Goal: Task Accomplishment & Management: Use online tool/utility

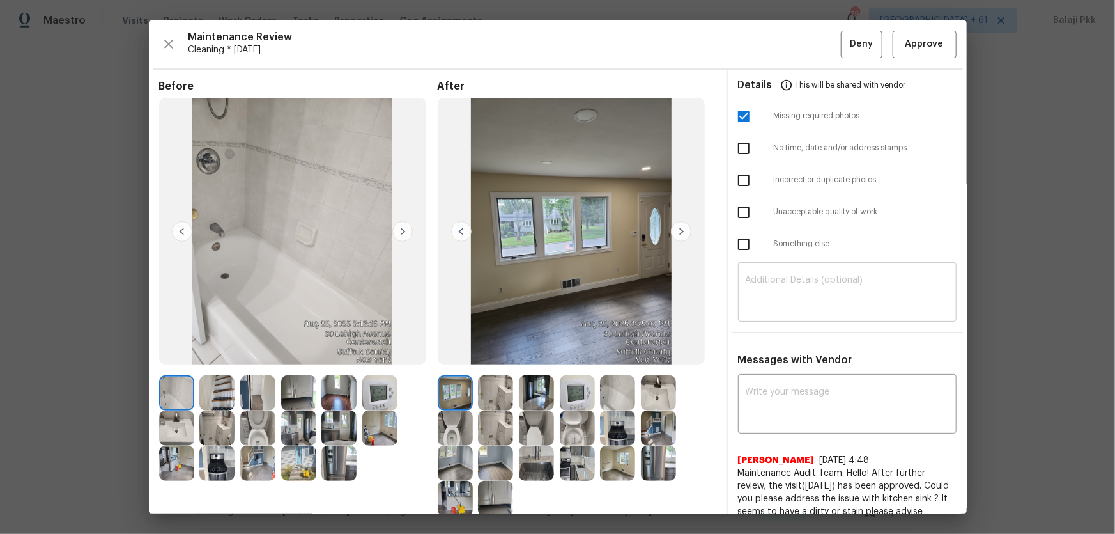
click at [876, 279] on textarea at bounding box center [847, 293] width 203 height 36
paste textarea "Maintenance Audit Team: Hello! Unfortunately, this Cleaning visit completed on …"
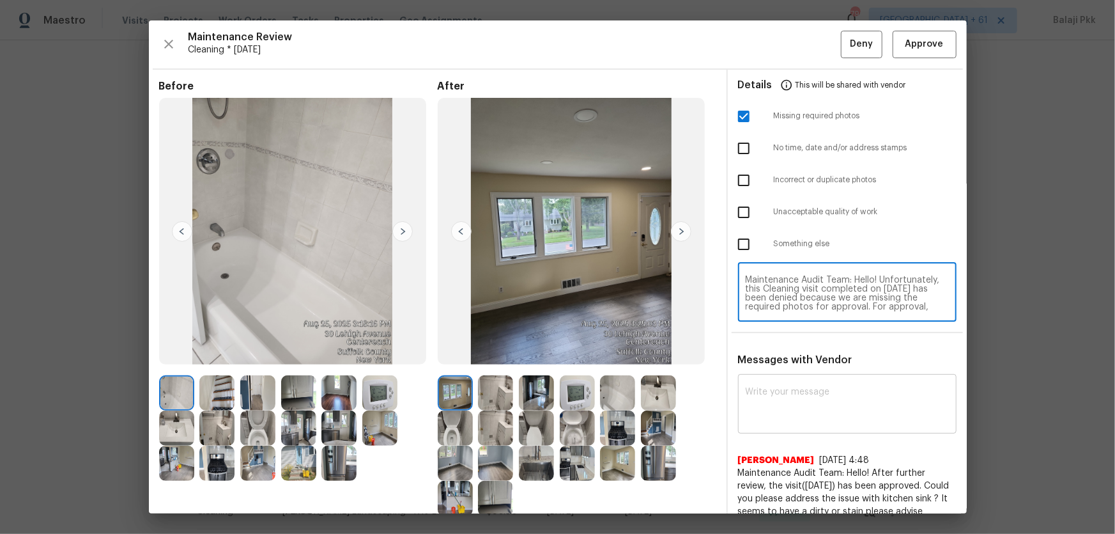
scroll to position [107, 0]
type textarea "Maintenance Audit Team: Hello! Unfortunately, this Cleaning visit completed on …"
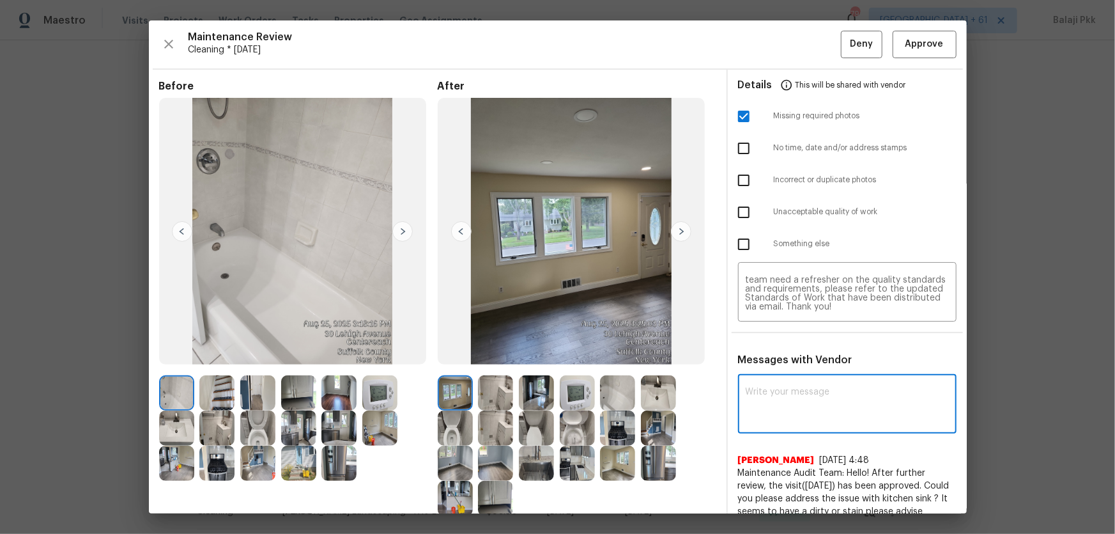
click at [852, 387] on textarea at bounding box center [847, 405] width 203 height 36
paste textarea "Maintenance Audit Team: Hello! Unfortunately, this Cleaning visit completed on …"
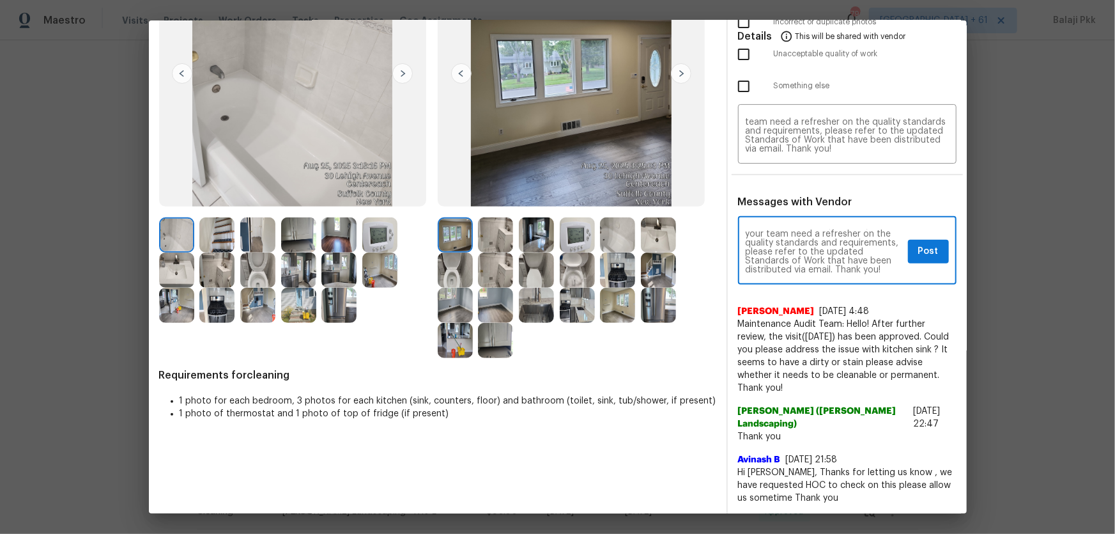
scroll to position [174, 0]
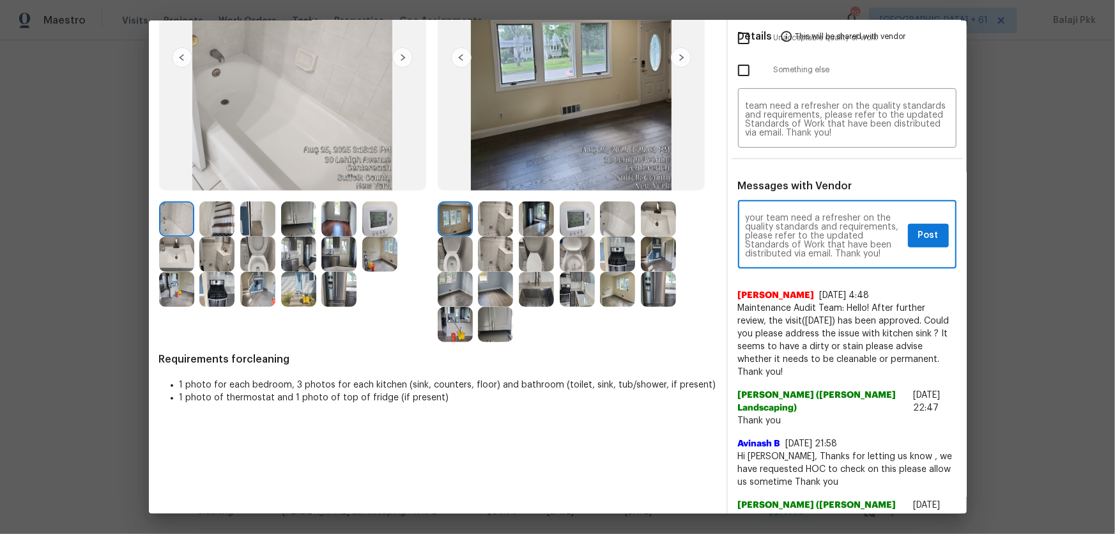
type textarea "Maintenance Audit Team: Hello! Unfortunately, this Cleaning visit completed on …"
click at [526, 292] on img at bounding box center [536, 289] width 35 height 35
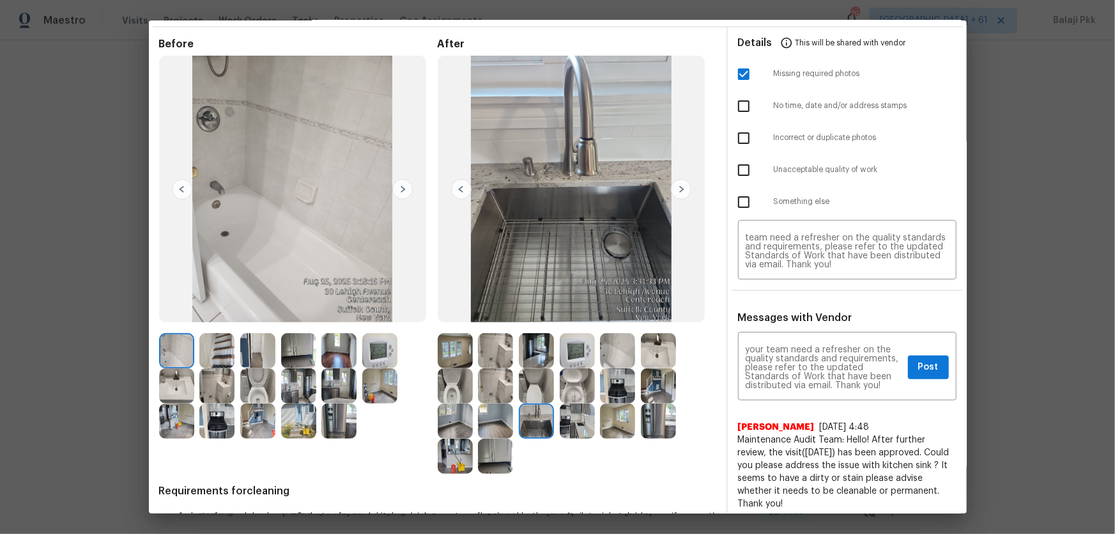
scroll to position [58, 0]
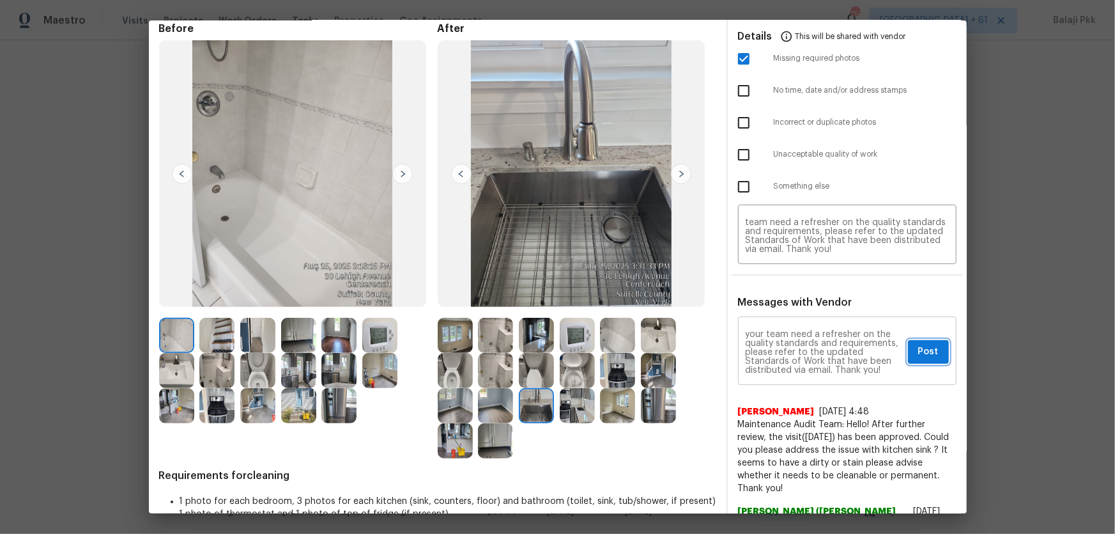
drag, startPoint x: 918, startPoint y: 348, endPoint x: 852, endPoint y: 339, distance: 65.7
click at [918, 348] on span "Post" at bounding box center [928, 352] width 20 height 16
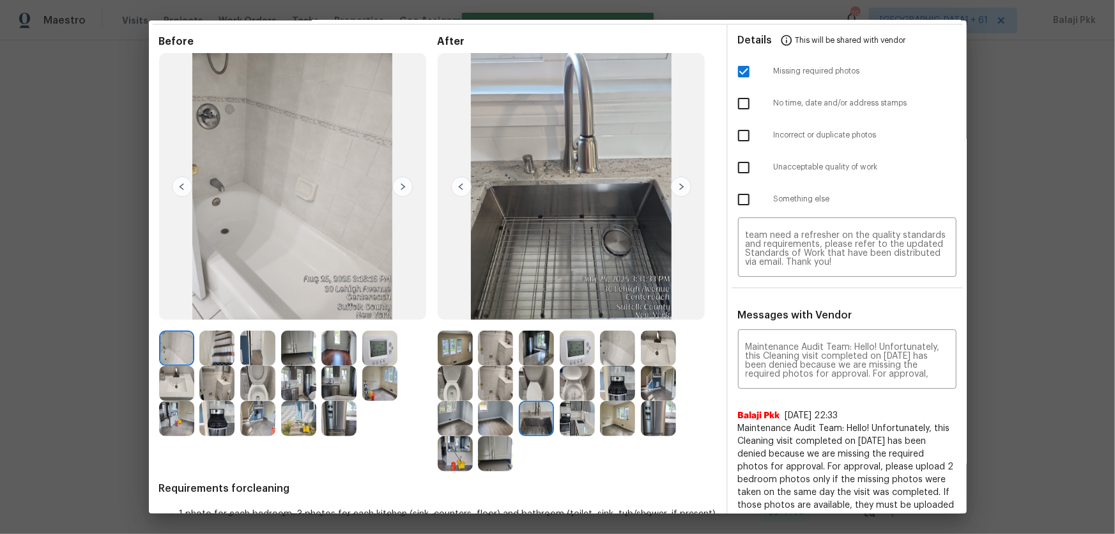
scroll to position [0, 0]
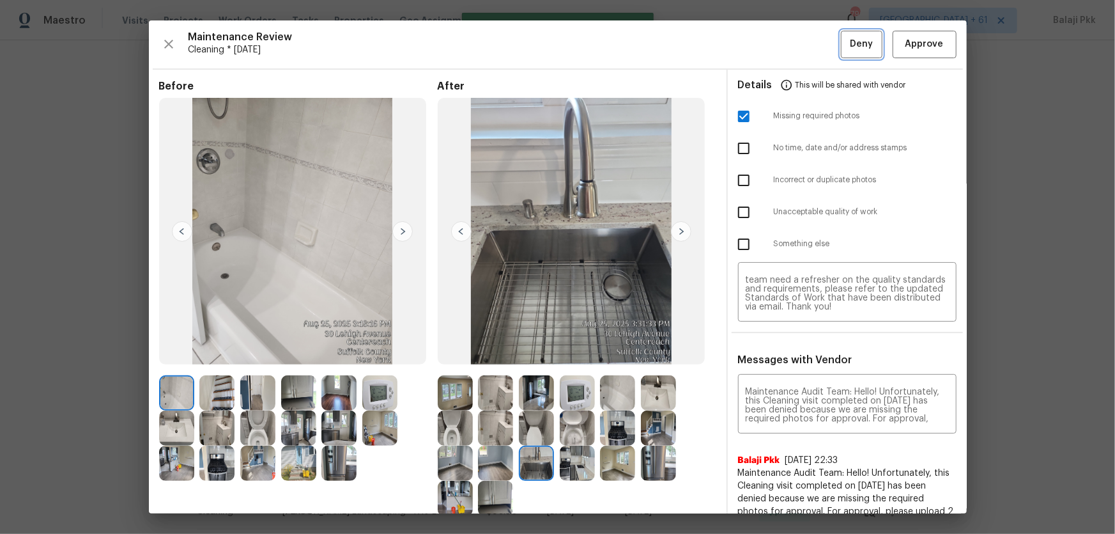
click at [858, 45] on span "Deny" at bounding box center [861, 44] width 23 height 16
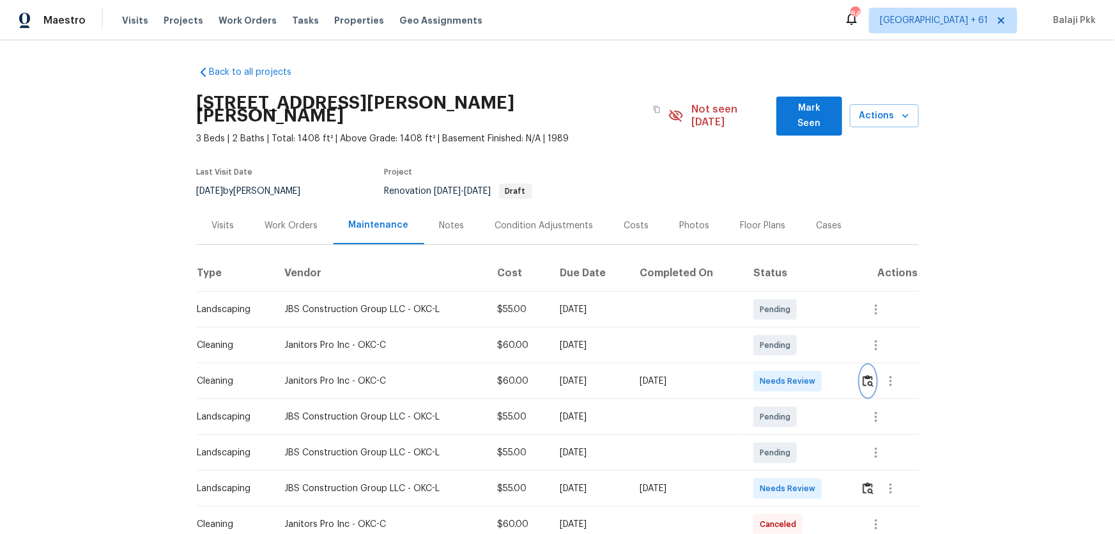
click at [793, 352] on img "button" at bounding box center [868, 380] width 11 height 12
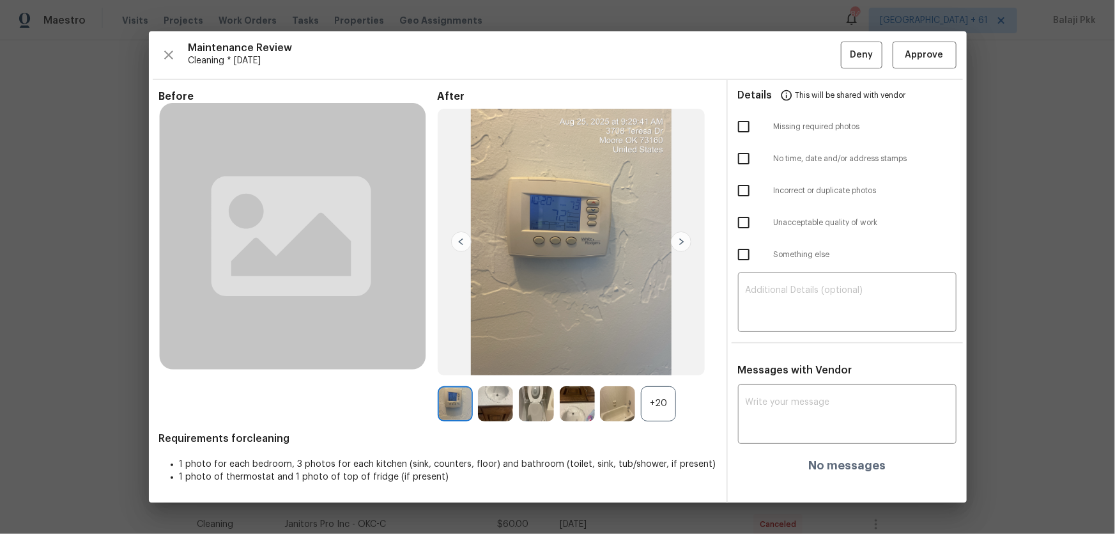
click at [677, 352] on div "+20" at bounding box center [577, 403] width 279 height 35
click at [663, 352] on div "+20" at bounding box center [658, 403] width 35 height 35
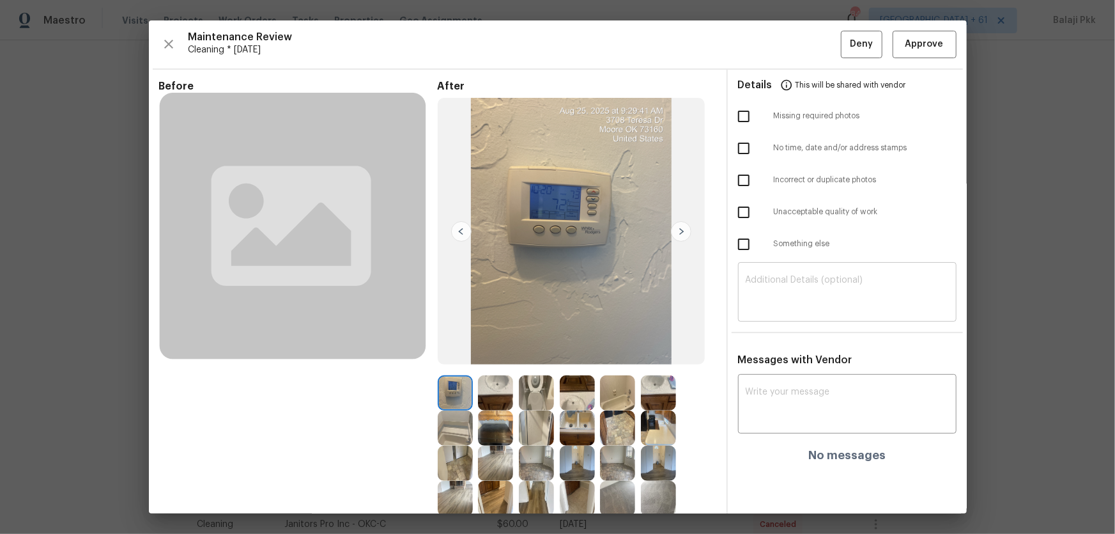
click at [793, 282] on textarea at bounding box center [847, 293] width 203 height 36
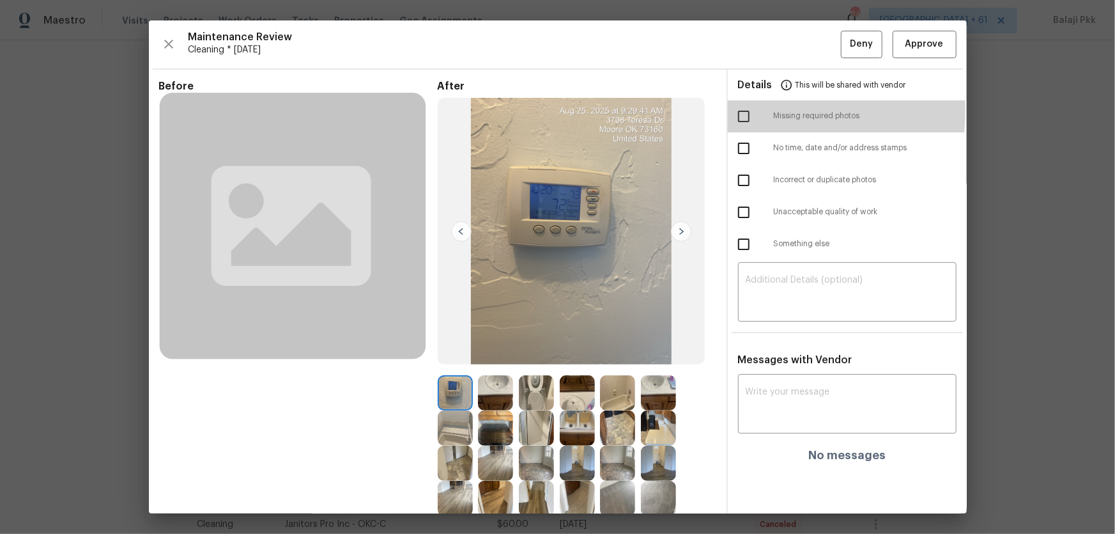
click at [741, 111] on input "checkbox" at bounding box center [743, 116] width 27 height 27
checkbox input "true"
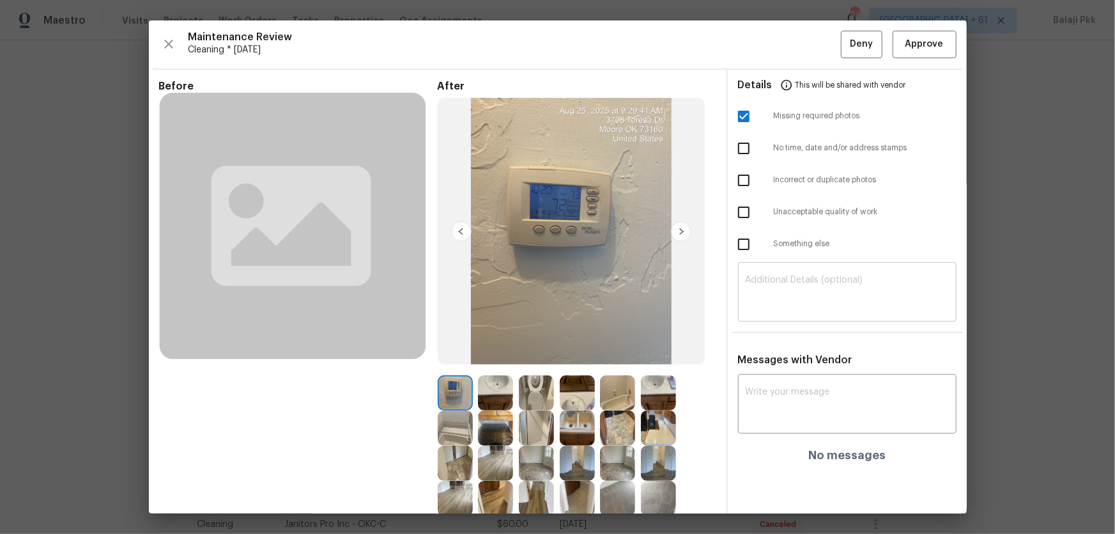
click at [783, 286] on textarea at bounding box center [847, 293] width 203 height 36
paste textarea "Maintenance Audit Team: Hello! Unfortunately, this Cleaning visit completed on …"
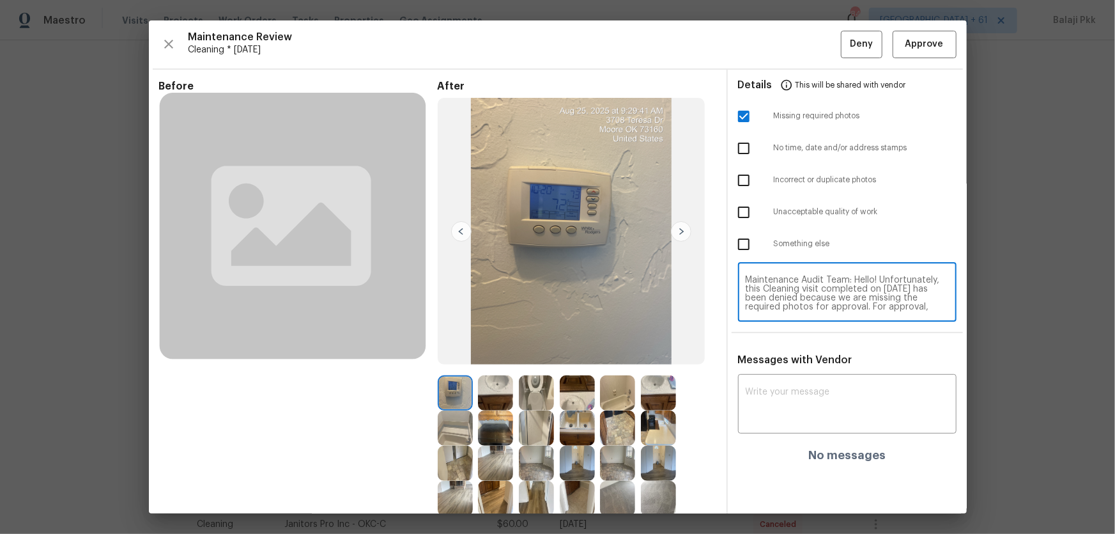
scroll to position [107, 0]
type textarea "Maintenance Audit Team: Hello! Unfortunately, this Cleaning visit completed on …"
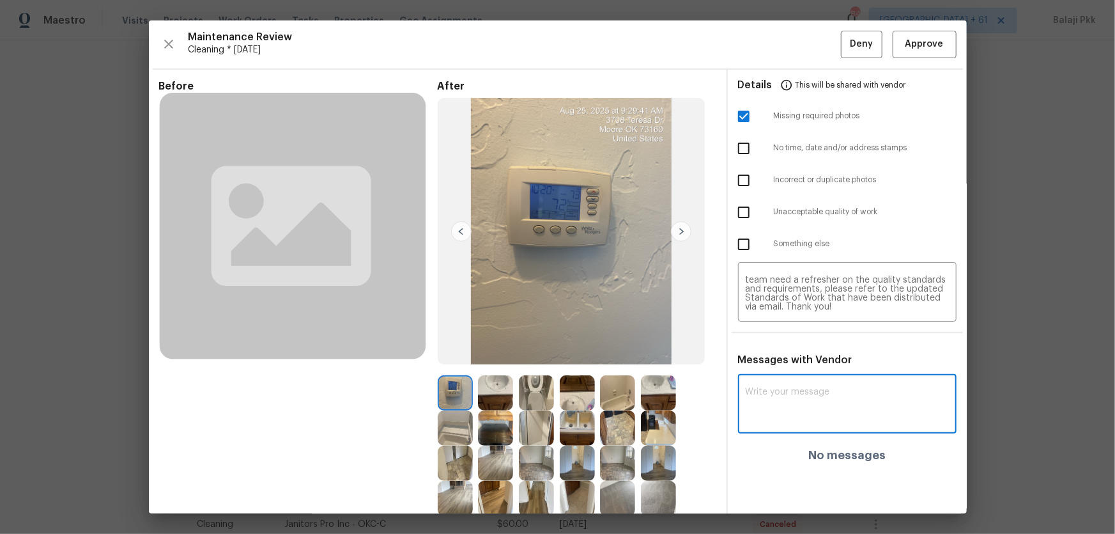
click at [790, 352] on textarea at bounding box center [847, 405] width 203 height 36
paste textarea "Maintenance Audit Team: Hello! Unfortunately, this Cleaning visit completed on …"
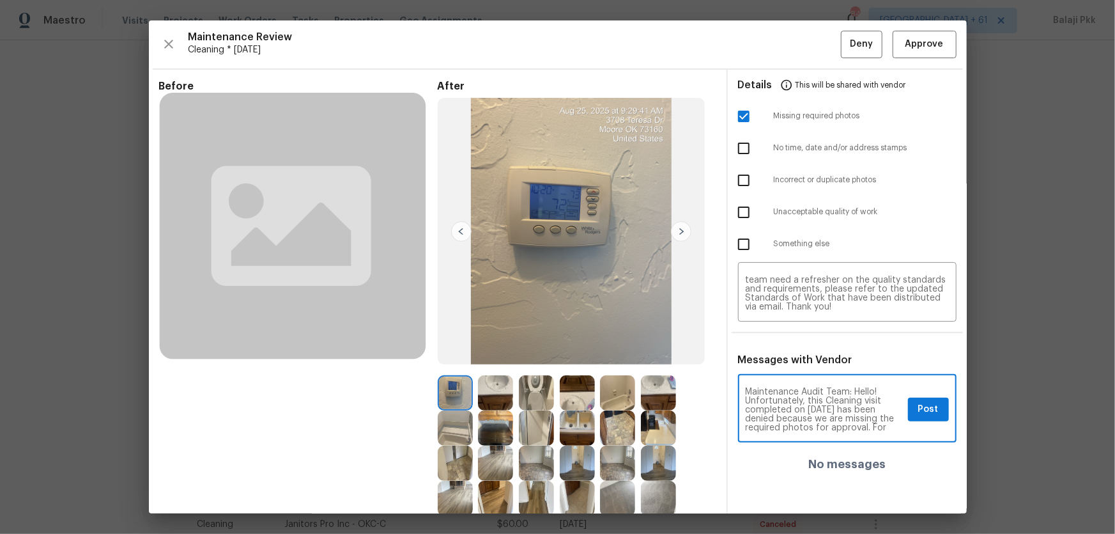
scroll to position [143, 0]
type textarea "Maintenance Audit Team: Hello! Unfortunately, this Cleaning visit completed on …"
drag, startPoint x: 895, startPoint y: 362, endPoint x: 900, endPoint y: 357, distance: 6.8
click at [793, 352] on div "Messages with Vendor Maintenance Audit Team: Hello! Unfortunately, this Cleanin…" at bounding box center [847, 416] width 239 height 127
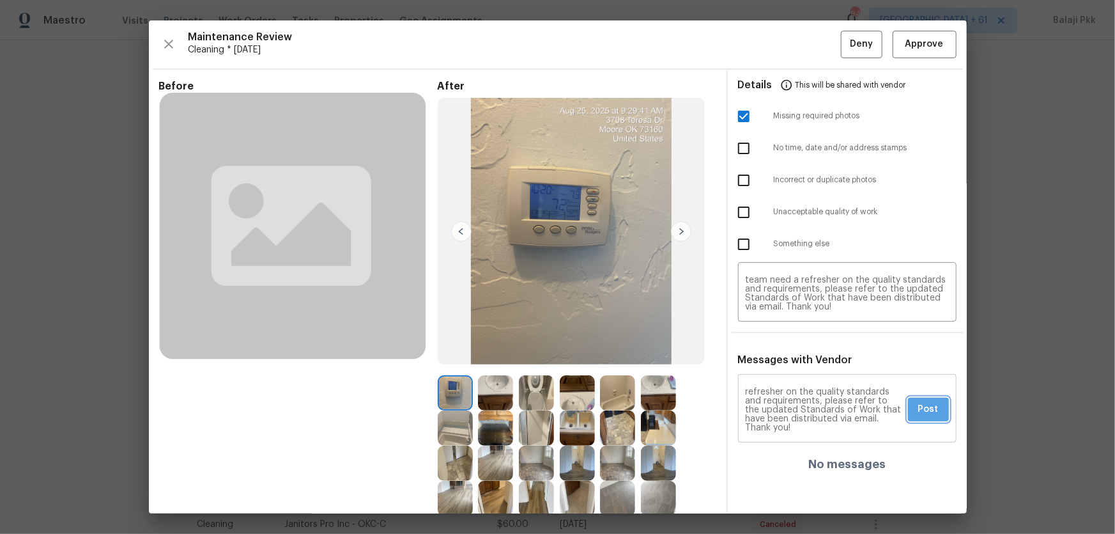
click at [793, 352] on span "Post" at bounding box center [928, 409] width 20 height 16
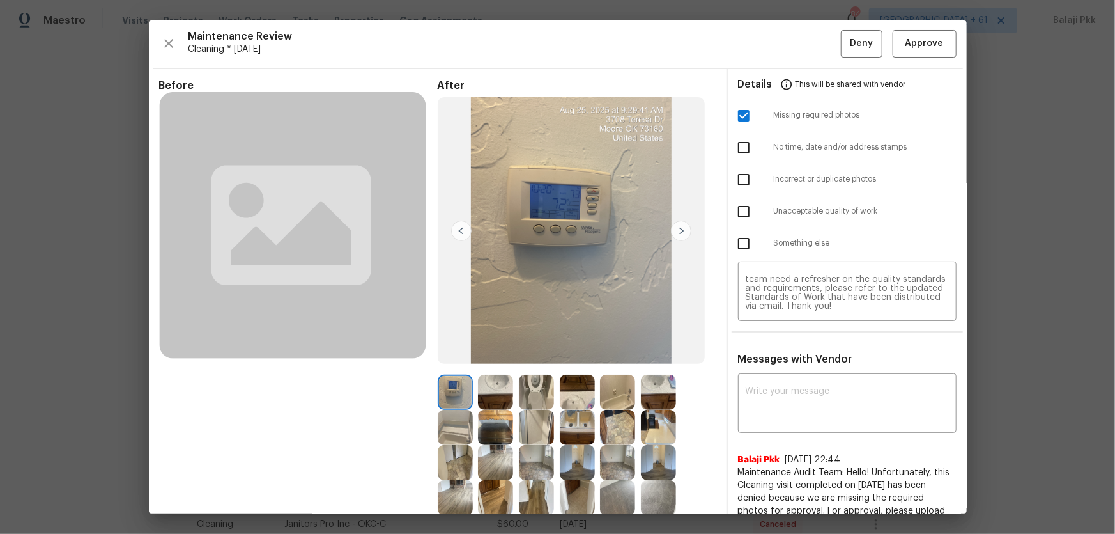
scroll to position [0, 0]
click at [793, 39] on button "Deny" at bounding box center [862, 44] width 42 height 27
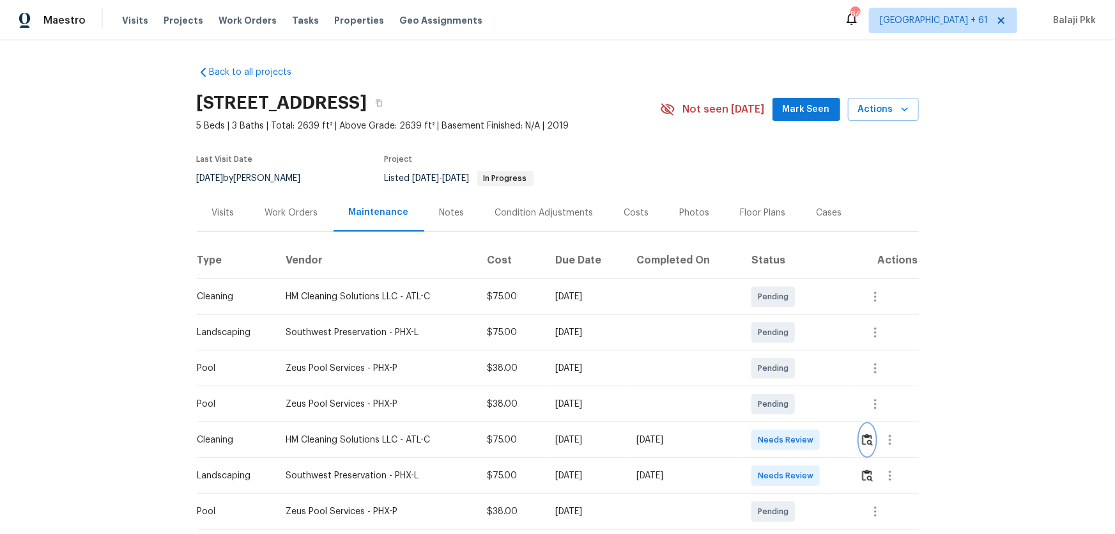
click at [793, 352] on img "button" at bounding box center [867, 439] width 11 height 12
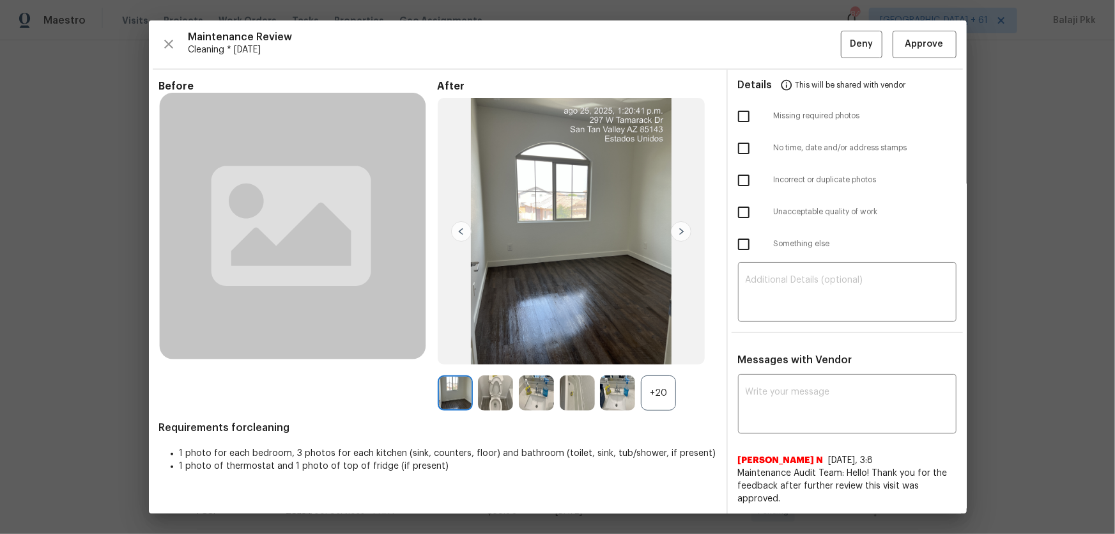
click at [651, 352] on div "+20" at bounding box center [658, 392] width 35 height 35
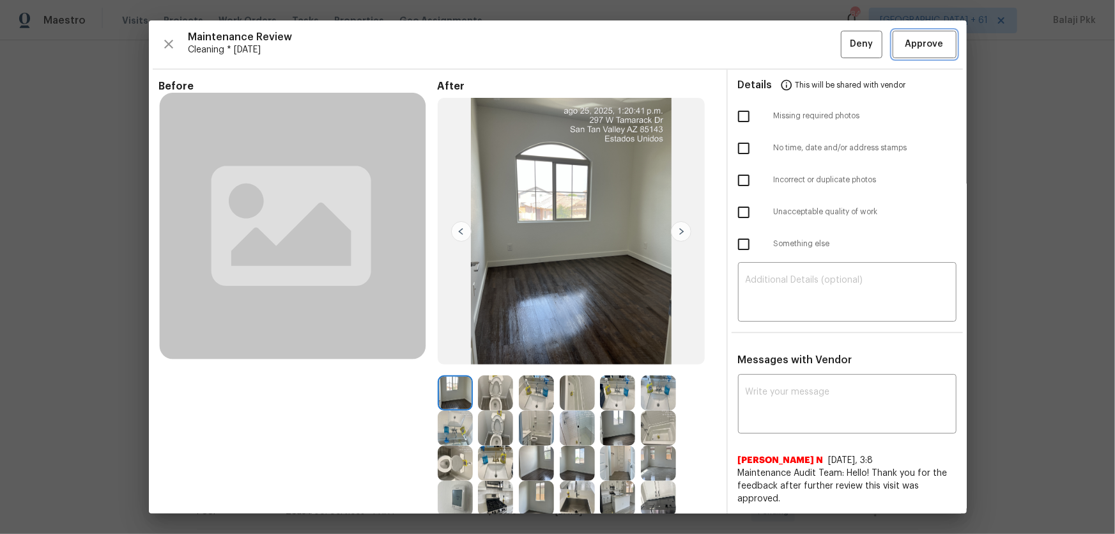
click at [793, 43] on span "Approve" at bounding box center [924, 44] width 38 height 16
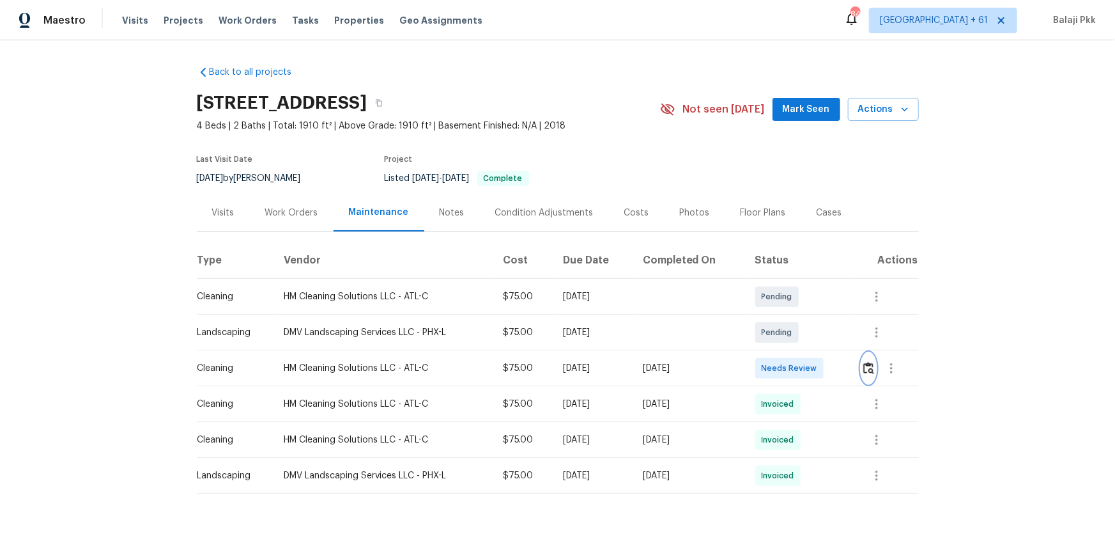
click at [793, 352] on img "button" at bounding box center [868, 368] width 11 height 12
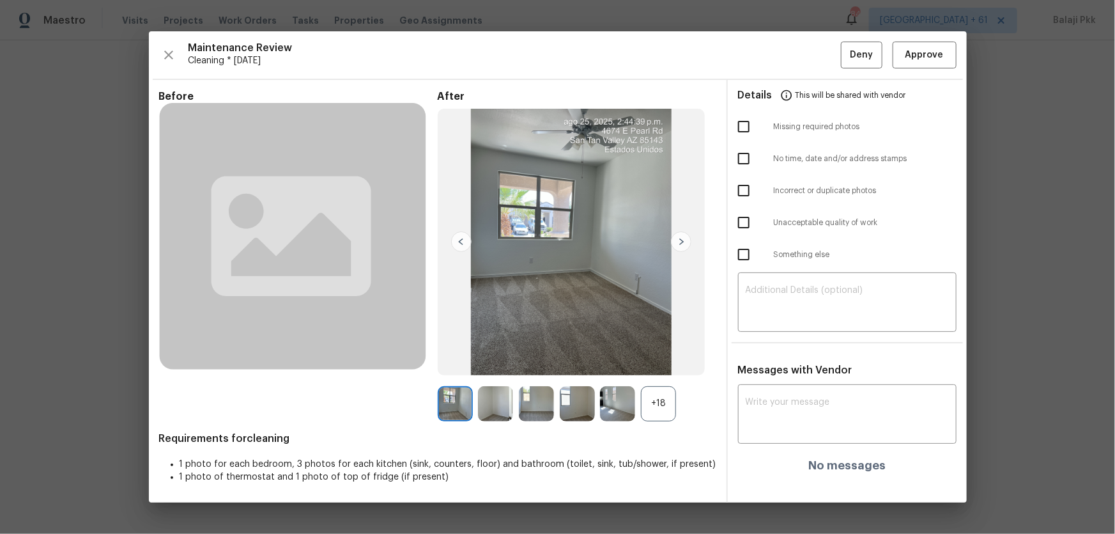
drag, startPoint x: 657, startPoint y: 406, endPoint x: 484, endPoint y: 164, distance: 297.2
click at [657, 352] on div "+18" at bounding box center [658, 403] width 35 height 35
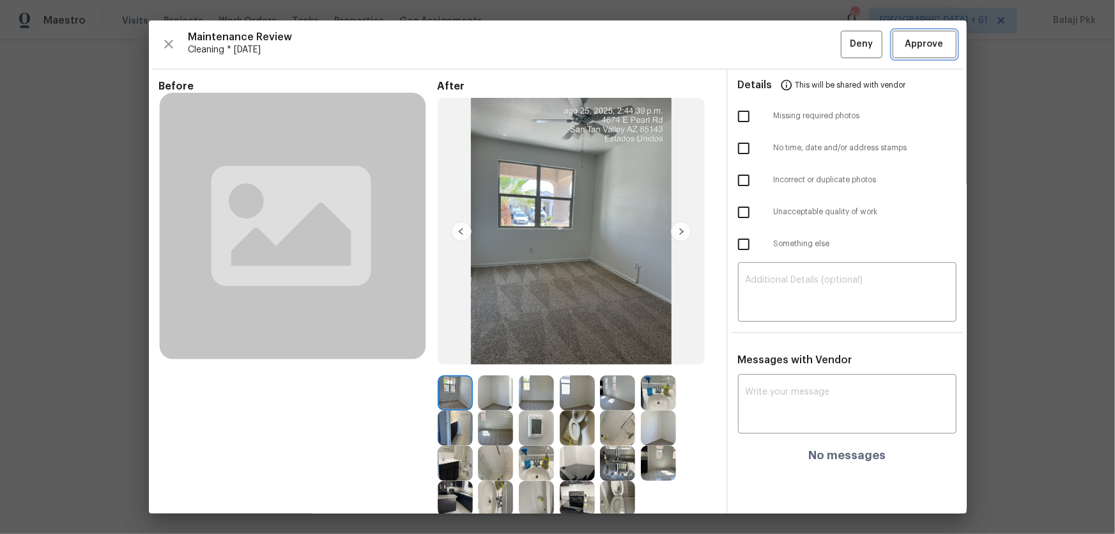
click at [793, 43] on span "Approve" at bounding box center [924, 44] width 38 height 16
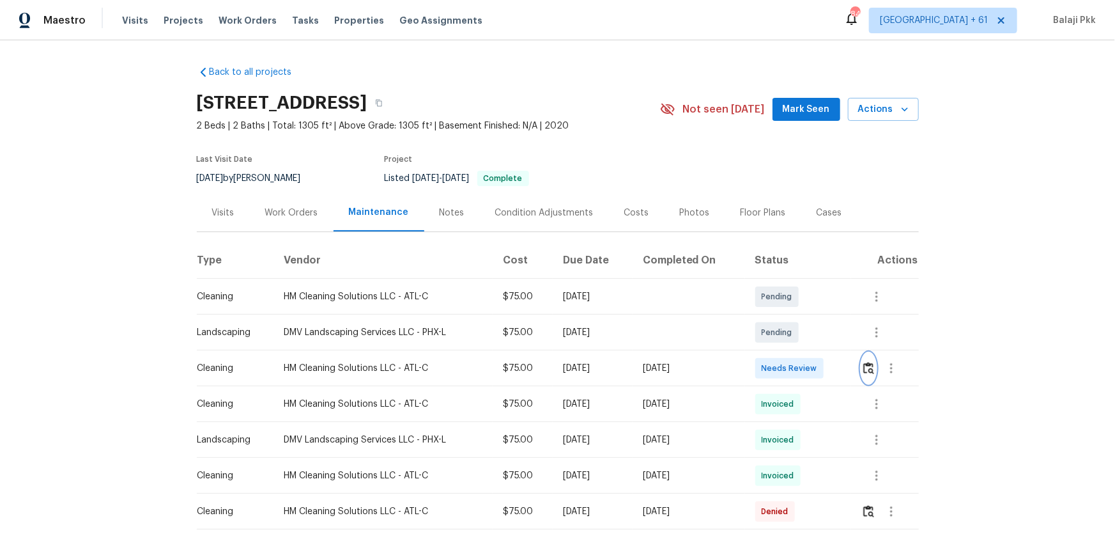
click at [793, 352] on img "button" at bounding box center [868, 368] width 11 height 12
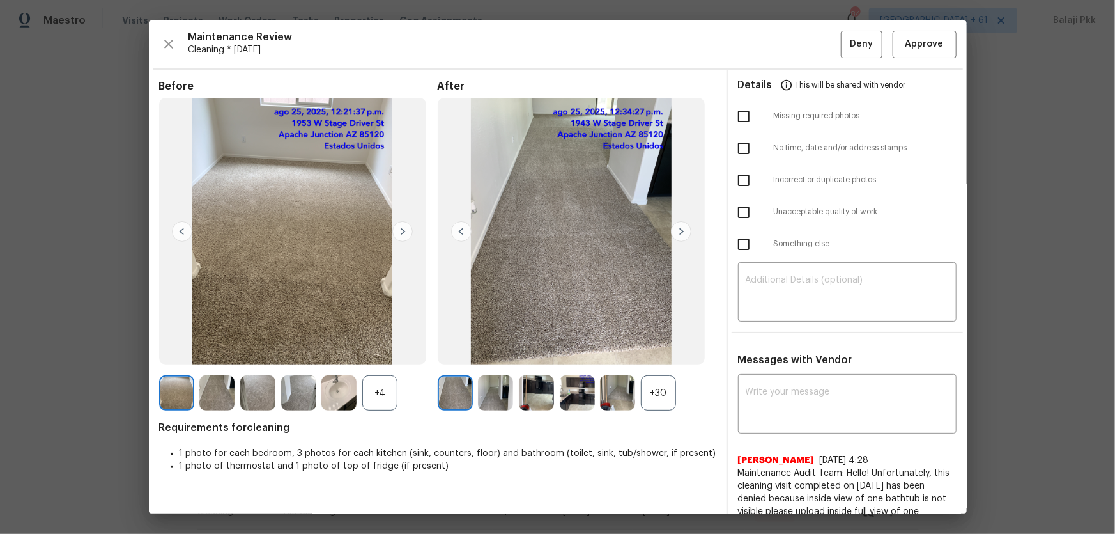
drag, startPoint x: 659, startPoint y: 390, endPoint x: 504, endPoint y: 366, distance: 157.8
click at [653, 352] on div "+30" at bounding box center [658, 392] width 35 height 35
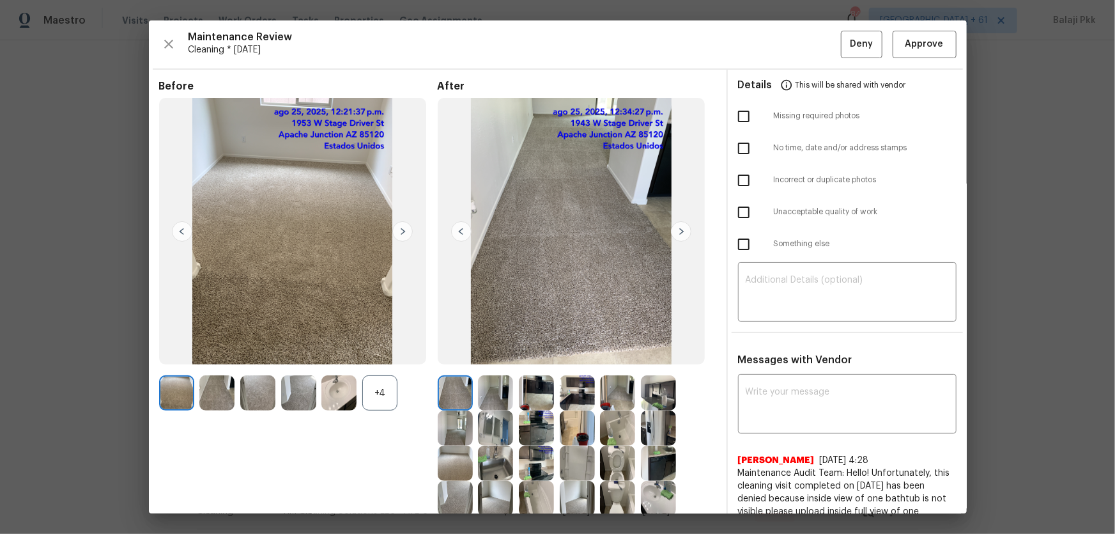
drag, startPoint x: 376, startPoint y: 390, endPoint x: 200, endPoint y: 6, distance: 421.7
click at [367, 352] on div "Before +4" at bounding box center [298, 333] width 279 height 507
click at [793, 29] on div "Maintenance Review Cleaning * Mon, Aug 25 Deny Approve Before +4 After Requirem…" at bounding box center [558, 266] width 818 height 493
click at [793, 55] on button "Approve" at bounding box center [925, 44] width 64 height 27
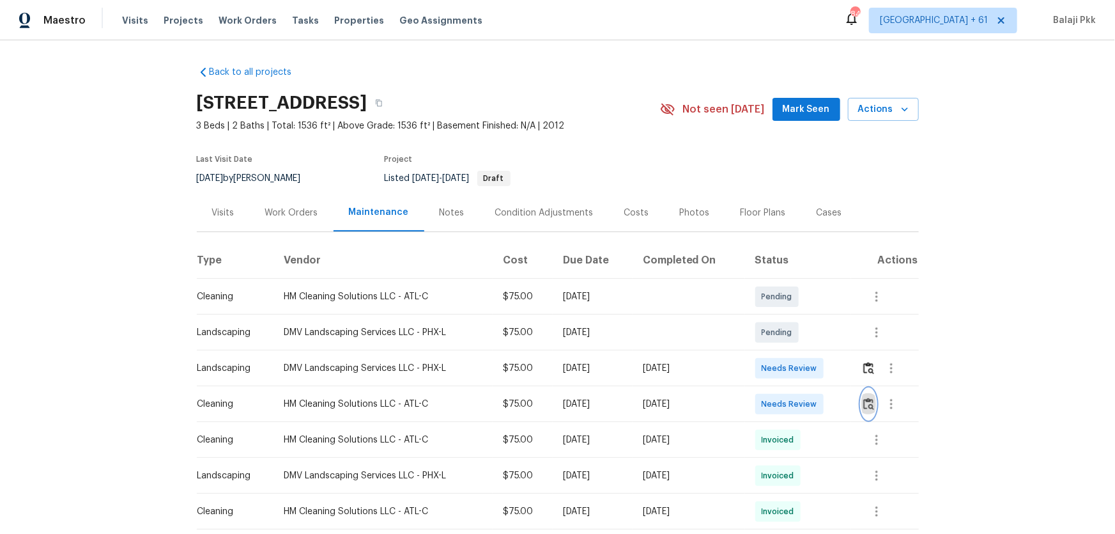
click at [793, 352] on img "button" at bounding box center [868, 403] width 11 height 12
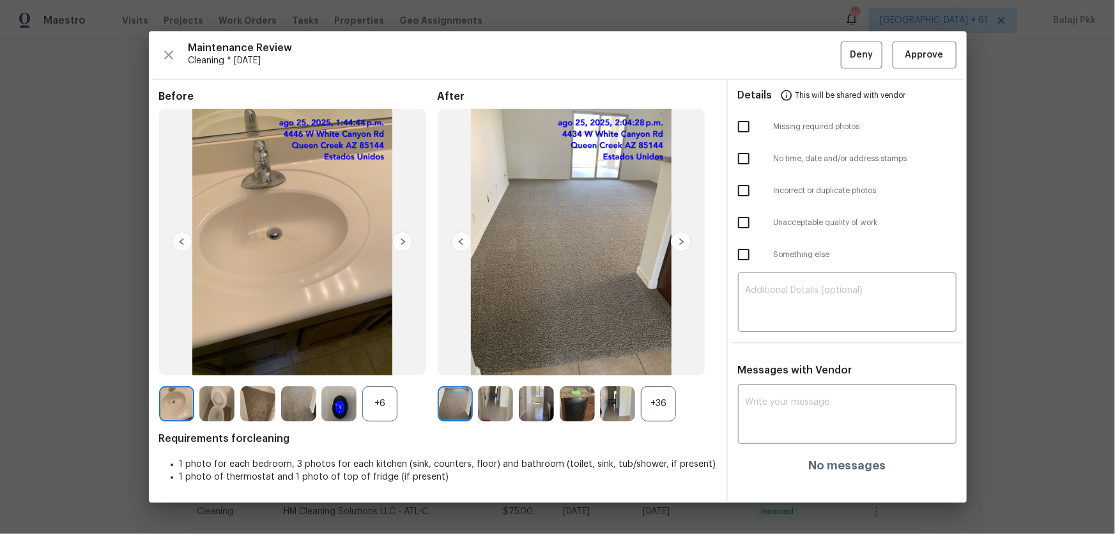
click at [686, 352] on div "+36" at bounding box center [577, 403] width 279 height 35
click at [666, 352] on div "+36" at bounding box center [658, 403] width 35 height 35
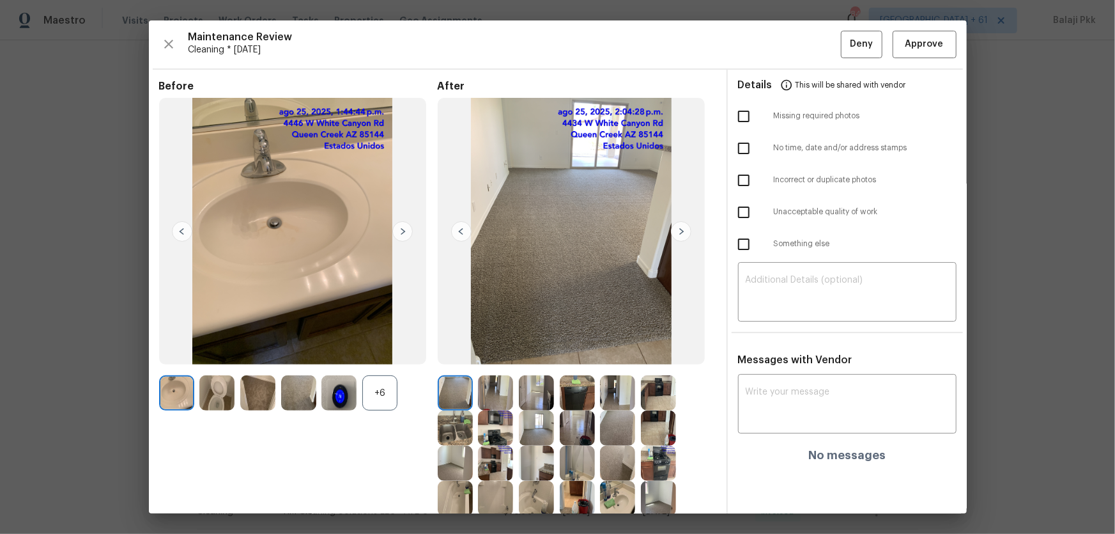
click at [385, 352] on div "+6" at bounding box center [379, 392] width 35 height 35
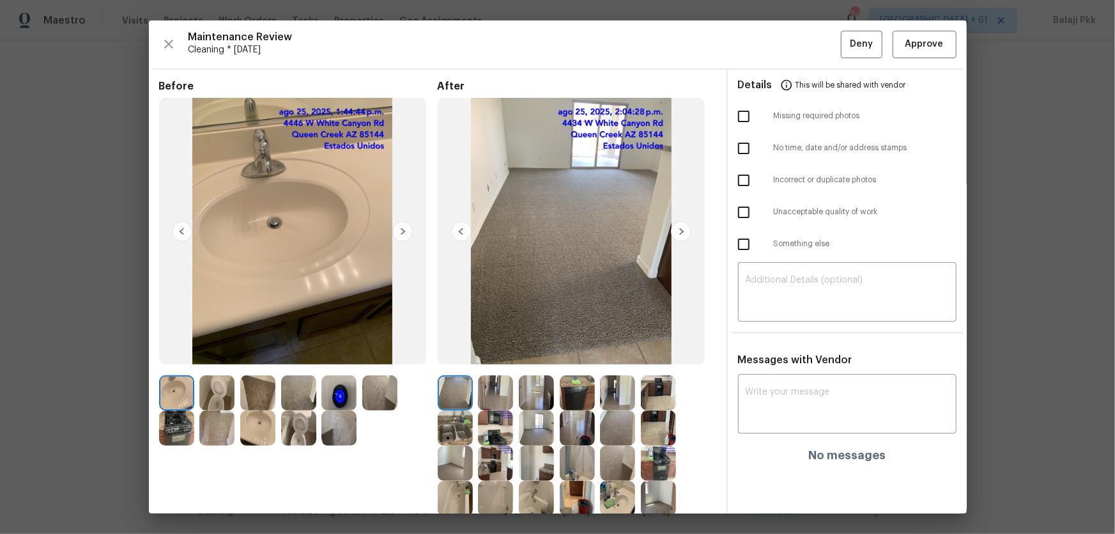
click at [793, 59] on div "Maintenance Review Cleaning * [DATE] Deny Approve Before After Requirements for…" at bounding box center [558, 266] width 818 height 493
click at [793, 50] on span "Approve" at bounding box center [924, 44] width 38 height 16
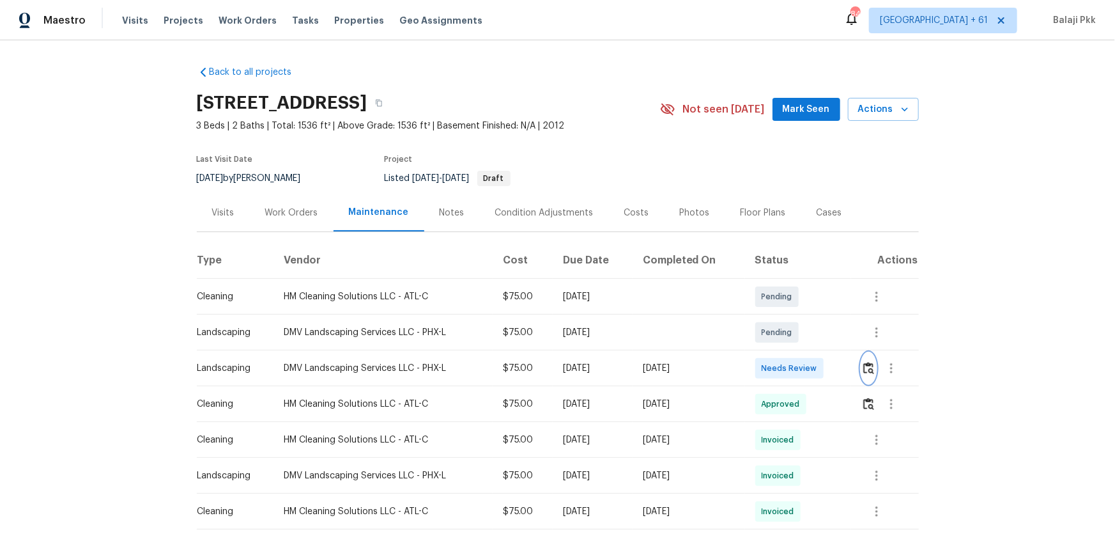
click at [793, 352] on img "button" at bounding box center [868, 368] width 11 height 12
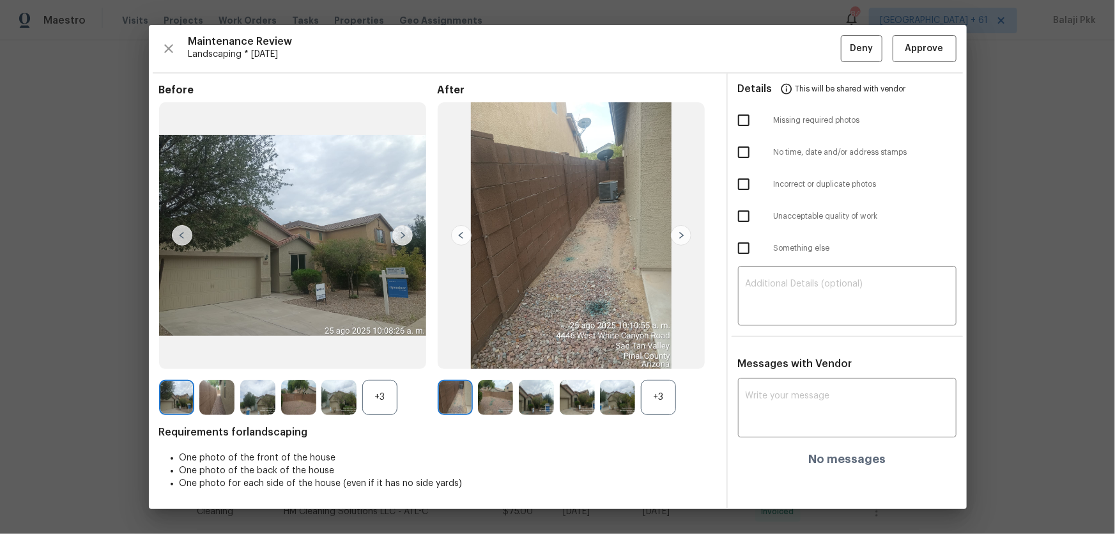
click at [651, 352] on div "+3" at bounding box center [658, 397] width 35 height 35
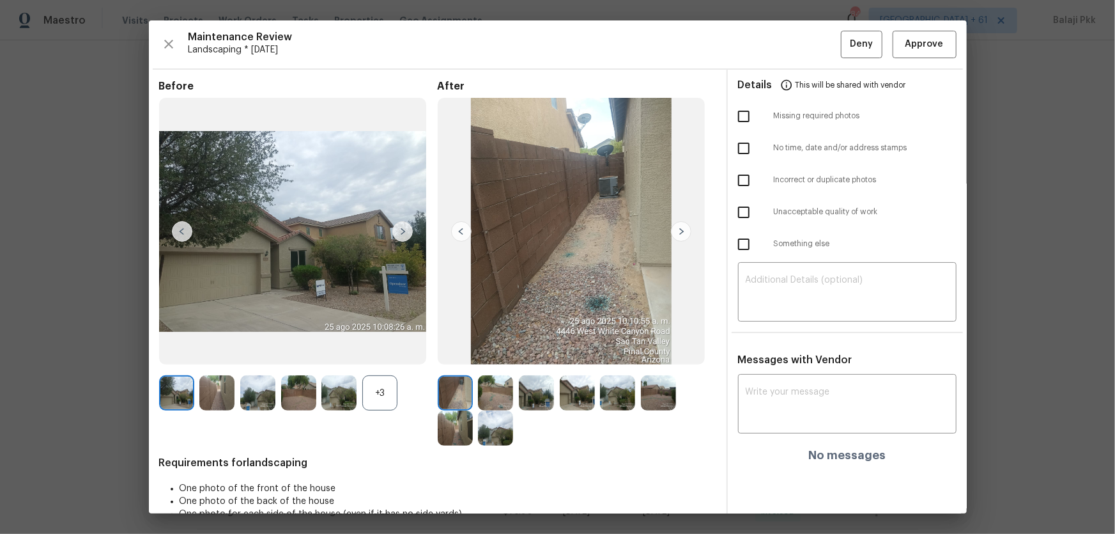
click at [380, 352] on div "+3" at bounding box center [379, 392] width 35 height 35
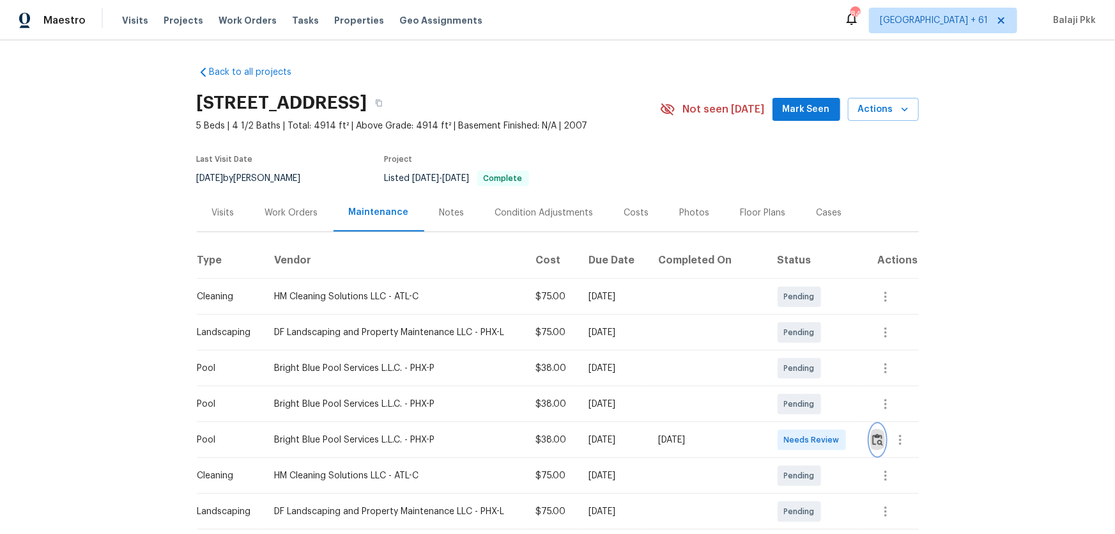
click at [793, 352] on button "button" at bounding box center [877, 439] width 15 height 31
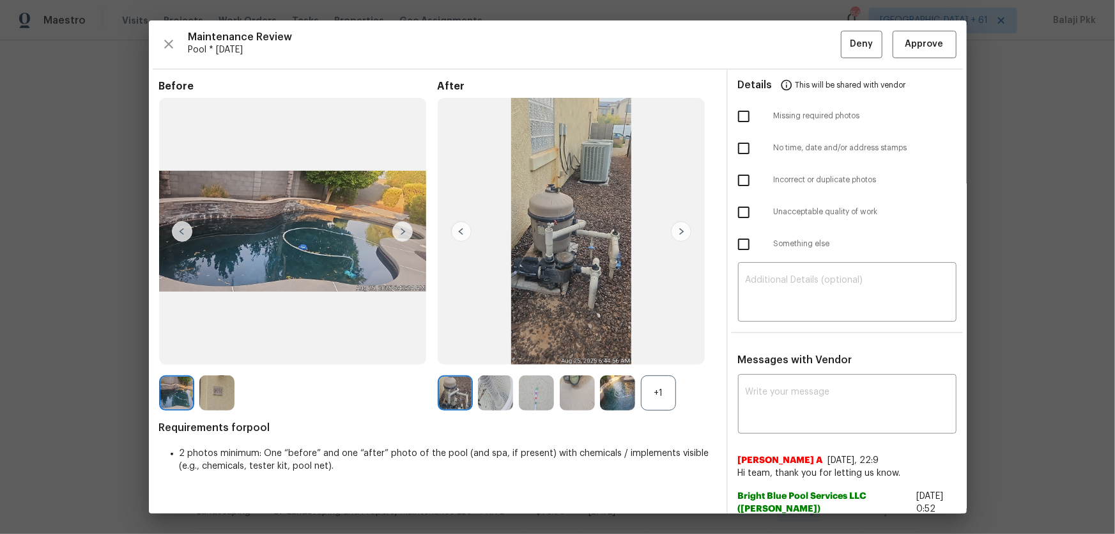
click at [656, 352] on div "+1" at bounding box center [658, 392] width 35 height 35
click at [793, 47] on span "Approve" at bounding box center [924, 44] width 38 height 16
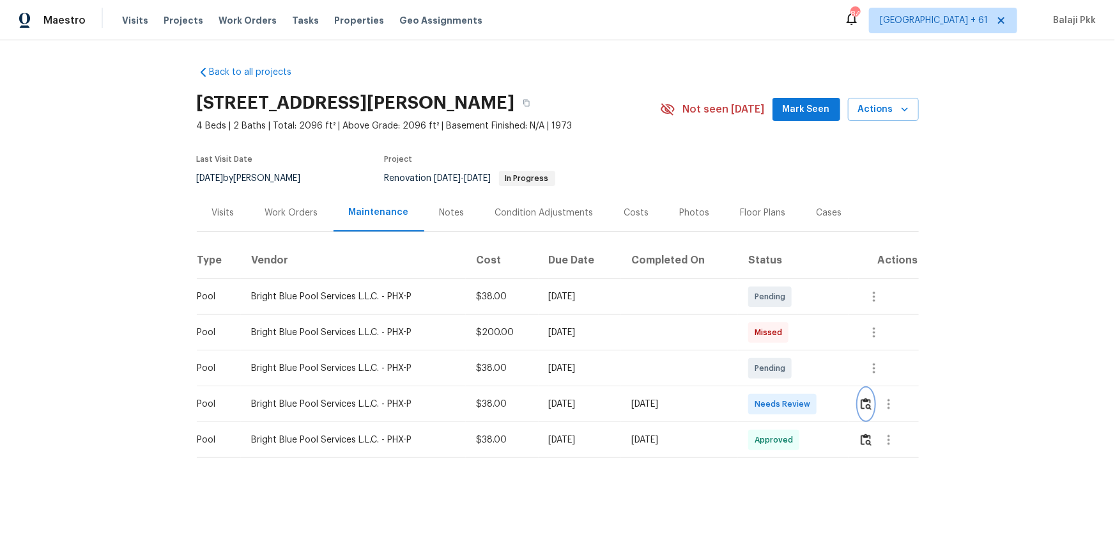
click at [793, 352] on img "button" at bounding box center [866, 403] width 11 height 12
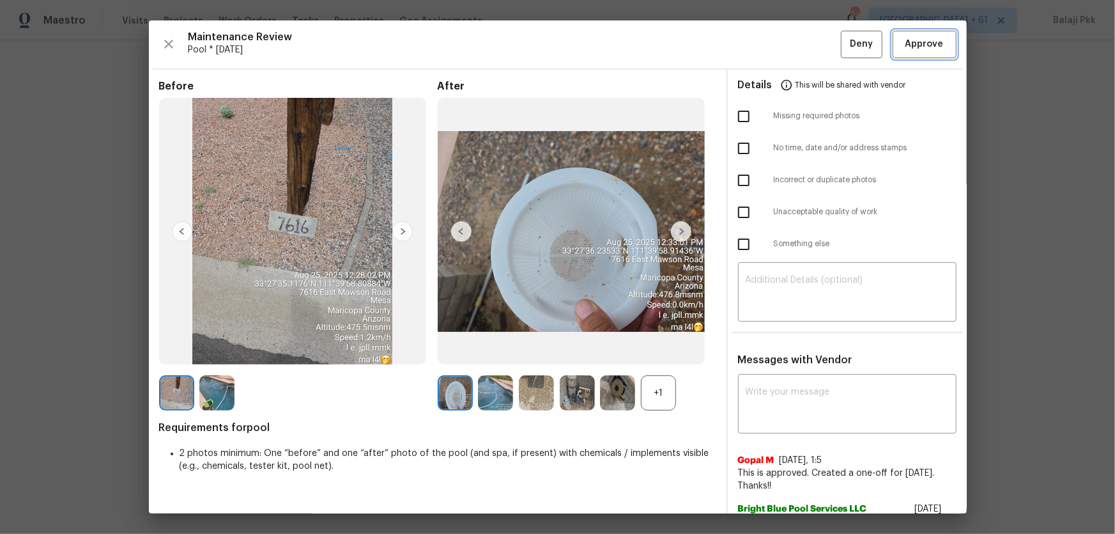
click at [793, 47] on span "Approve" at bounding box center [924, 44] width 38 height 16
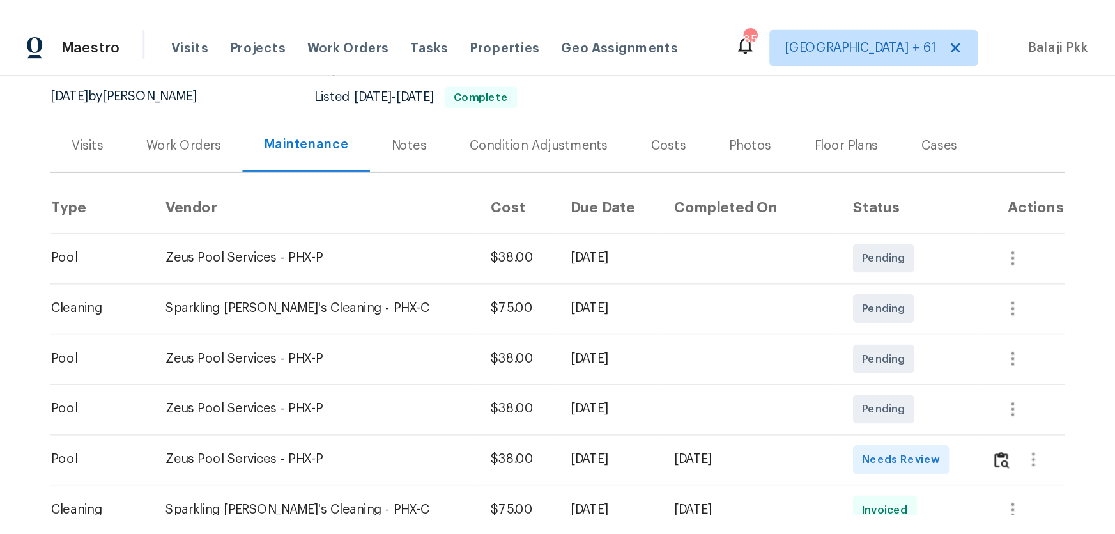
scroll to position [232, 0]
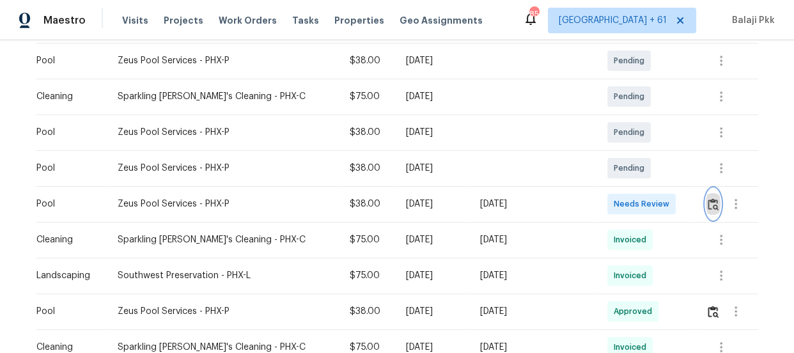
click at [707, 198] on img "button" at bounding box center [712, 204] width 11 height 12
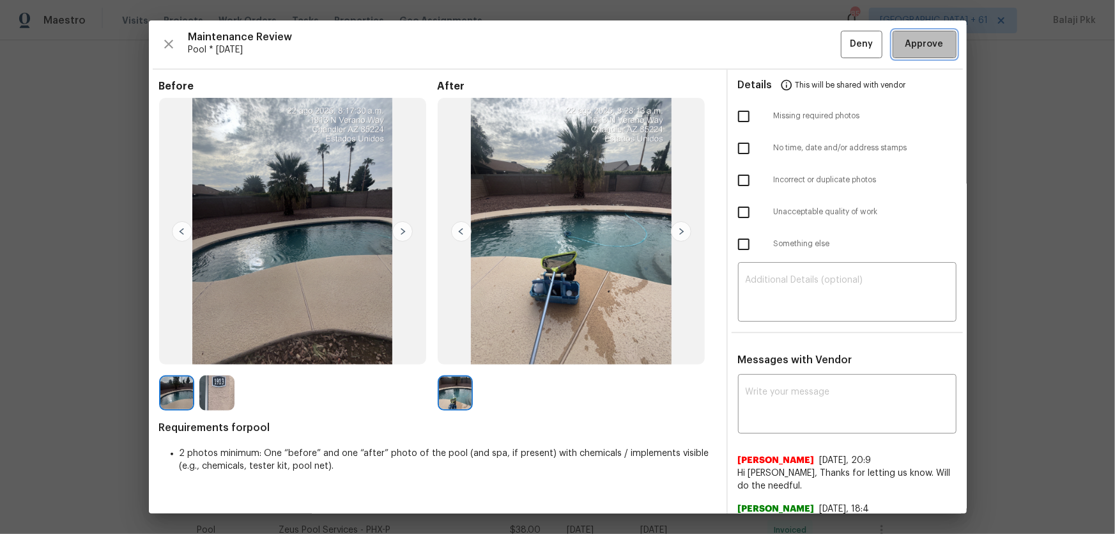
click at [793, 42] on span "Approve" at bounding box center [924, 44] width 38 height 16
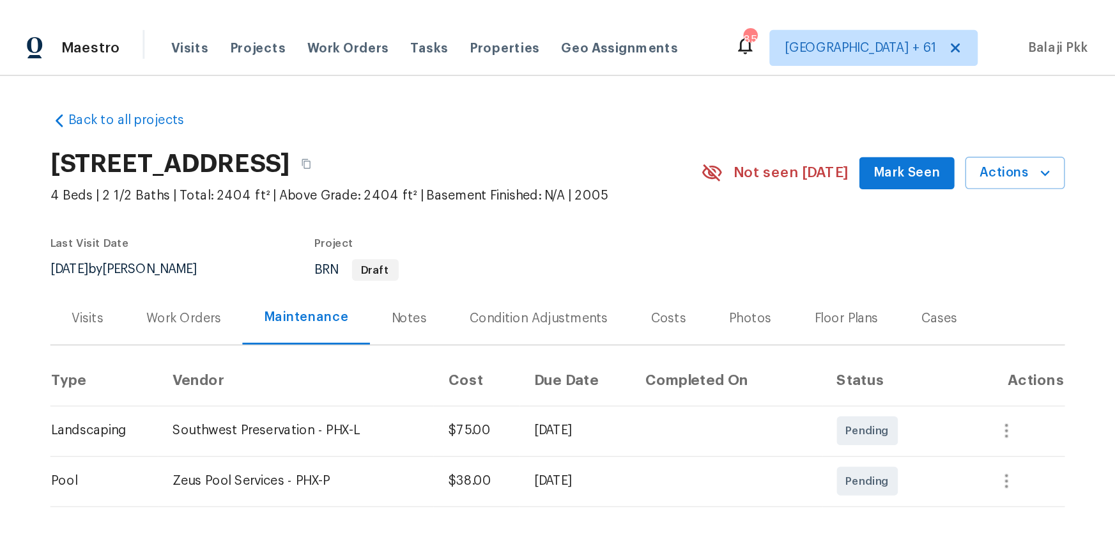
scroll to position [232, 0]
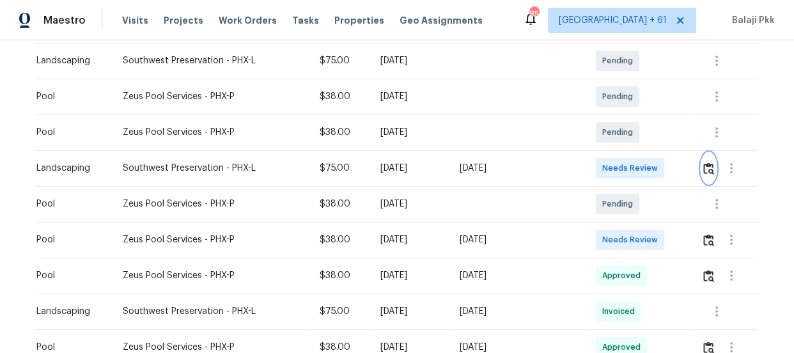
click at [703, 166] on img "button" at bounding box center [708, 168] width 11 height 12
click at [703, 236] on img "button" at bounding box center [708, 240] width 11 height 12
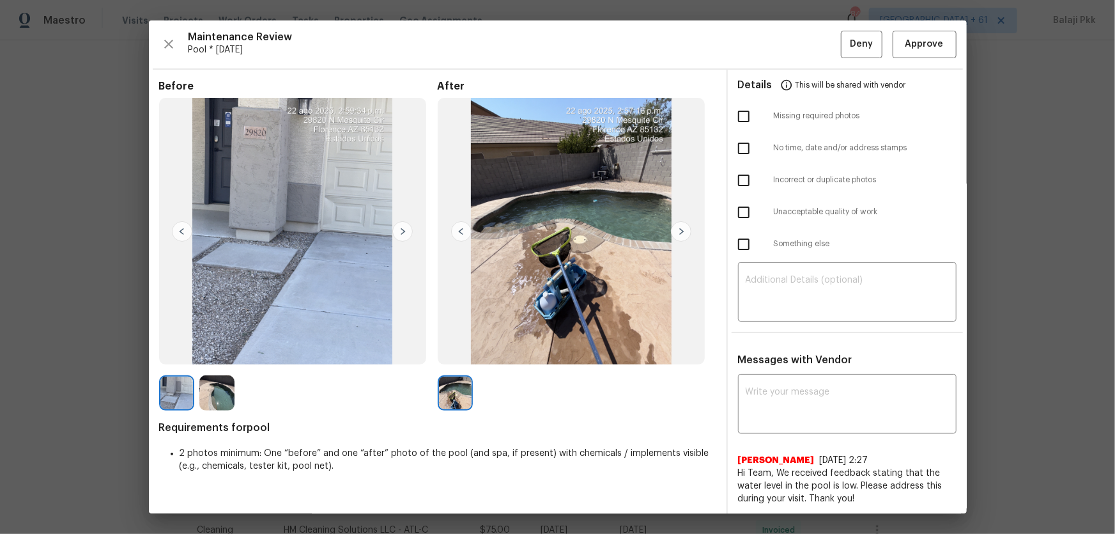
click at [402, 229] on img at bounding box center [402, 231] width 20 height 20
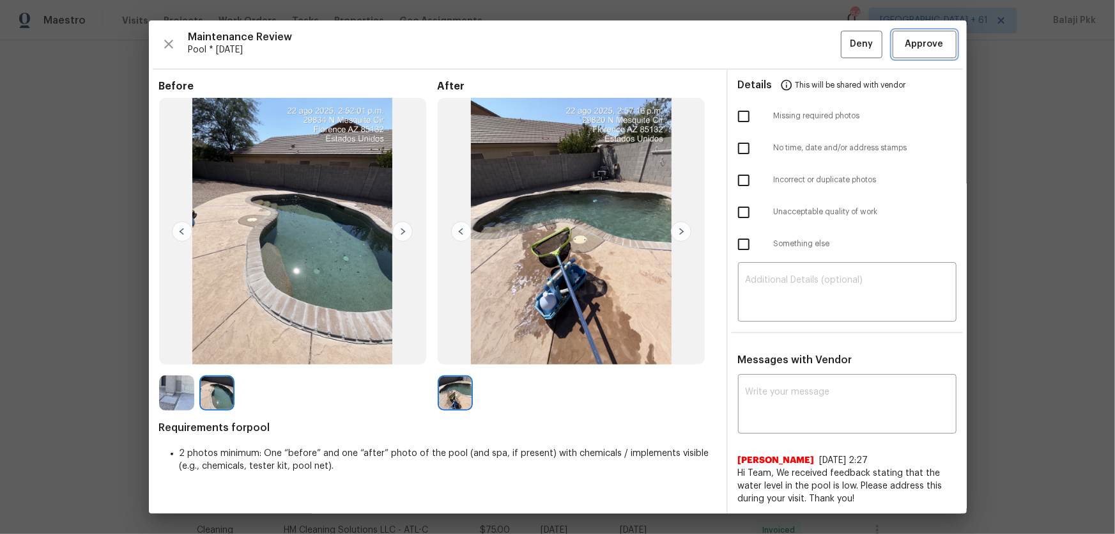
click at [872, 45] on span "Approve" at bounding box center [924, 44] width 38 height 16
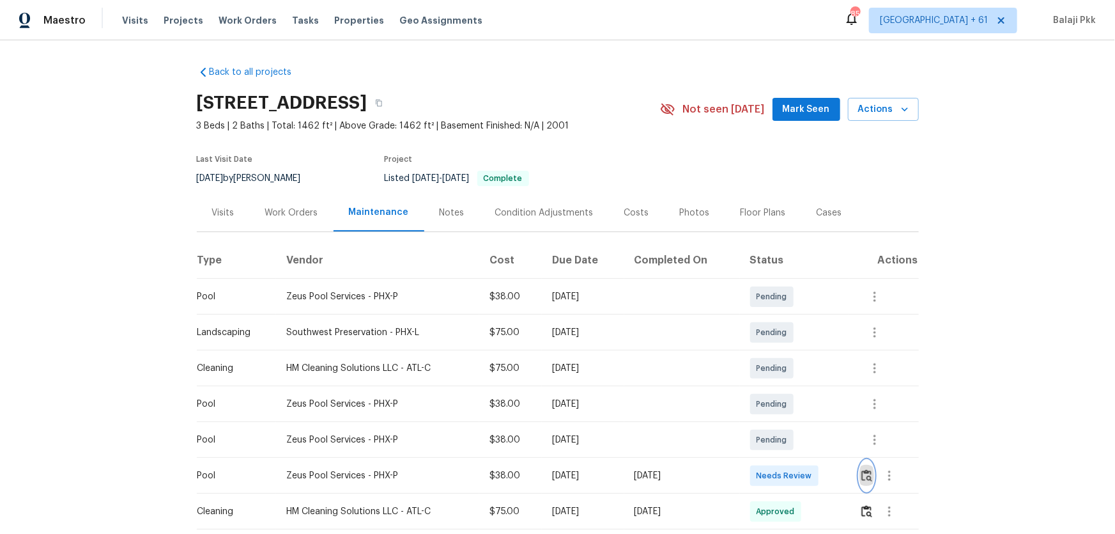
click at [793, 352] on img "button" at bounding box center [866, 475] width 11 height 12
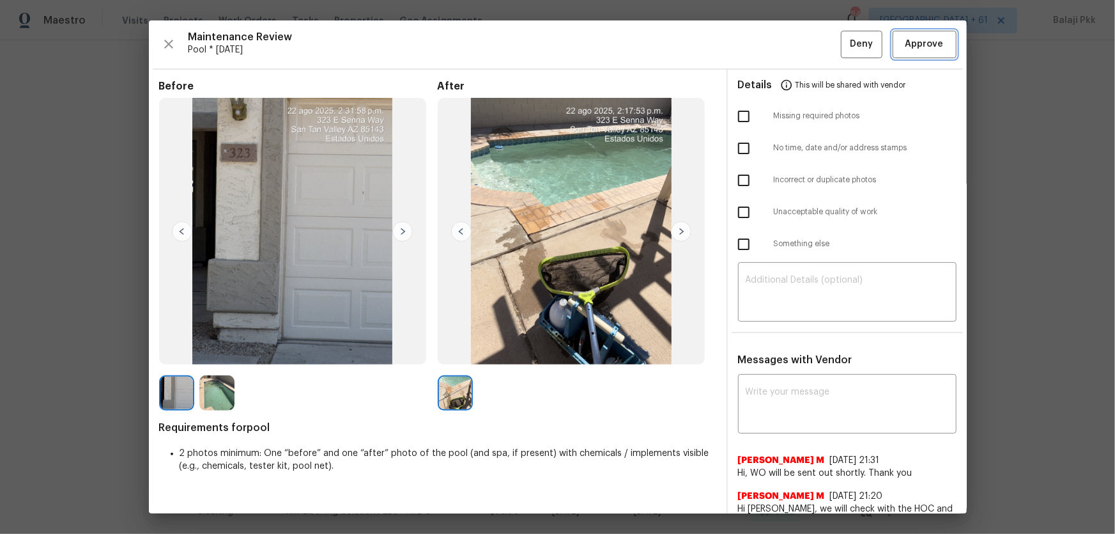
click at [793, 33] on button "Approve" at bounding box center [925, 44] width 64 height 27
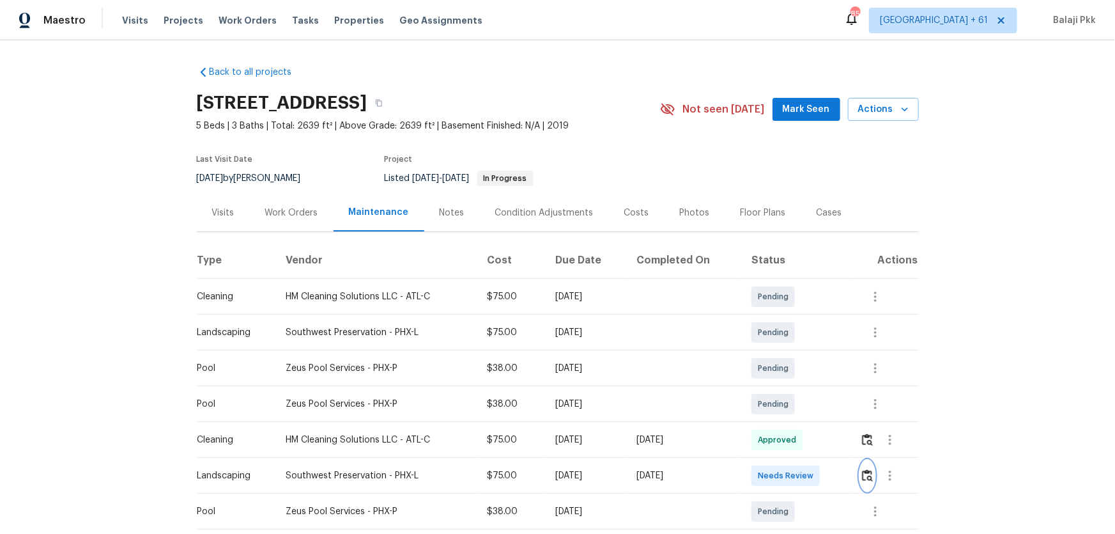
click at [865, 387] on img "button" at bounding box center [867, 475] width 11 height 12
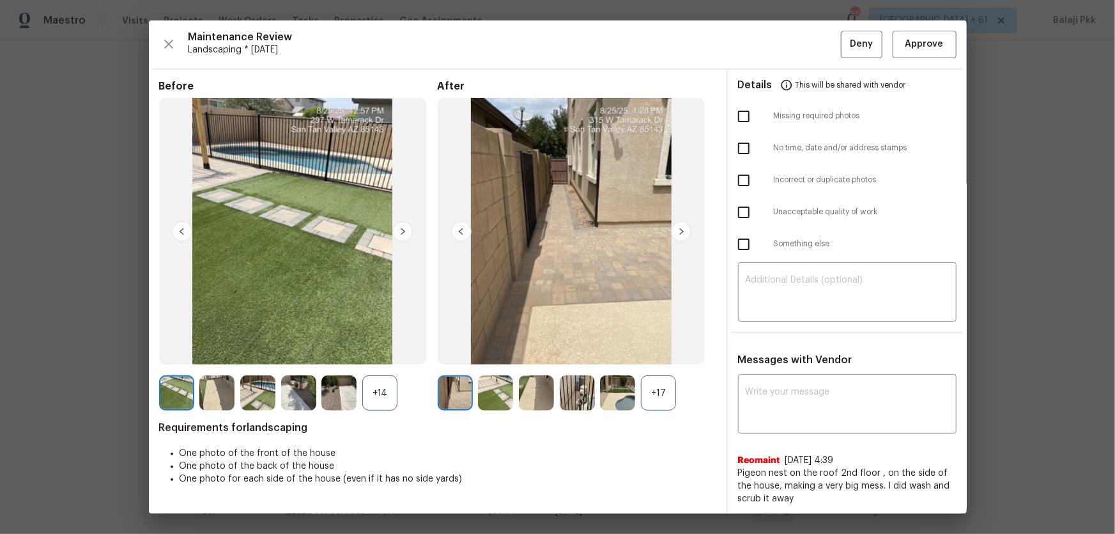
click at [659, 387] on div "+17" at bounding box center [658, 392] width 35 height 35
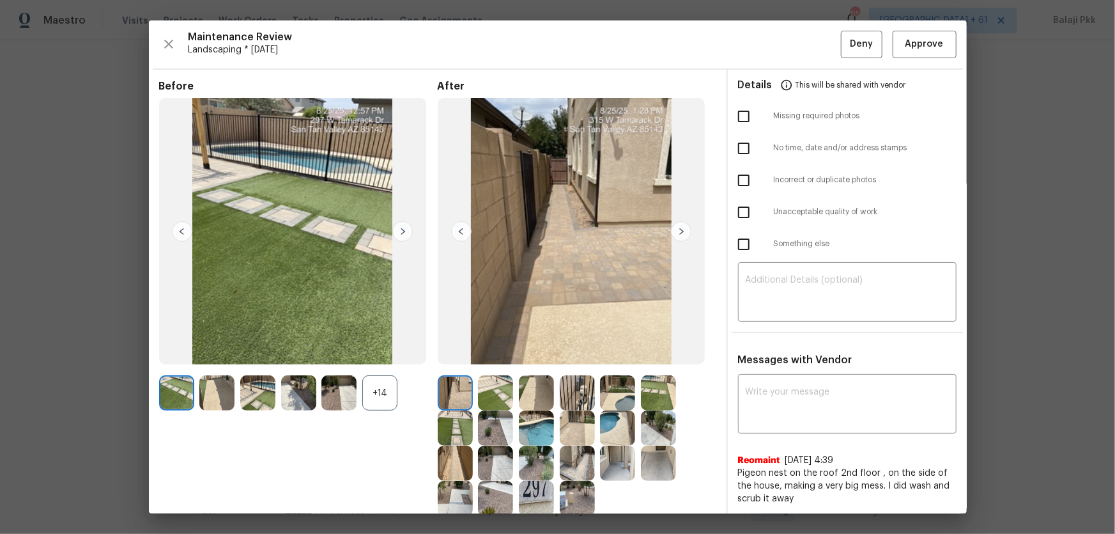
drag, startPoint x: 1114, startPoint y: 200, endPoint x: 1079, endPoint y: 205, distance: 35.5
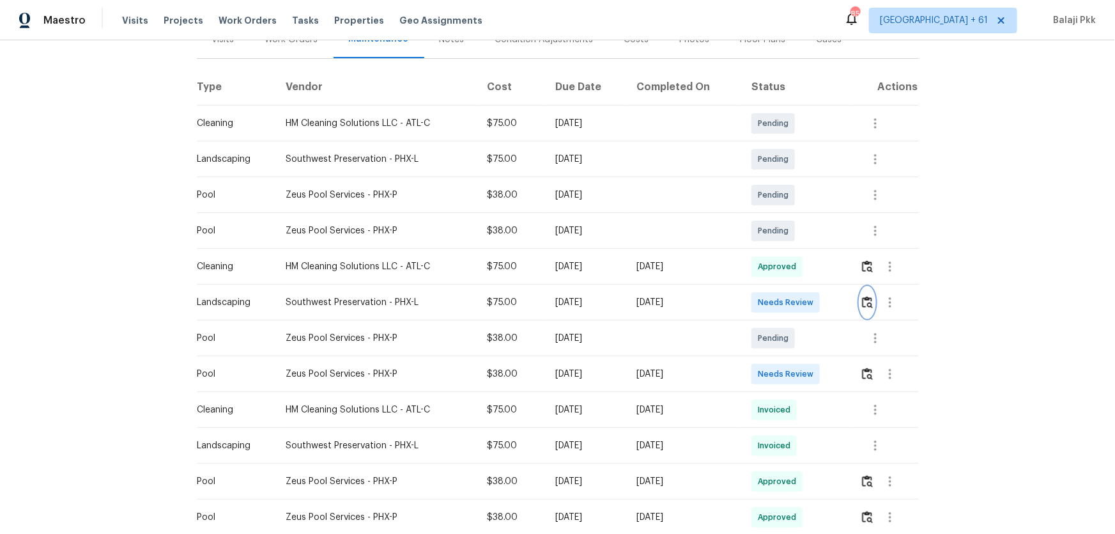
scroll to position [174, 0]
click at [865, 371] on img "button" at bounding box center [867, 373] width 11 height 12
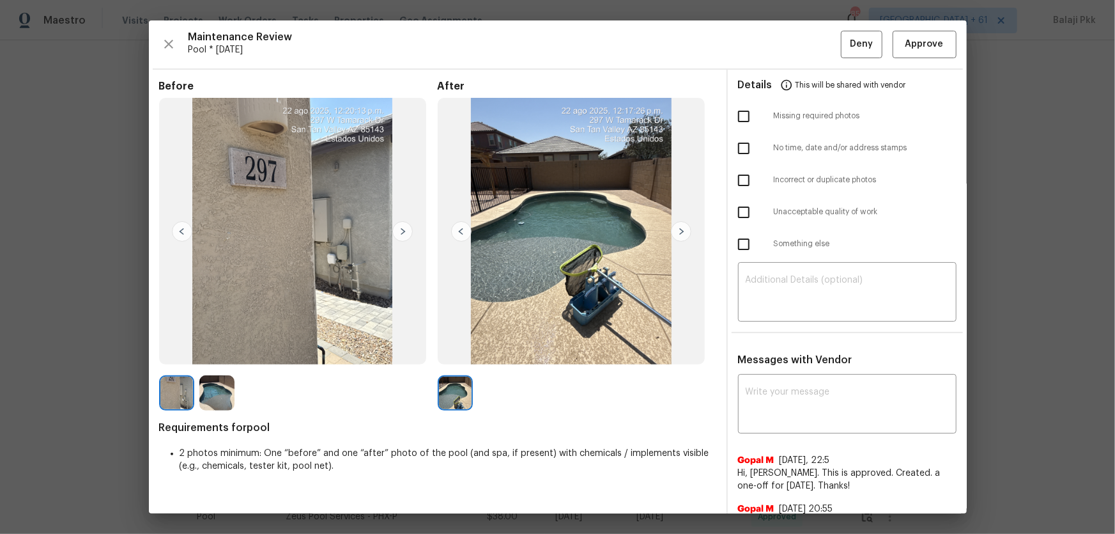
click at [402, 226] on img at bounding box center [402, 231] width 20 height 20
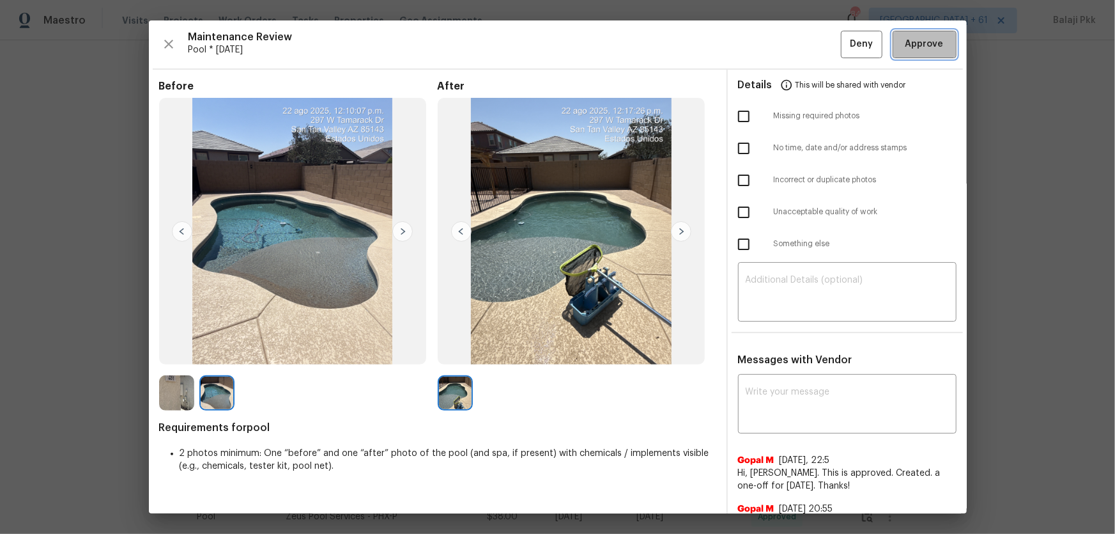
click at [872, 39] on span "Approve" at bounding box center [924, 44] width 38 height 16
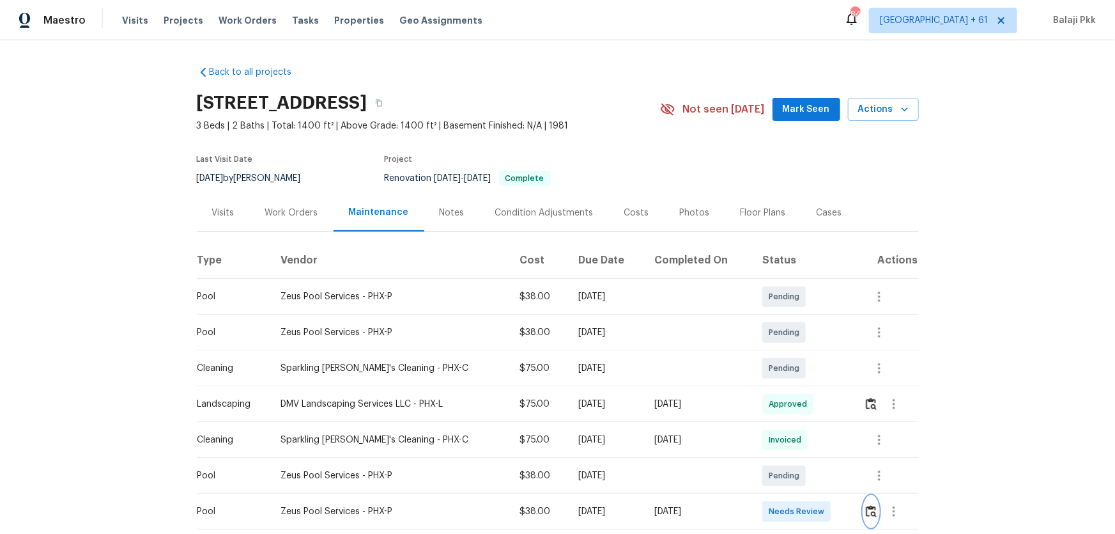
click at [793, 352] on img "button" at bounding box center [871, 511] width 11 height 12
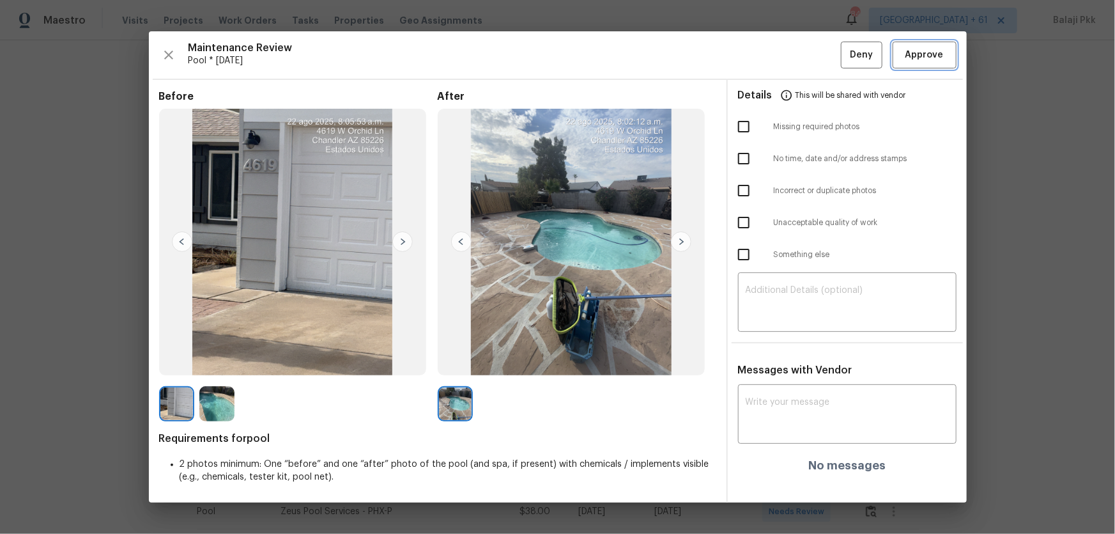
click at [793, 59] on span "Approve" at bounding box center [924, 55] width 38 height 16
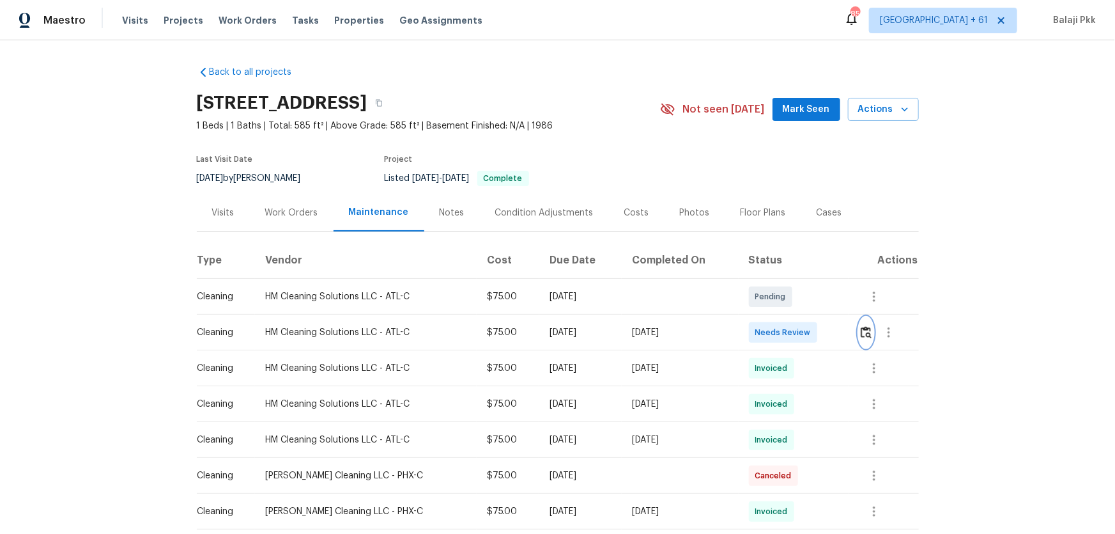
click at [793, 327] on img "button" at bounding box center [866, 332] width 11 height 12
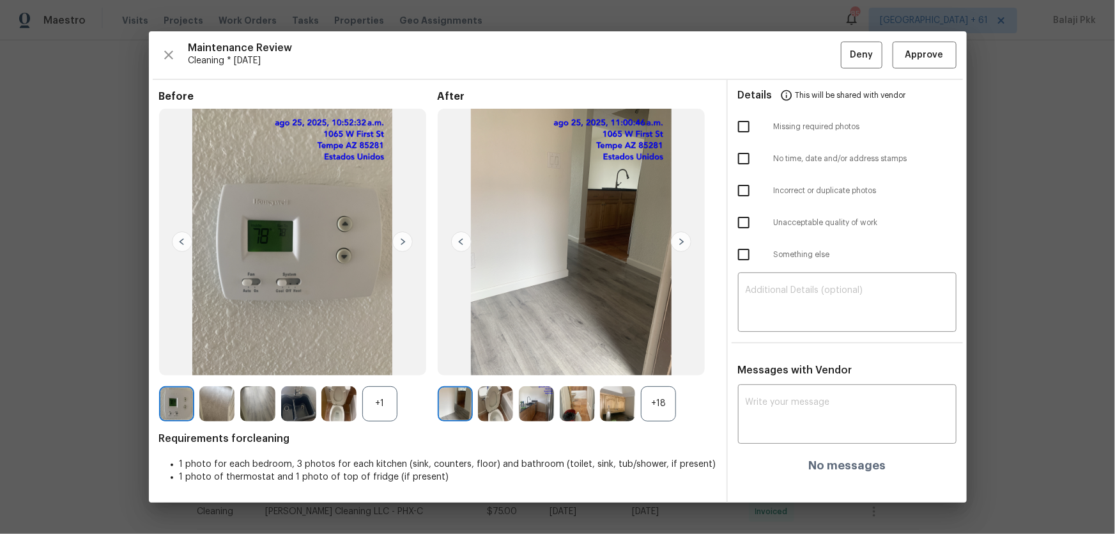
click at [661, 352] on div "+18" at bounding box center [658, 403] width 35 height 35
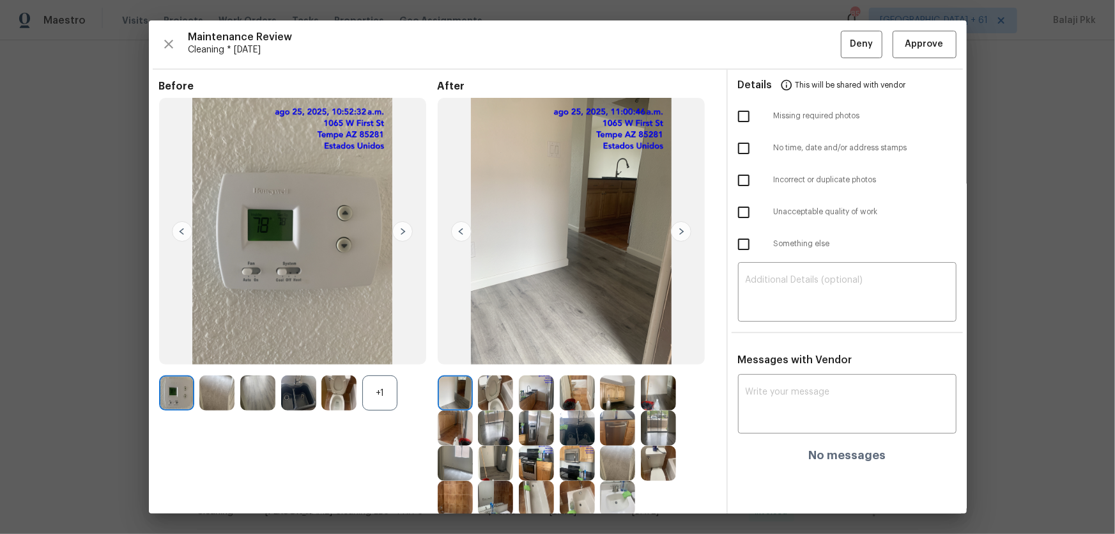
click at [379, 352] on div "+1" at bounding box center [379, 392] width 35 height 35
click at [793, 50] on button "Approve" at bounding box center [925, 44] width 64 height 27
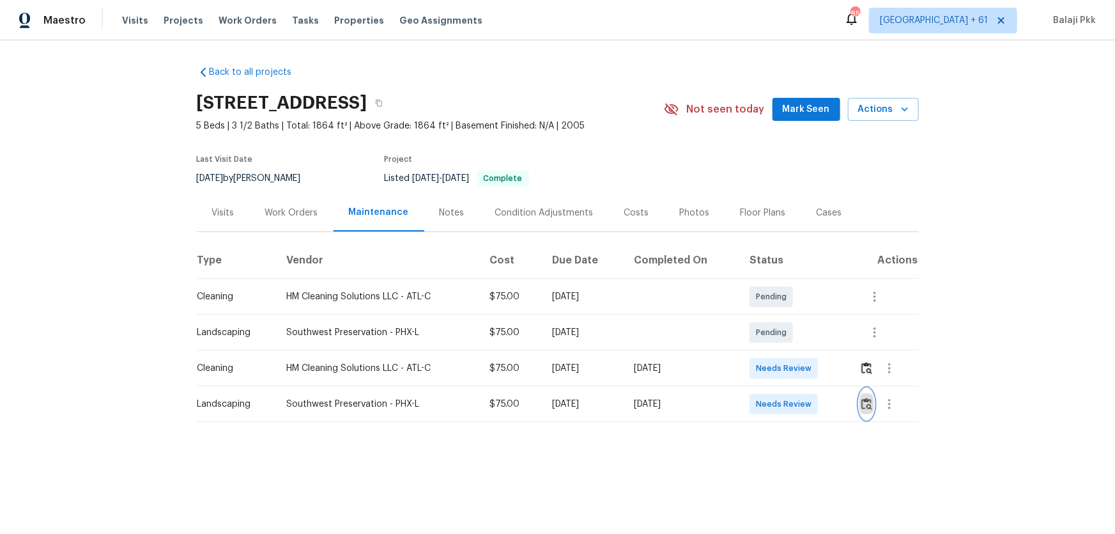
click at [793, 352] on img "button" at bounding box center [866, 403] width 11 height 12
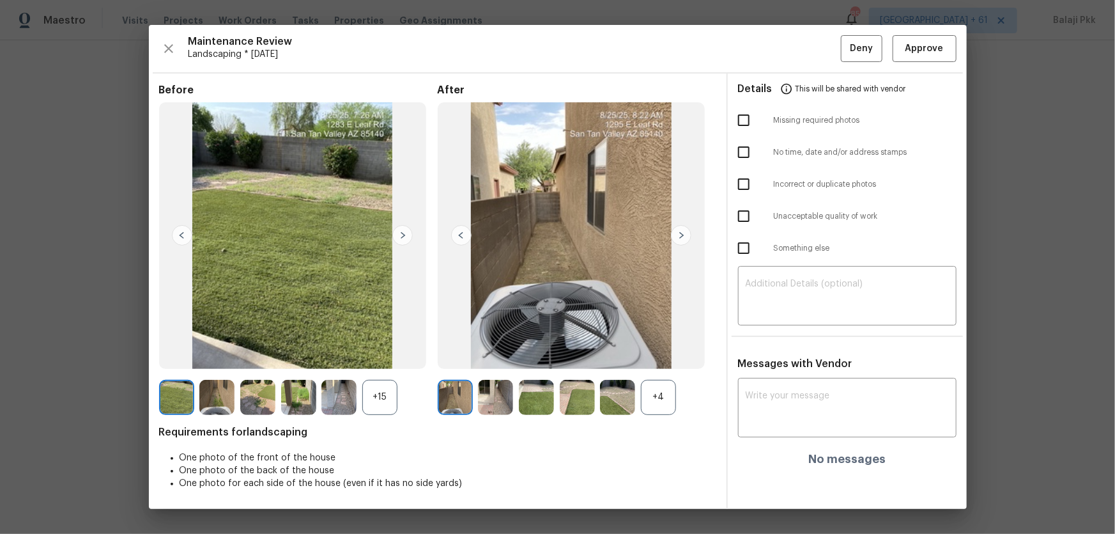
click at [656, 352] on div "+4" at bounding box center [658, 397] width 35 height 35
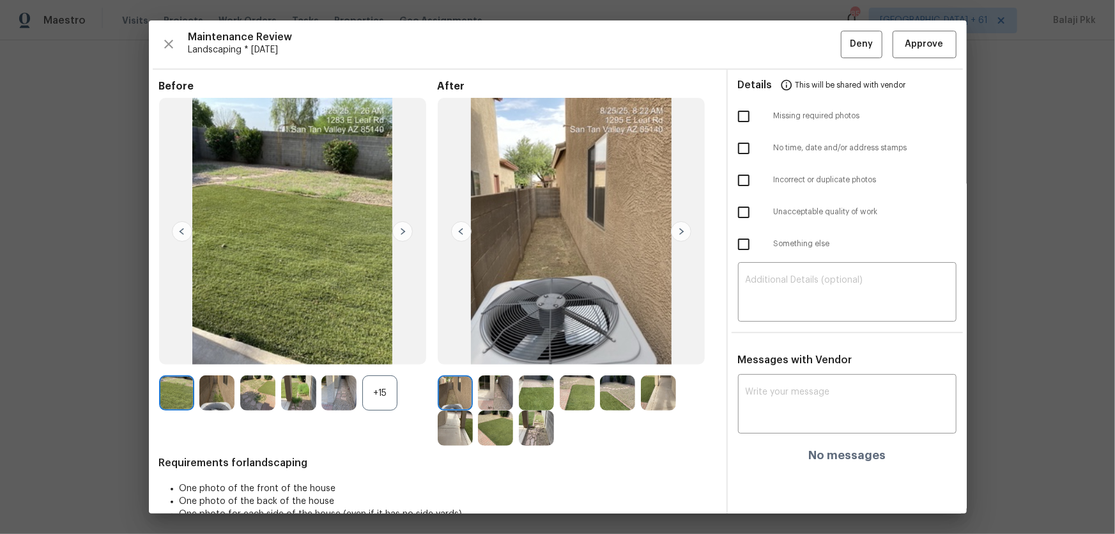
click at [398, 352] on div "+15" at bounding box center [298, 392] width 279 height 35
click at [390, 352] on div "+15" at bounding box center [379, 392] width 35 height 35
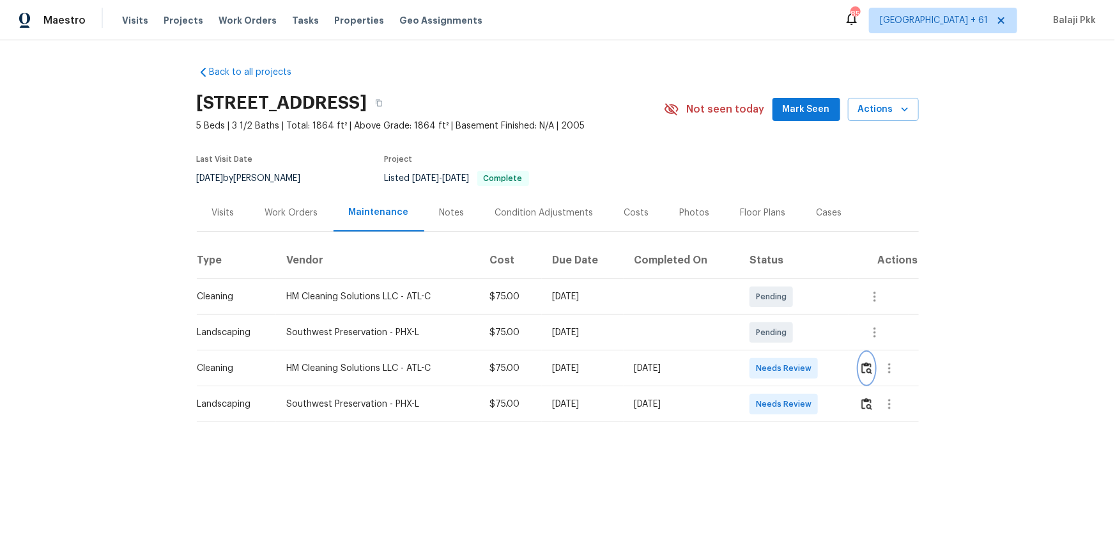
click at [793, 352] on img "button" at bounding box center [866, 368] width 11 height 12
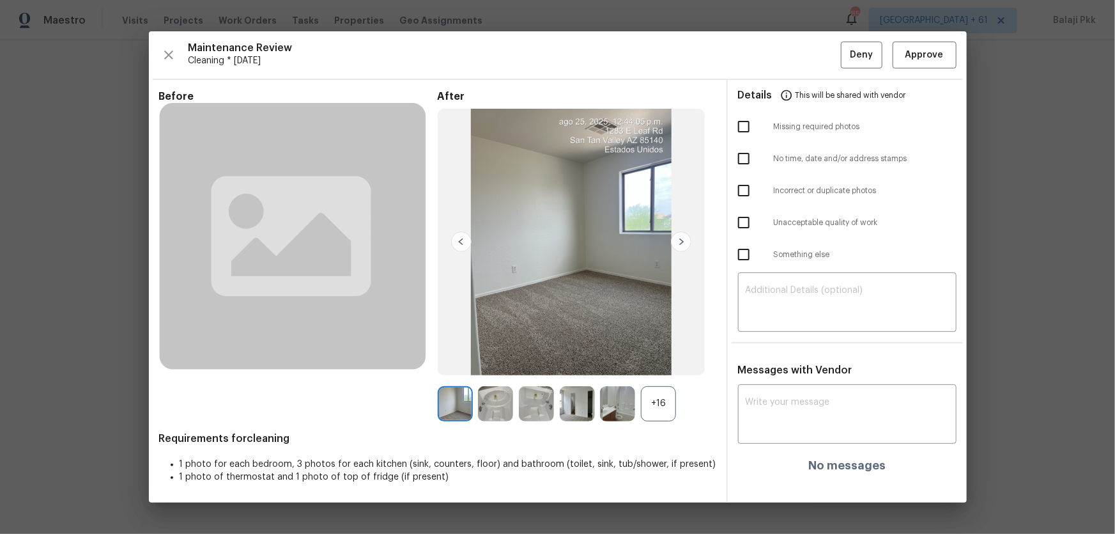
click at [668, 352] on div "+16" at bounding box center [658, 403] width 35 height 35
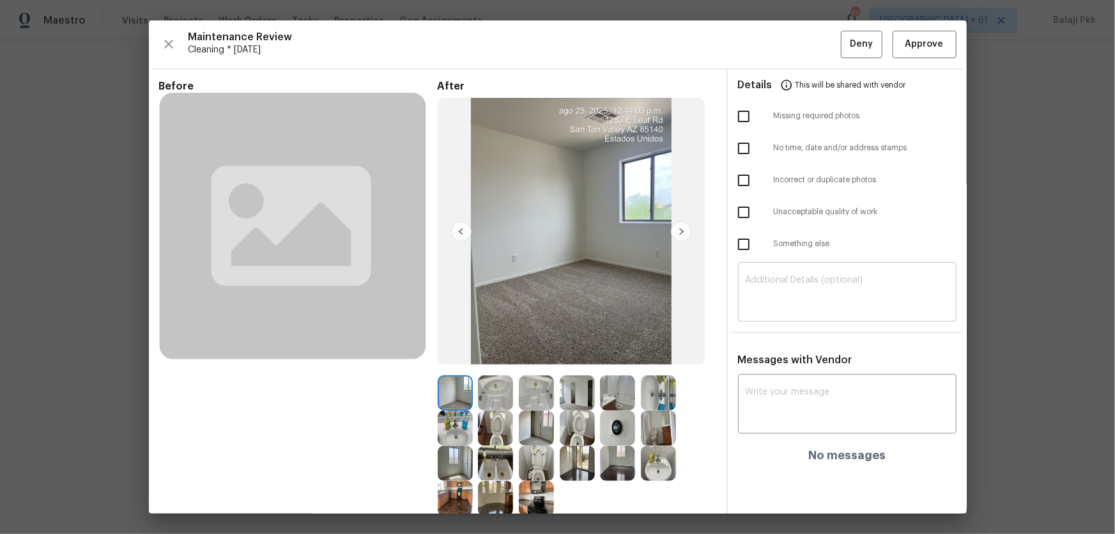
click at [793, 284] on textarea at bounding box center [847, 293] width 203 height 36
paste textarea "Maintenance Audit Team: Hello! Unfortunately, this Cleaning visit completed on …"
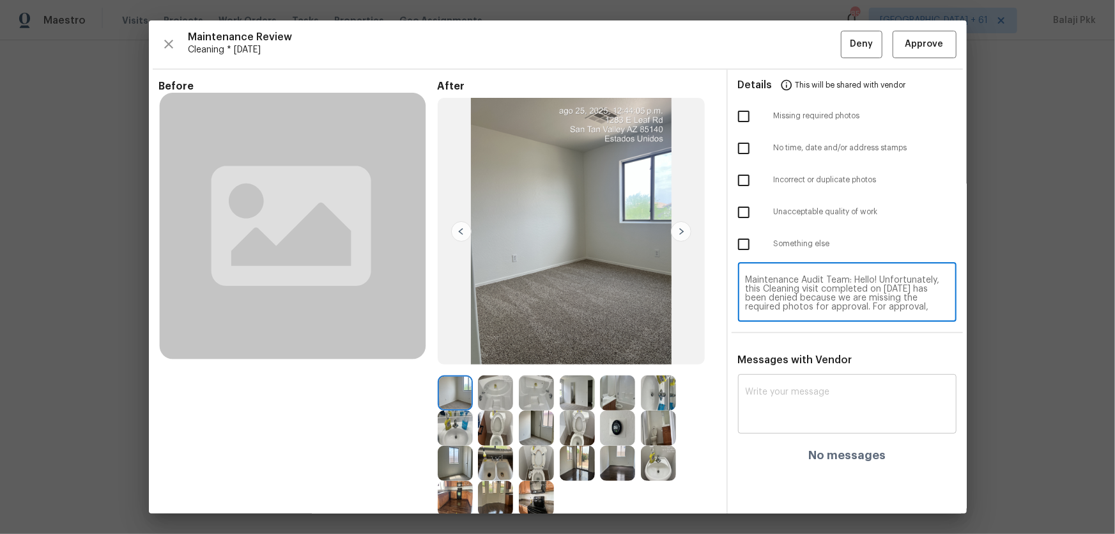
scroll to position [116, 0]
type textarea "Maintenance Audit Team: Hello! Unfortunately, this Cleaning visit completed on …"
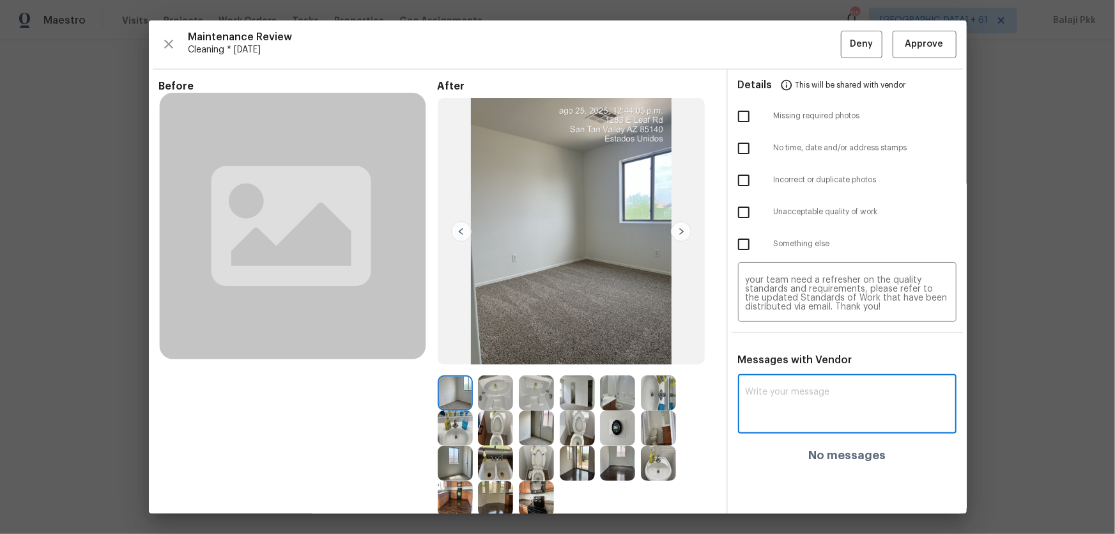
click at [793, 352] on textarea at bounding box center [847, 405] width 203 height 36
paste textarea "Maintenance Audit Team: Hello! Unfortunately, this Cleaning visit completed on …"
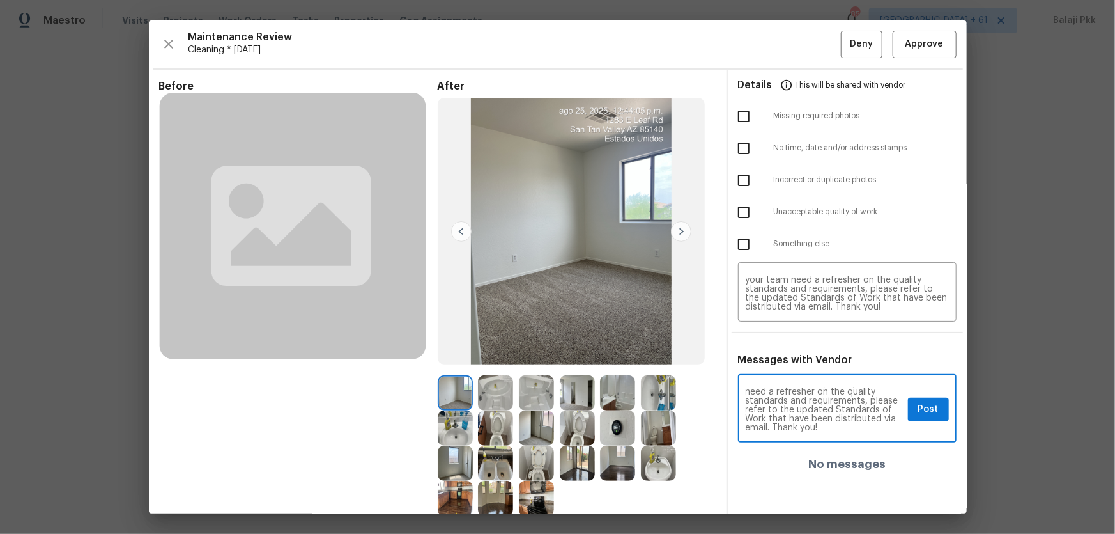
type textarea "Maintenance Audit Team: Hello! Unfortunately, this Cleaning visit completed on …"
click at [735, 112] on input "checkbox" at bounding box center [743, 116] width 27 height 27
checkbox input "true"
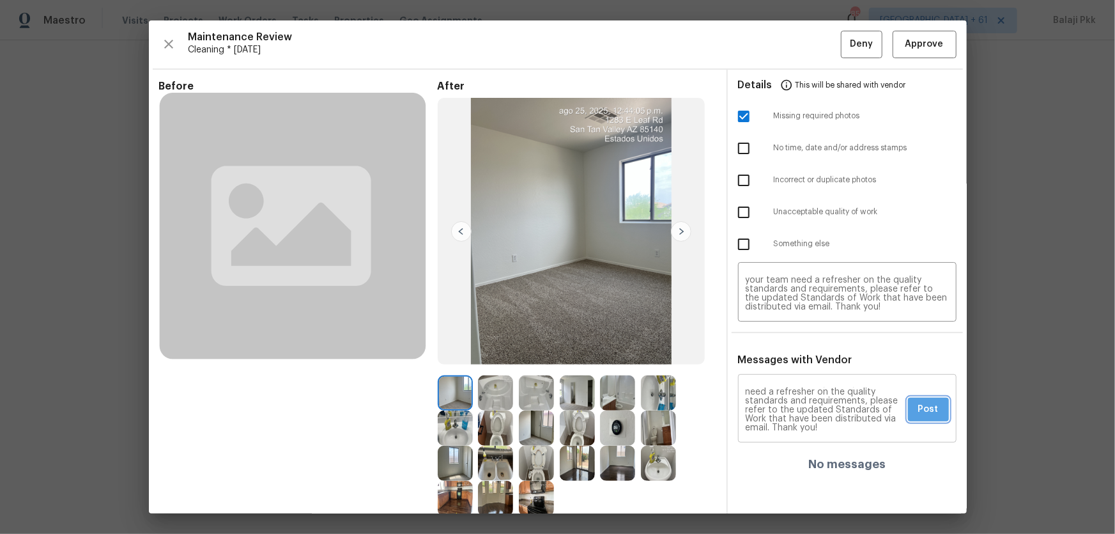
click at [793, 352] on span "Post" at bounding box center [928, 409] width 20 height 16
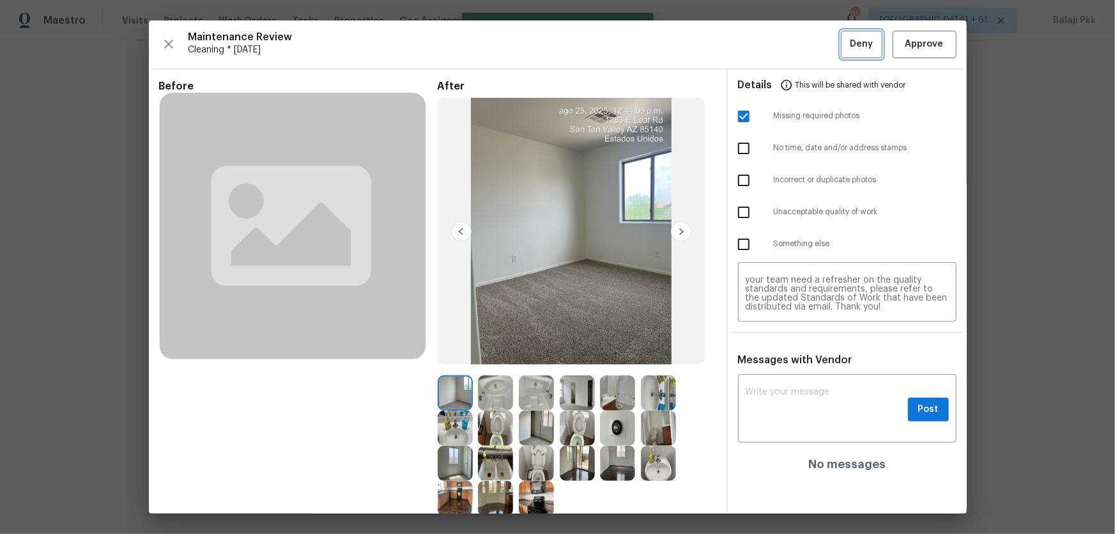
click at [793, 49] on span "Deny" at bounding box center [861, 44] width 23 height 16
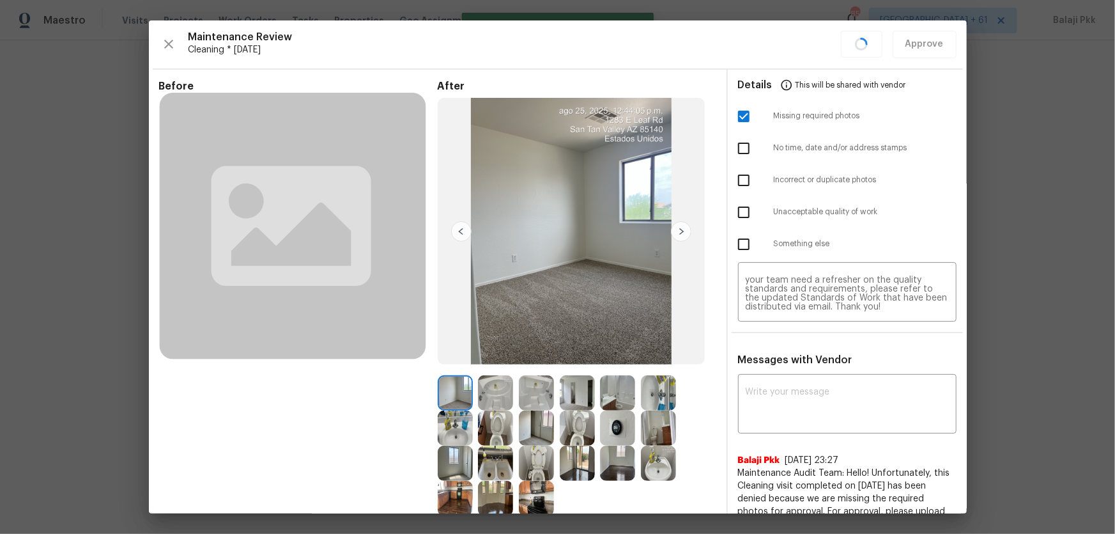
scroll to position [0, 0]
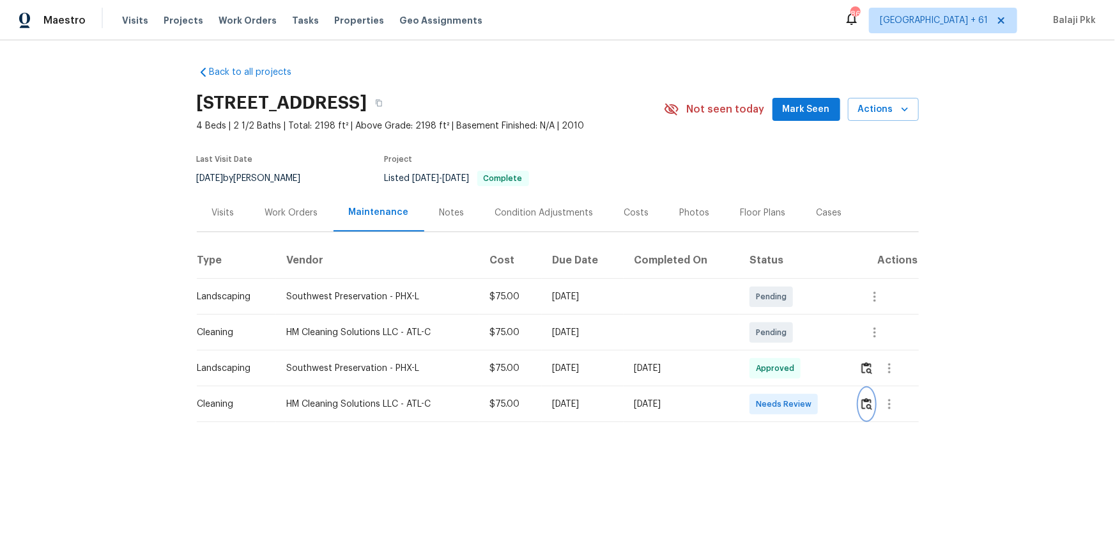
click at [793, 352] on img "button" at bounding box center [866, 403] width 11 height 12
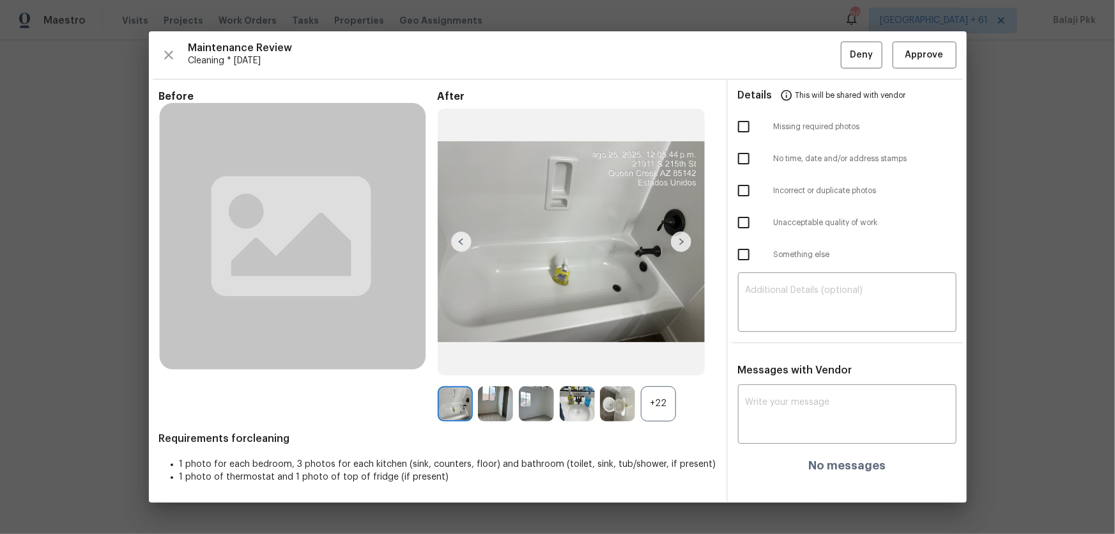
drag, startPoint x: 668, startPoint y: 408, endPoint x: 440, endPoint y: 81, distance: 398.8
click at [666, 352] on div "+22" at bounding box center [658, 403] width 35 height 35
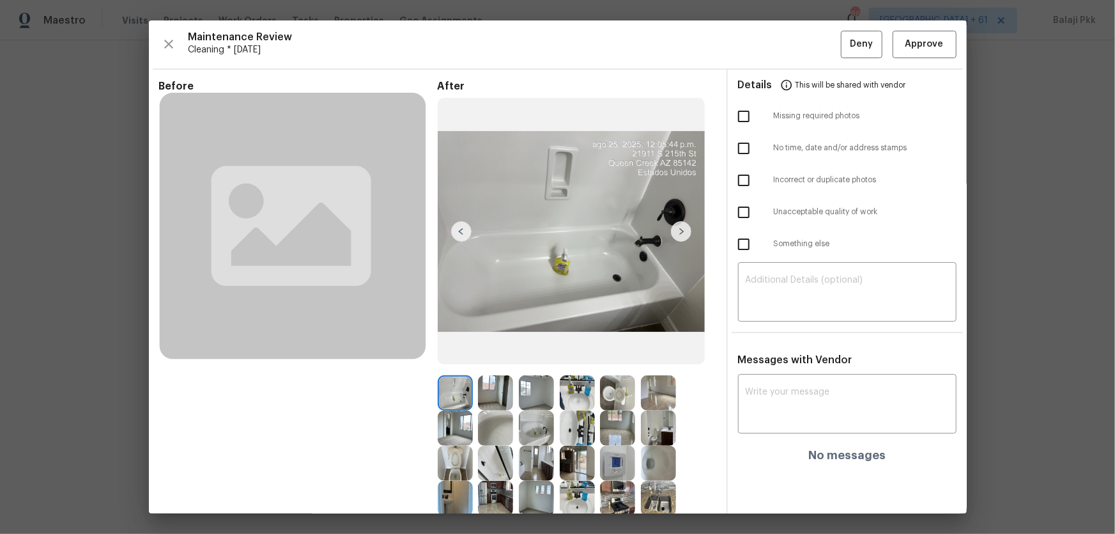
click at [793, 61] on div "Maintenance Review Cleaning * Mon, Aug 25 Deny Approve Before After Requirement…" at bounding box center [558, 266] width 818 height 493
click at [793, 46] on span "Approve" at bounding box center [924, 44] width 38 height 16
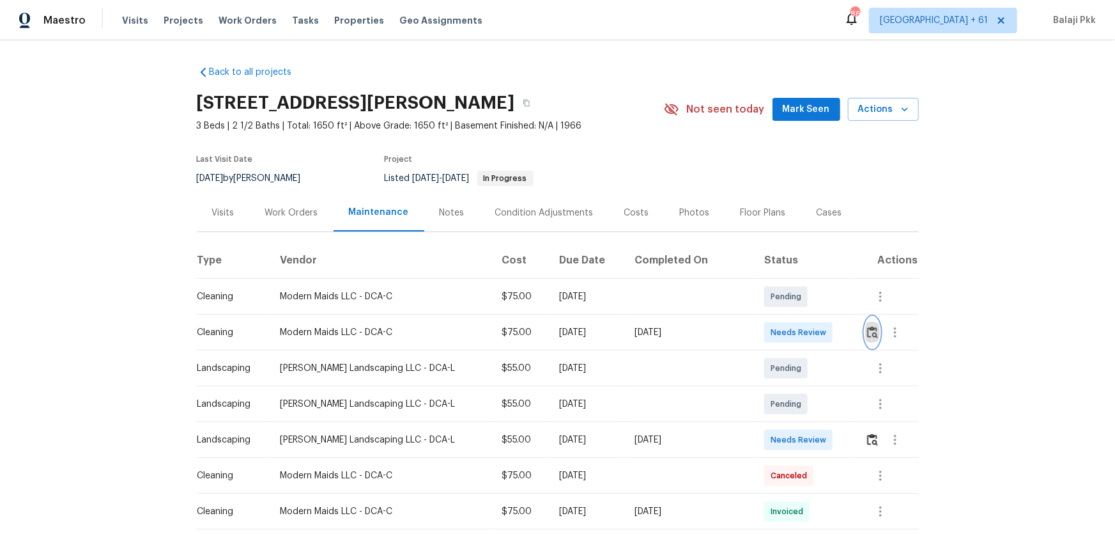
click at [793, 334] on img "button" at bounding box center [872, 332] width 11 height 12
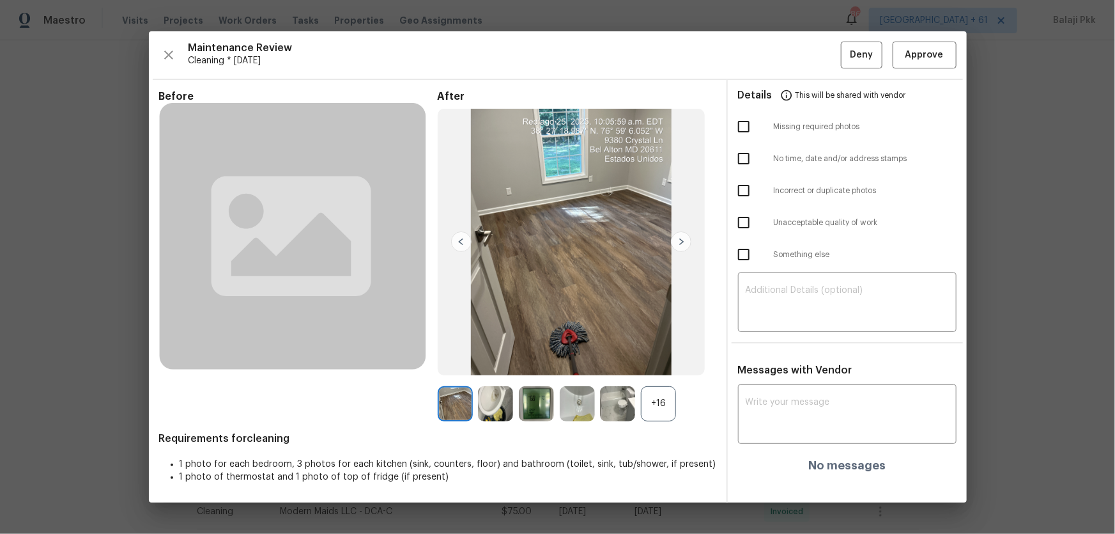
click at [663, 352] on div "+16" at bounding box center [658, 403] width 35 height 35
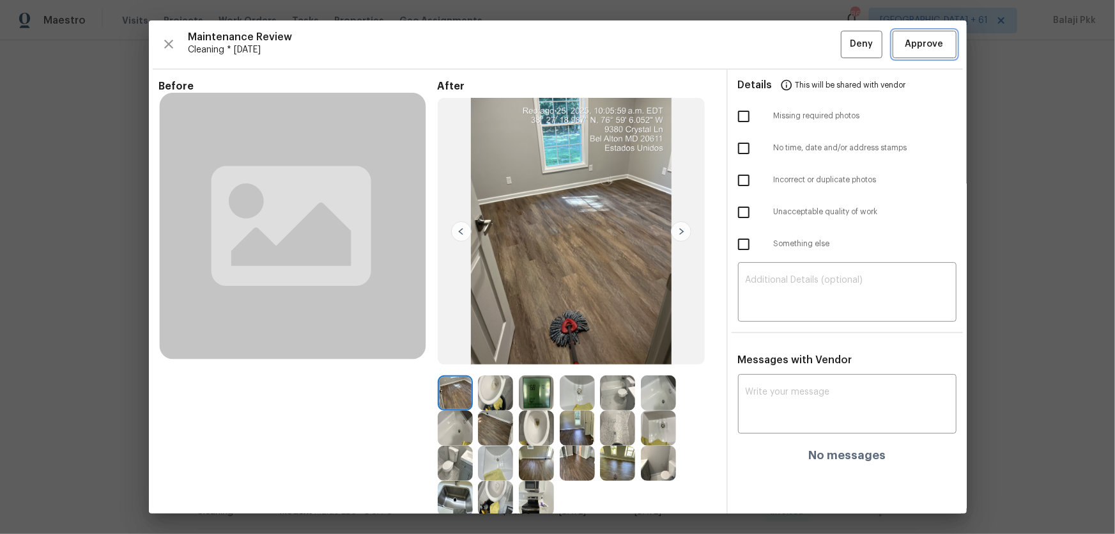
click at [793, 46] on span "Approve" at bounding box center [924, 44] width 38 height 16
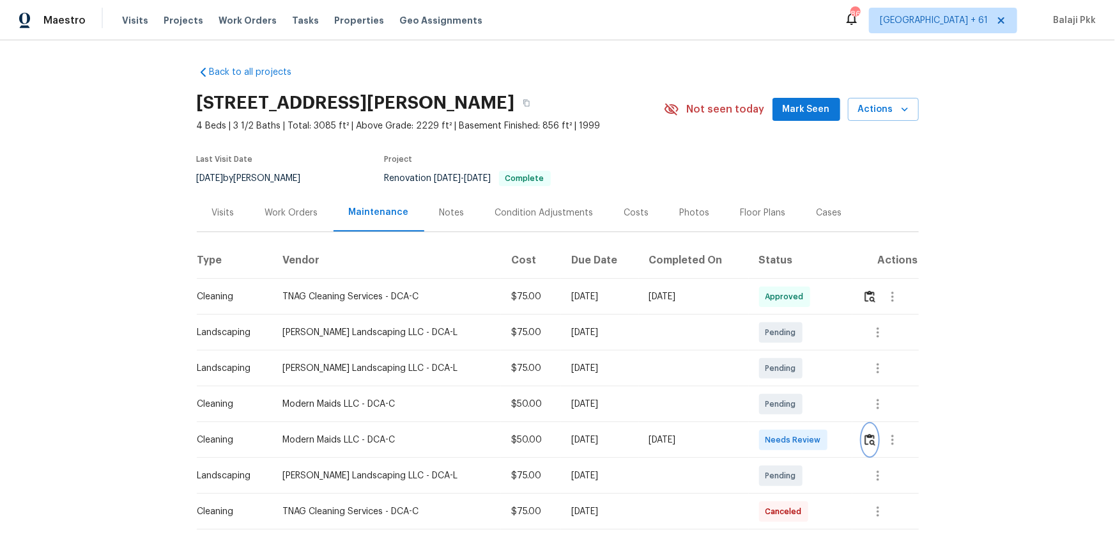
click at [866, 387] on img "button" at bounding box center [870, 439] width 11 height 12
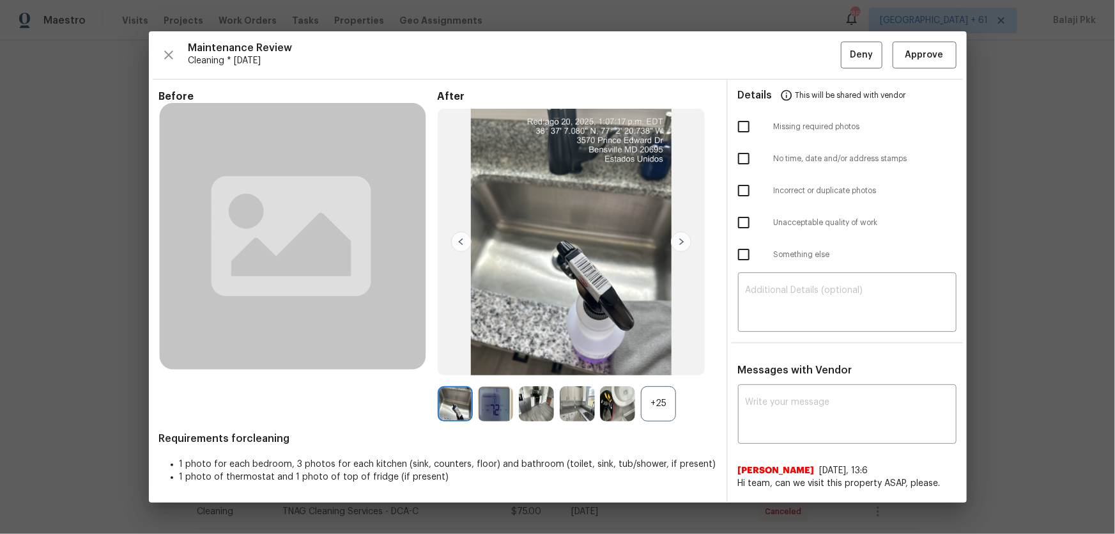
drag, startPoint x: 652, startPoint y: 414, endPoint x: 389, endPoint y: 239, distance: 315.6
click at [651, 387] on div "+25" at bounding box center [658, 403] width 35 height 35
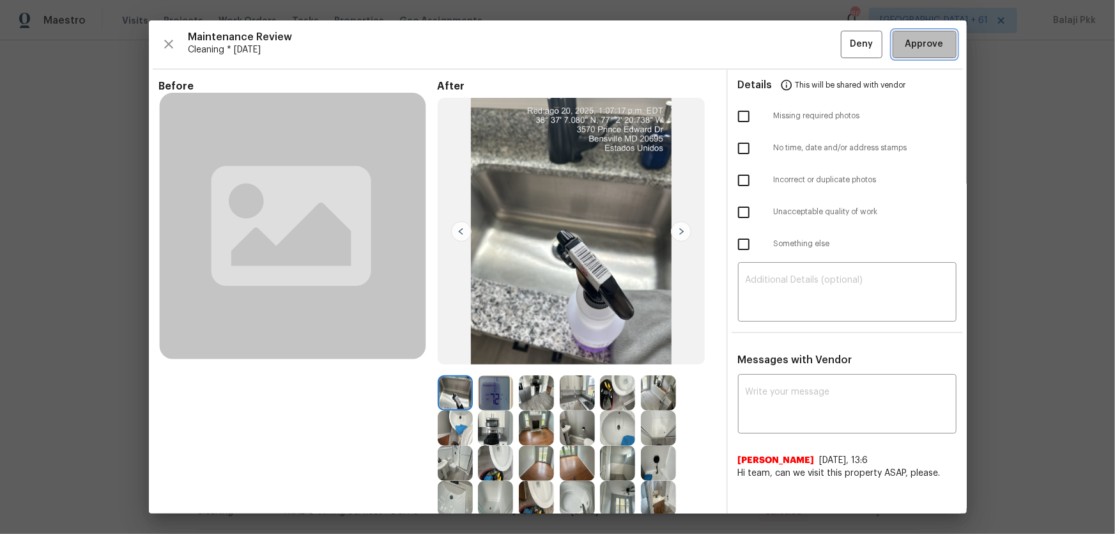
click at [872, 31] on button "Approve" at bounding box center [925, 44] width 64 height 27
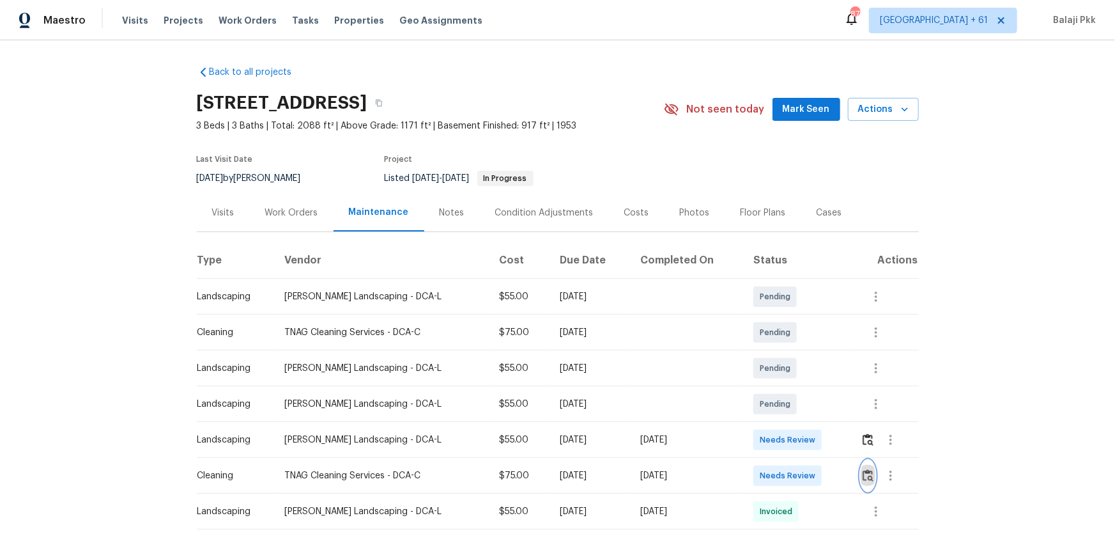
click at [793, 352] on button "button" at bounding box center [868, 475] width 15 height 31
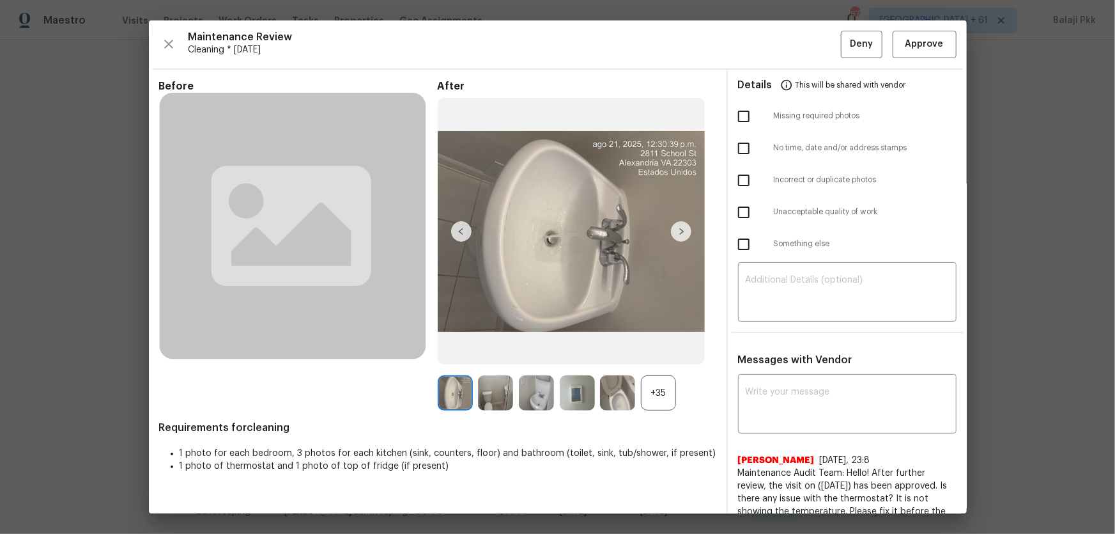
click at [658, 352] on div "+35" at bounding box center [658, 392] width 35 height 35
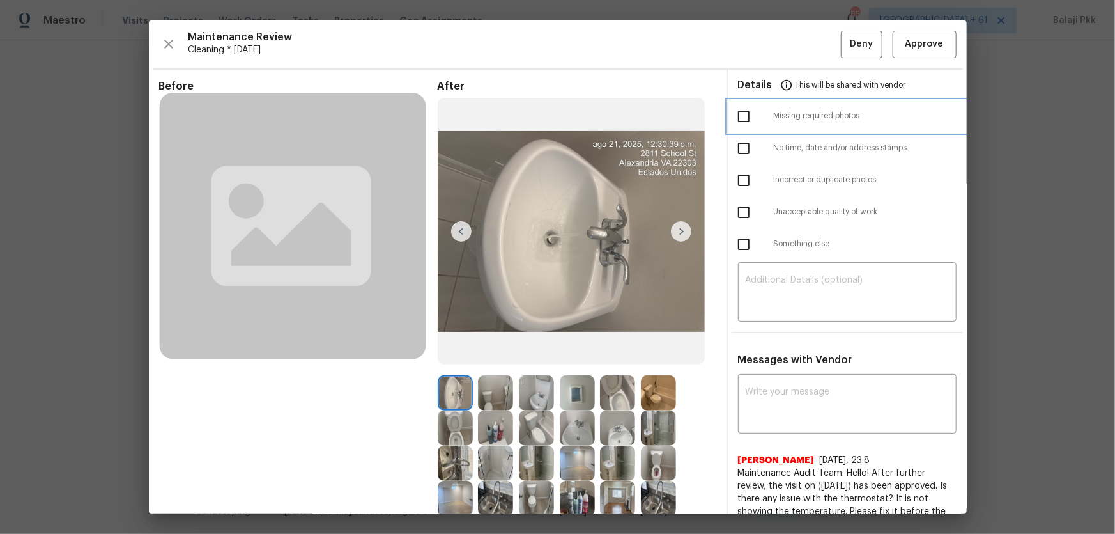
click at [755, 118] on div at bounding box center [756, 116] width 36 height 27
click at [735, 116] on input "checkbox" at bounding box center [743, 116] width 27 height 27
checkbox input "true"
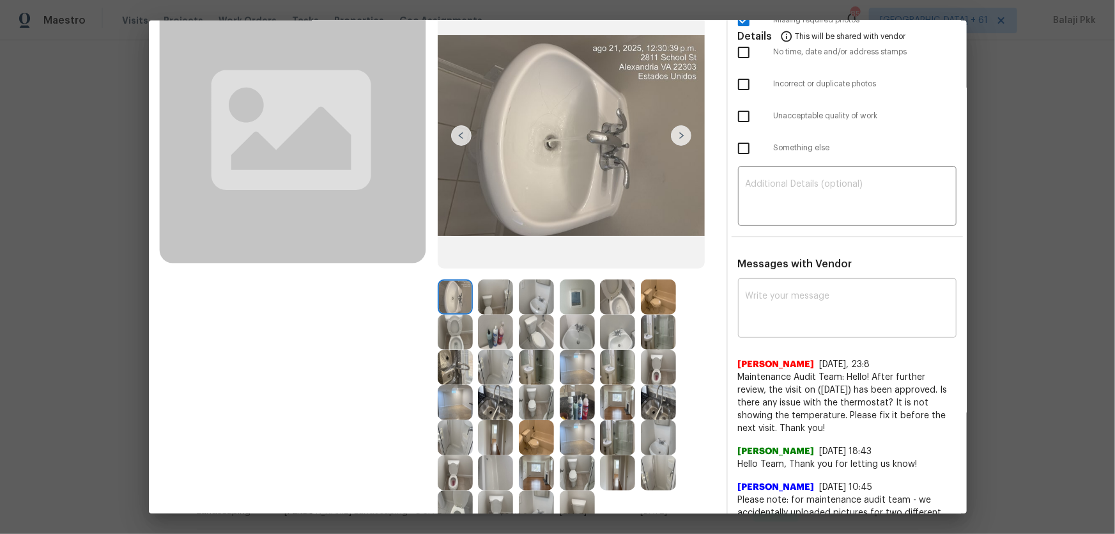
scroll to position [174, 0]
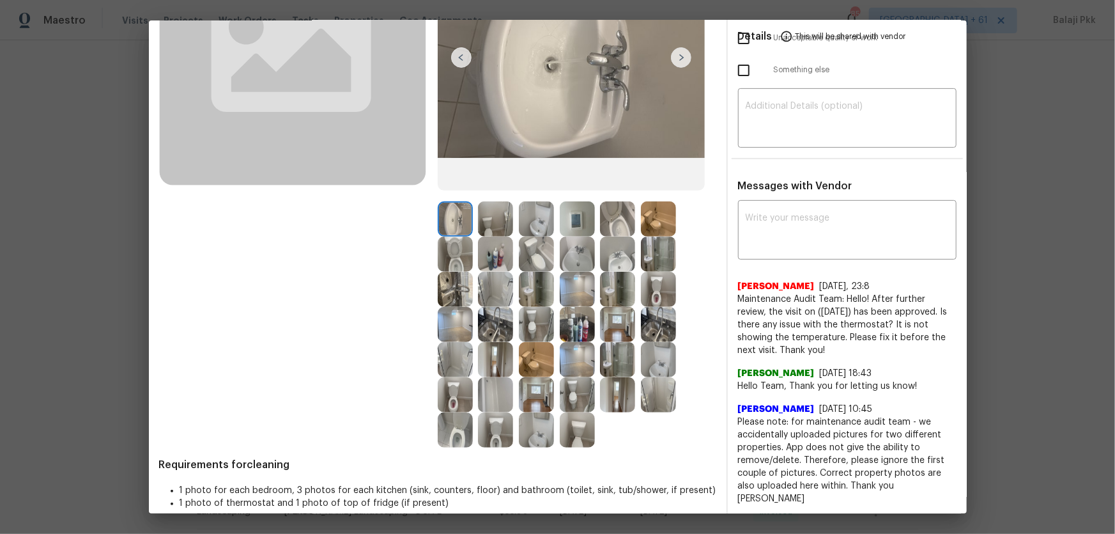
click at [581, 217] on img at bounding box center [577, 218] width 35 height 35
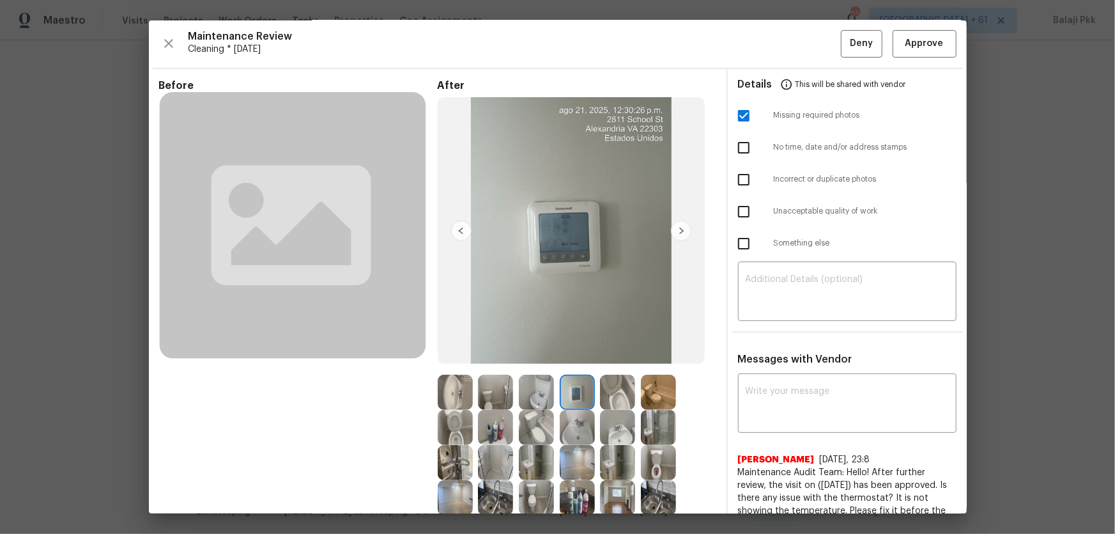
scroll to position [0, 0]
click at [793, 227] on ul "Details This will be shared with vendor Missing required photos No time, date a…" at bounding box center [847, 168] width 239 height 196
click at [793, 302] on textarea at bounding box center [847, 293] width 203 height 36
paste textarea "Maintenance Audit Team: Hello! Unfortunately, this Cleaning visit completed on …"
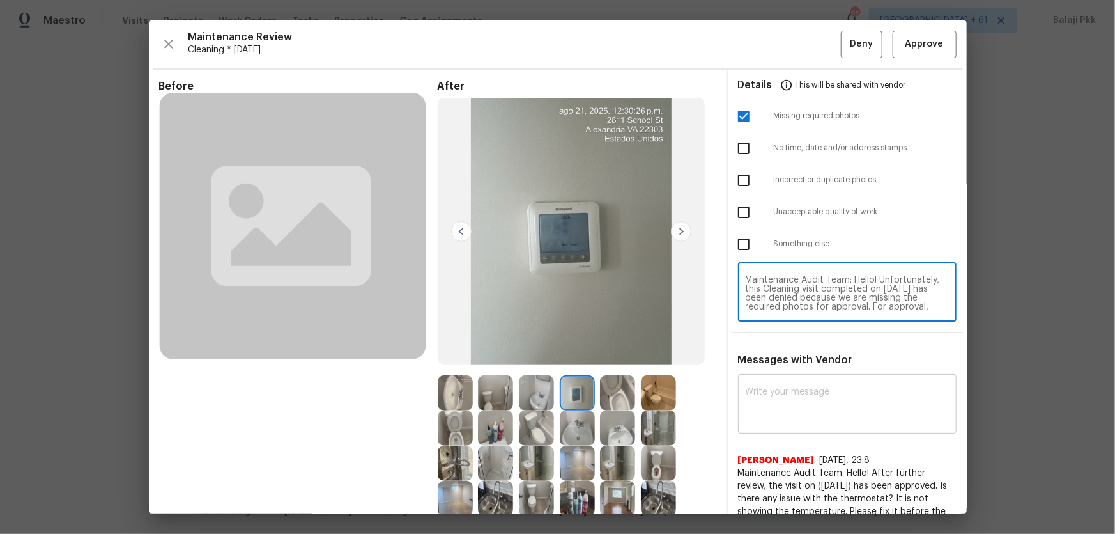
scroll to position [125, 0]
type textarea "Maintenance Audit Team: Hello! Unfortunately, this Cleaning visit completed on …"
click at [793, 352] on textarea at bounding box center [847, 405] width 203 height 36
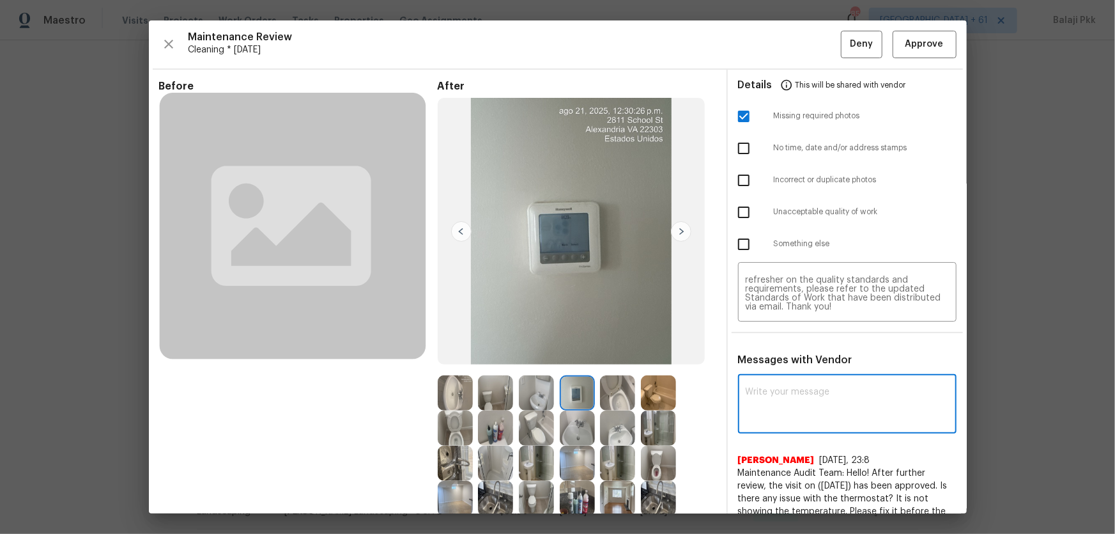
paste textarea "Maintenance Audit Team: Hello! Unfortunately, this Cleaning visit completed on …"
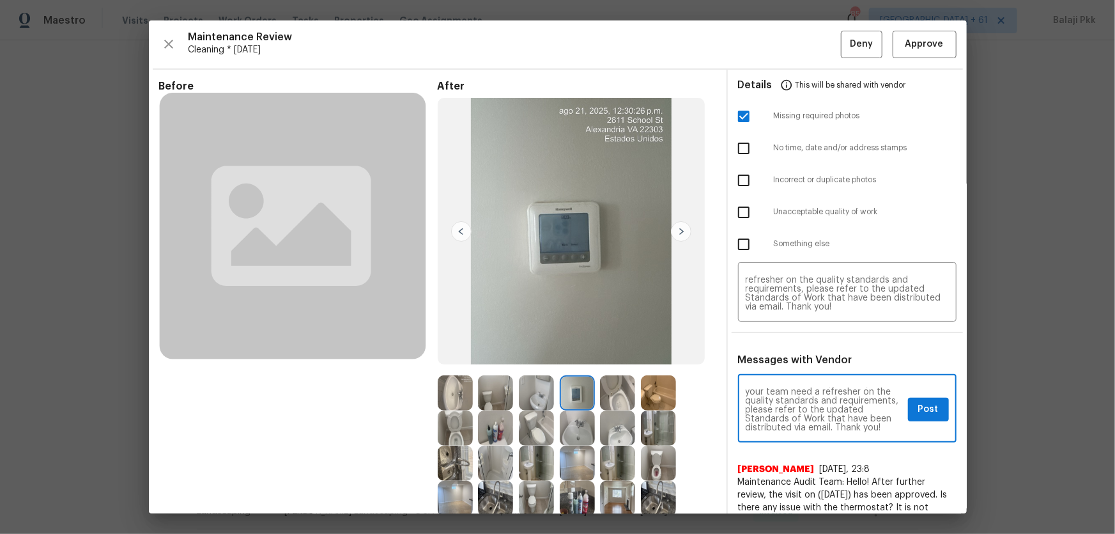
type textarea "Maintenance Audit Team: Hello! Unfortunately, this Cleaning visit completed on …"
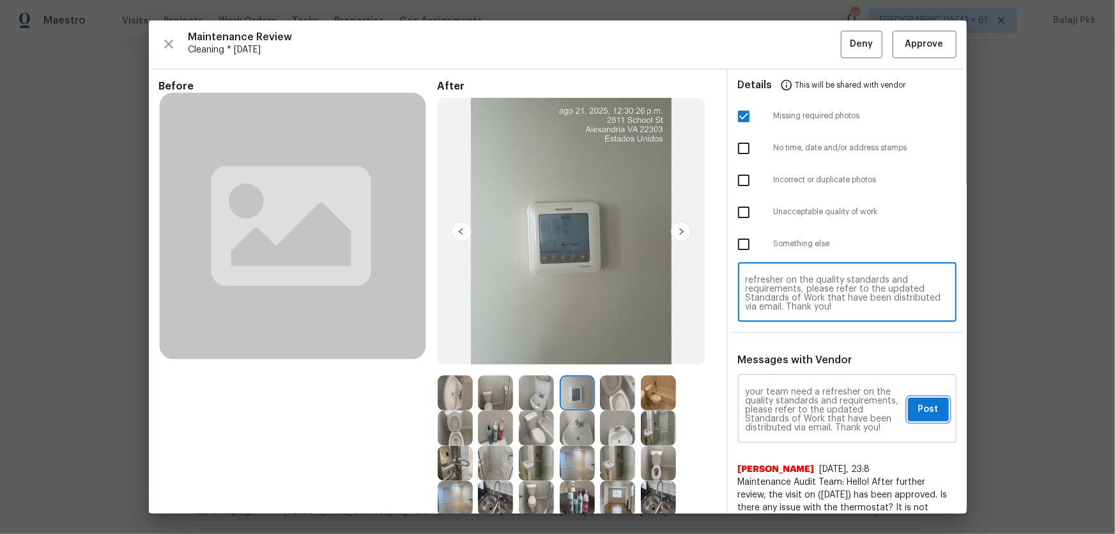
click at [793, 352] on span "Post" at bounding box center [928, 409] width 20 height 16
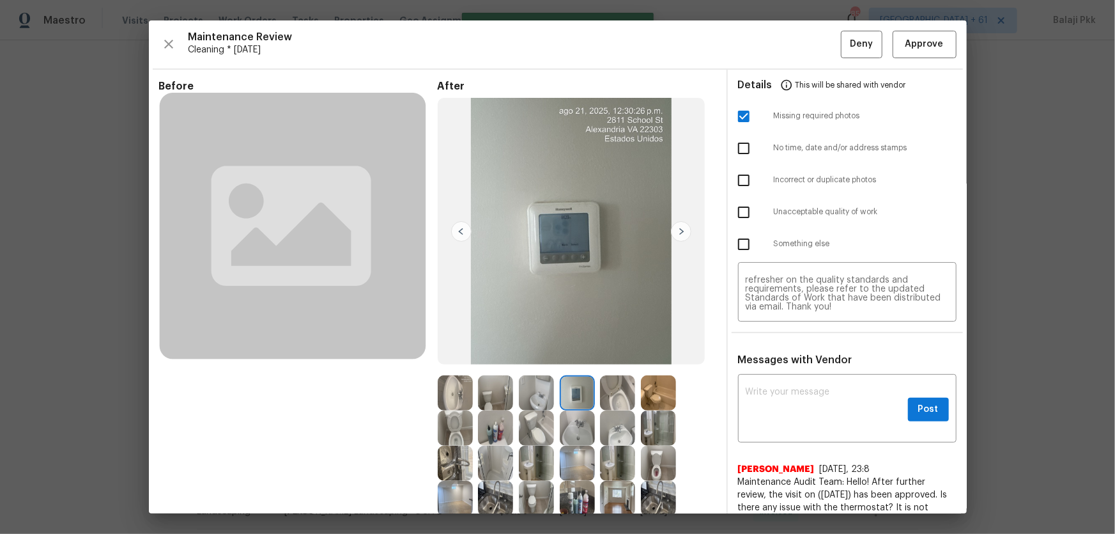
scroll to position [0, 0]
click at [793, 40] on span "Deny" at bounding box center [861, 44] width 23 height 16
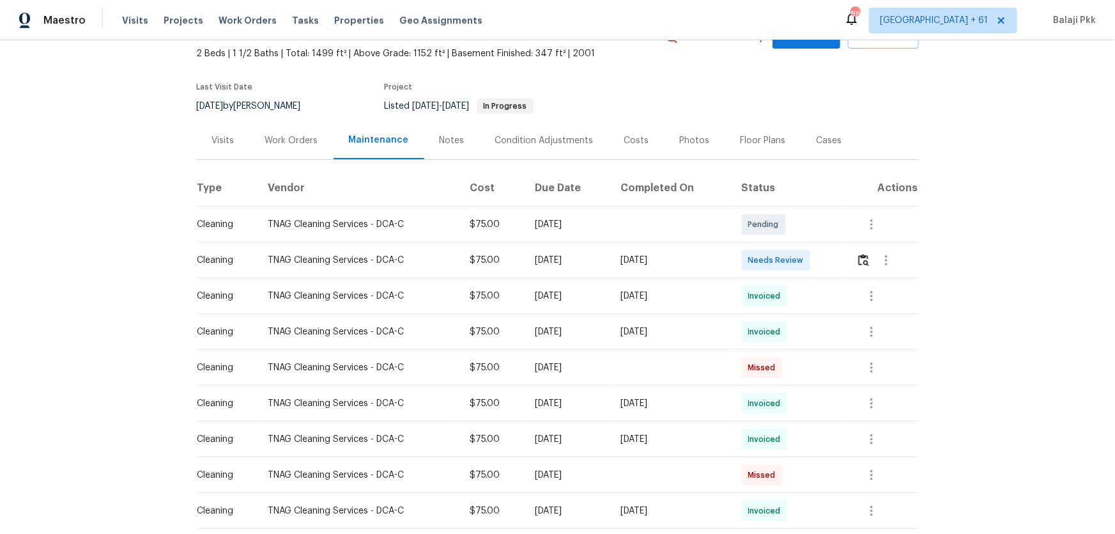
scroll to position [174, 0]
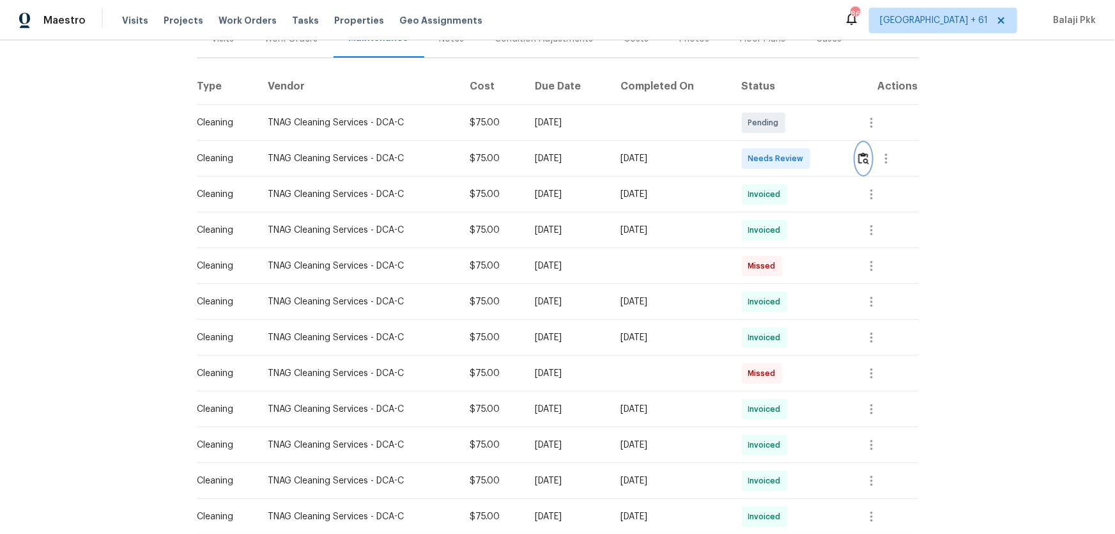
click at [793, 157] on img "button" at bounding box center [863, 158] width 11 height 12
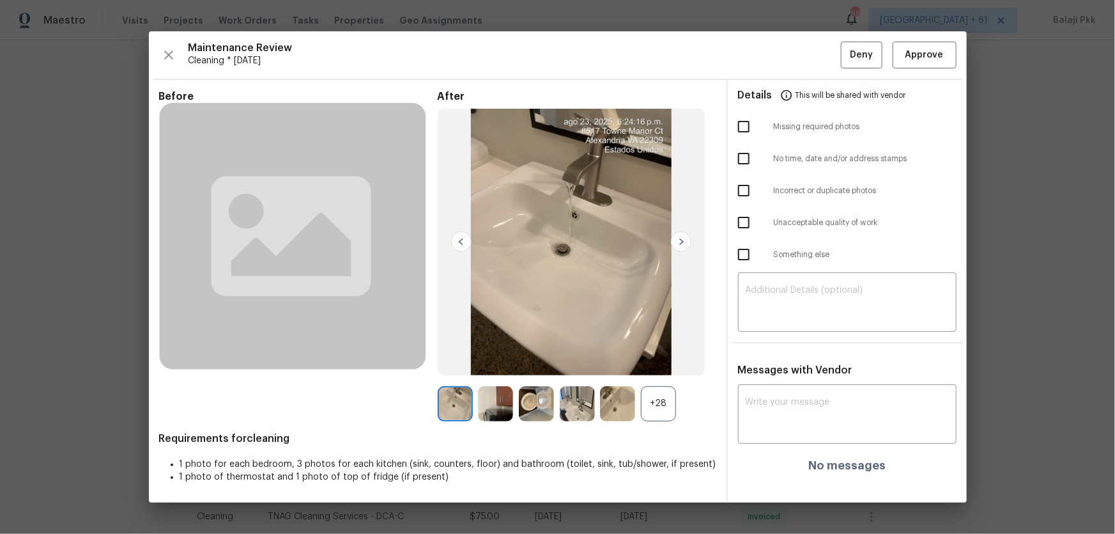
click at [665, 352] on div "+28" at bounding box center [658, 403] width 35 height 35
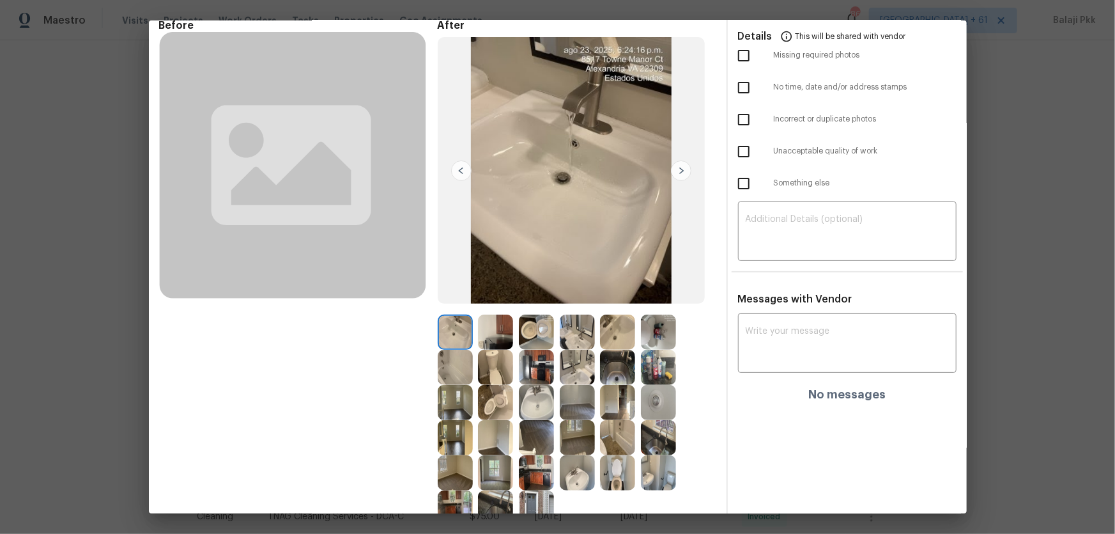
scroll to position [0, 0]
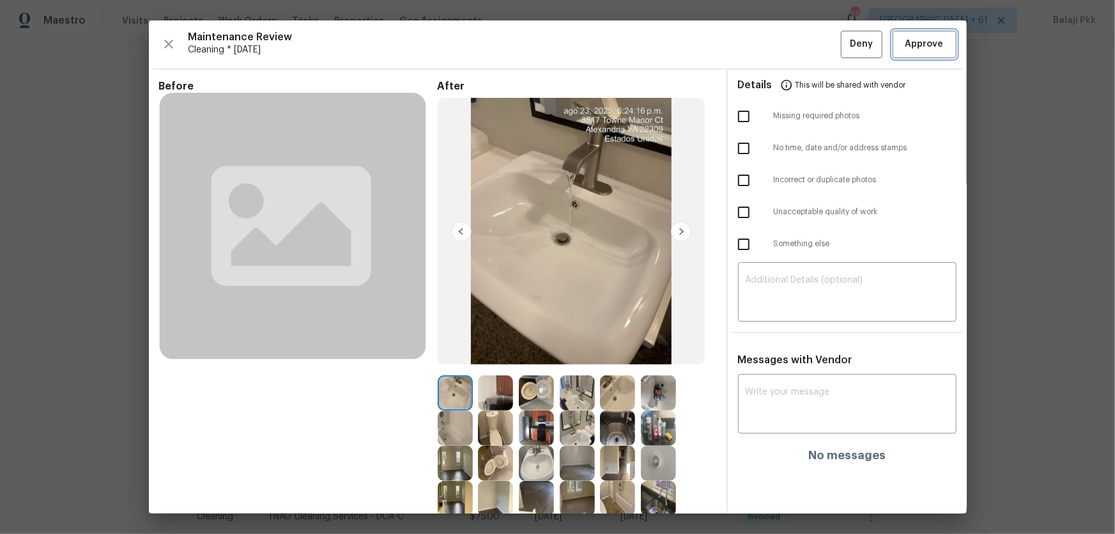
click at [793, 50] on span "Approve" at bounding box center [924, 44] width 38 height 16
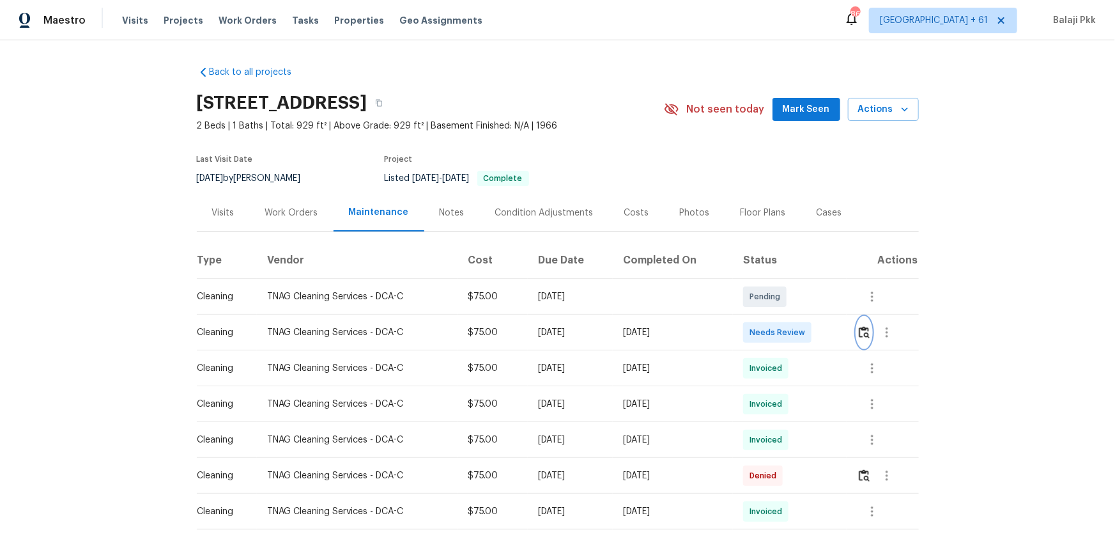
click at [793, 331] on img "button" at bounding box center [864, 332] width 11 height 12
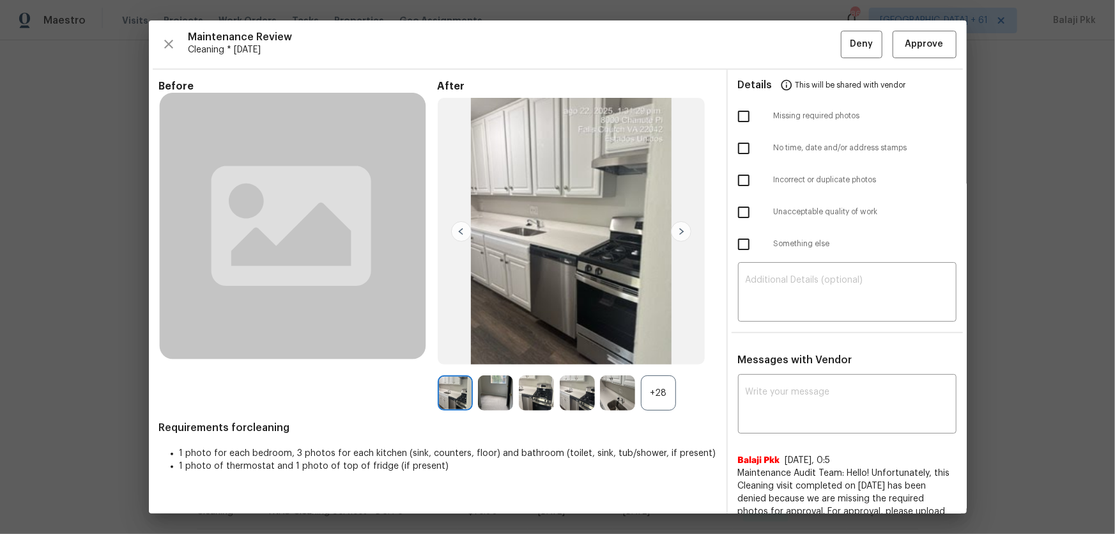
click at [672, 352] on div "+28" at bounding box center [658, 392] width 35 height 35
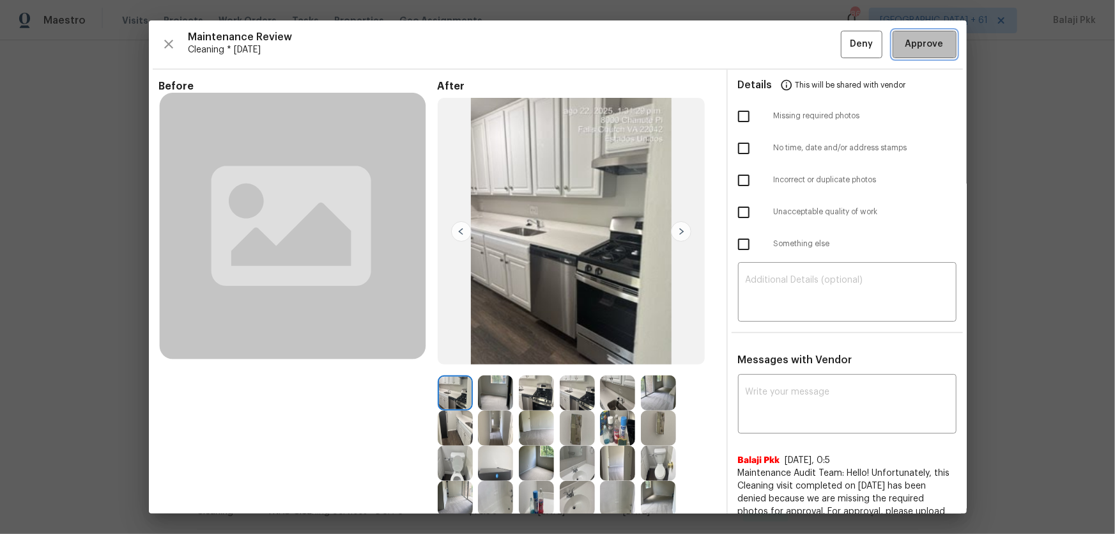
click at [793, 45] on span "Approve" at bounding box center [924, 44] width 38 height 16
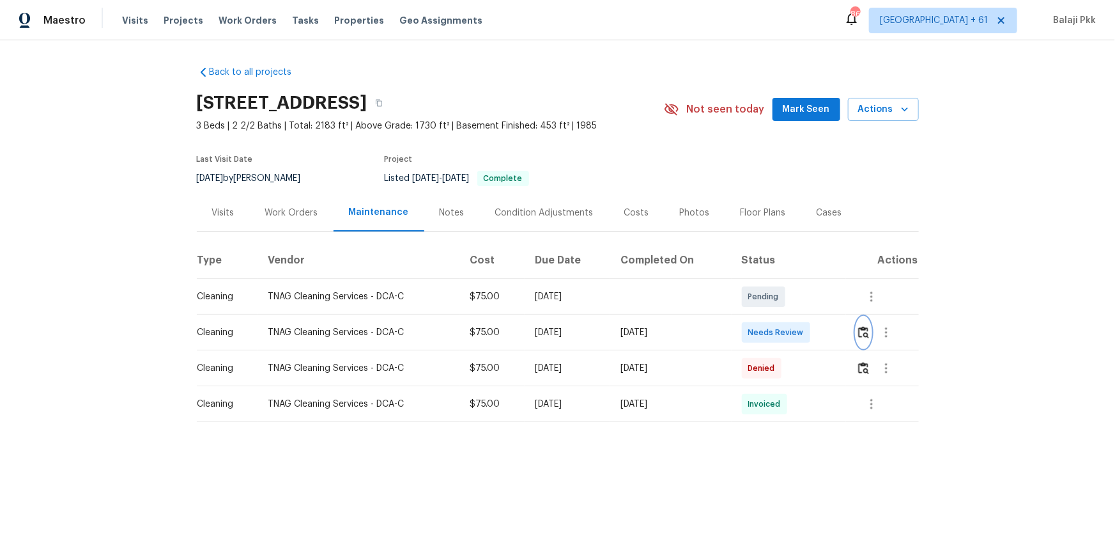
click at [793, 328] on img "button" at bounding box center [863, 332] width 11 height 12
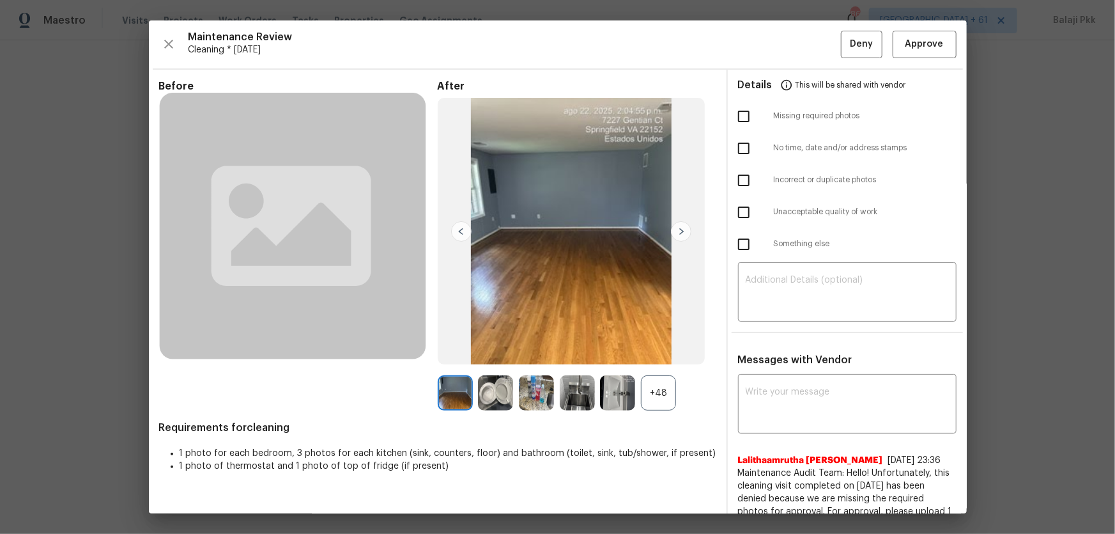
click at [662, 352] on div "+48" at bounding box center [658, 392] width 35 height 35
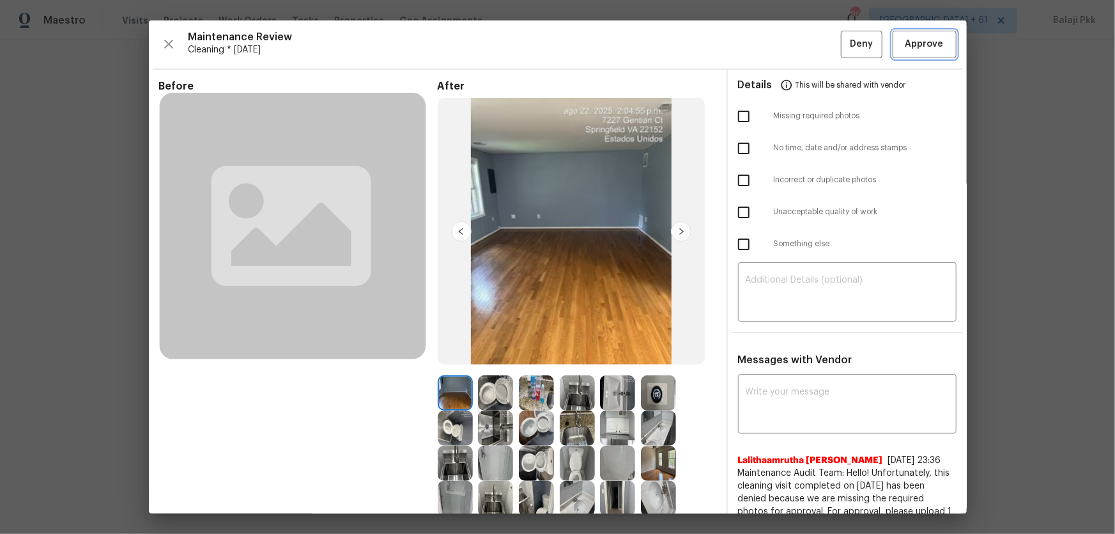
click at [793, 52] on button "Approve" at bounding box center [925, 44] width 64 height 27
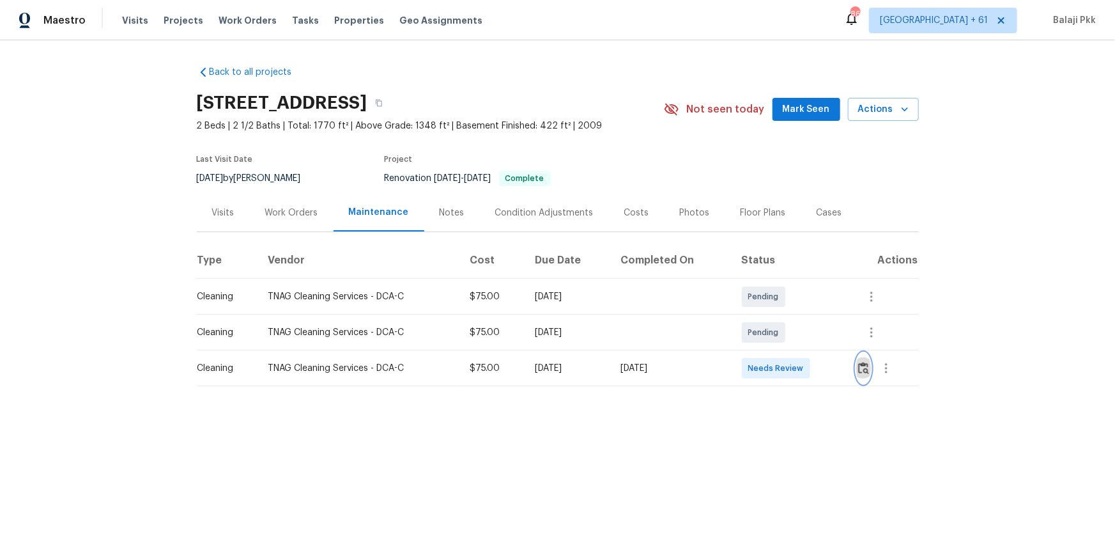
click at [793, 352] on img "button" at bounding box center [863, 368] width 11 height 12
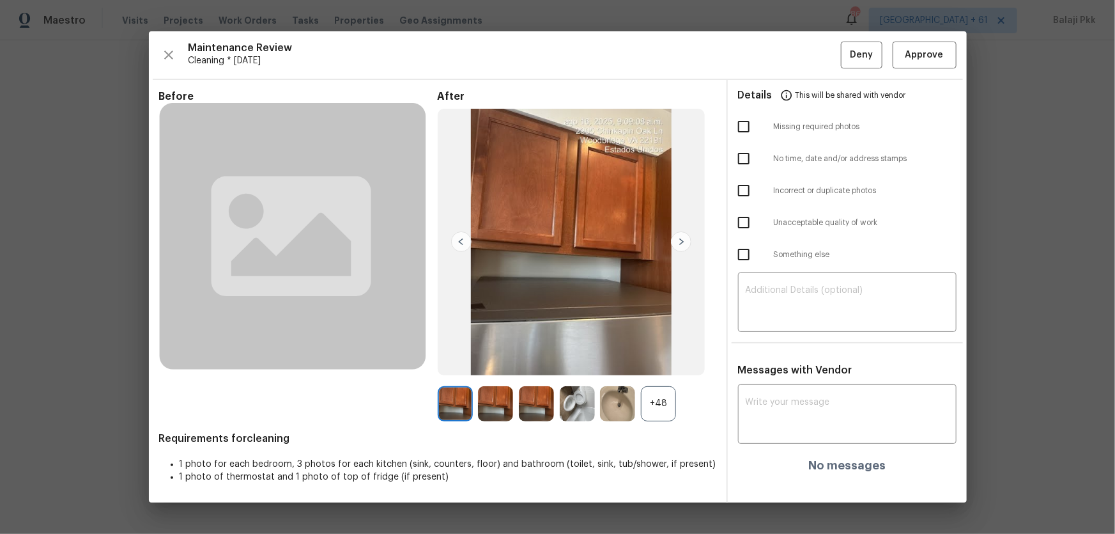
click at [667, 352] on div "+48" at bounding box center [658, 403] width 35 height 35
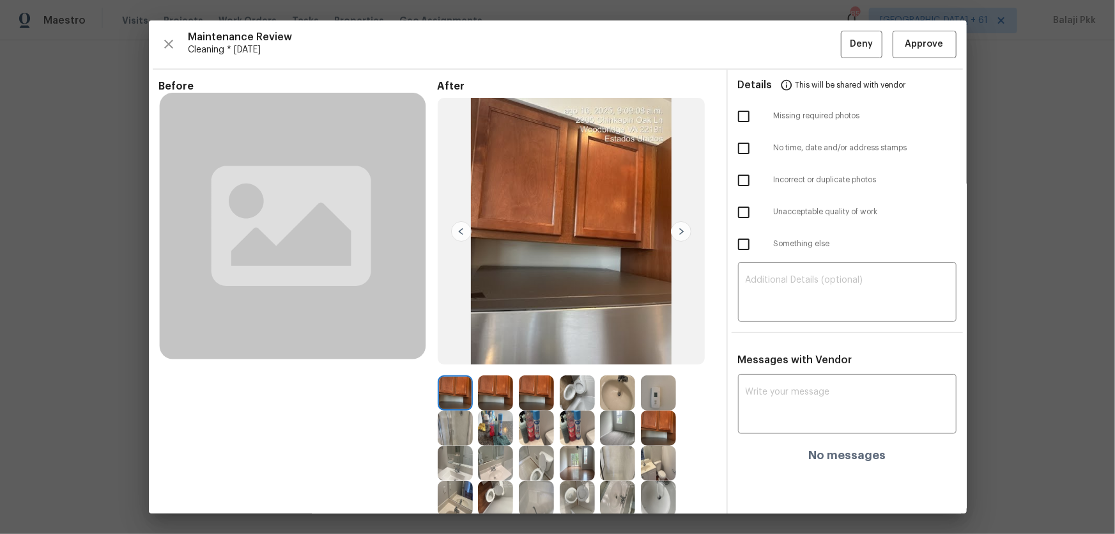
click at [793, 47] on div "Maintenance Review Cleaning * Fri, Aug 15 Deny Approve" at bounding box center [557, 44] width 797 height 27
click at [793, 50] on span "Approve" at bounding box center [924, 44] width 38 height 16
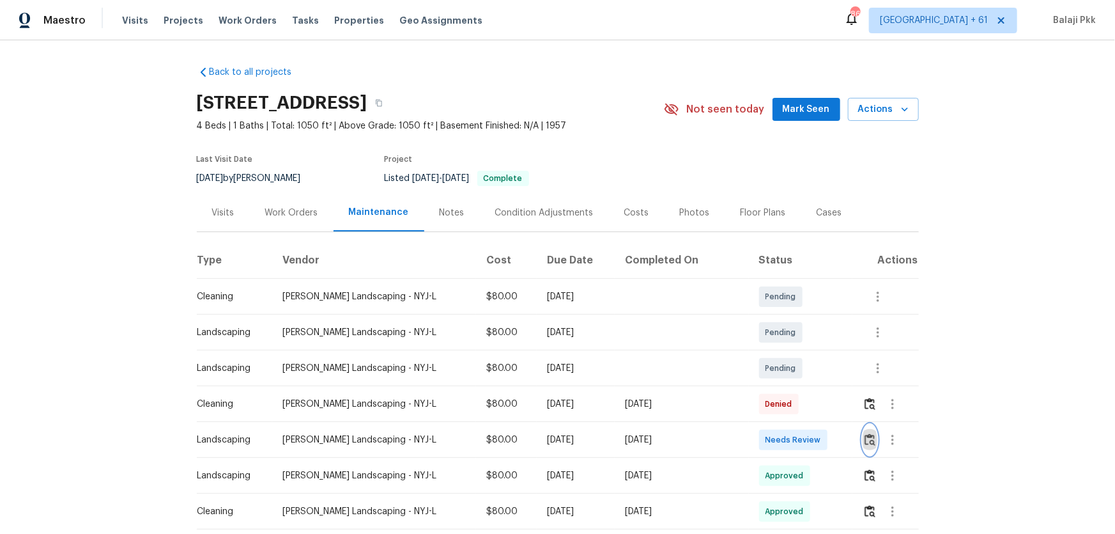
click at [793, 352] on img "button" at bounding box center [870, 439] width 11 height 12
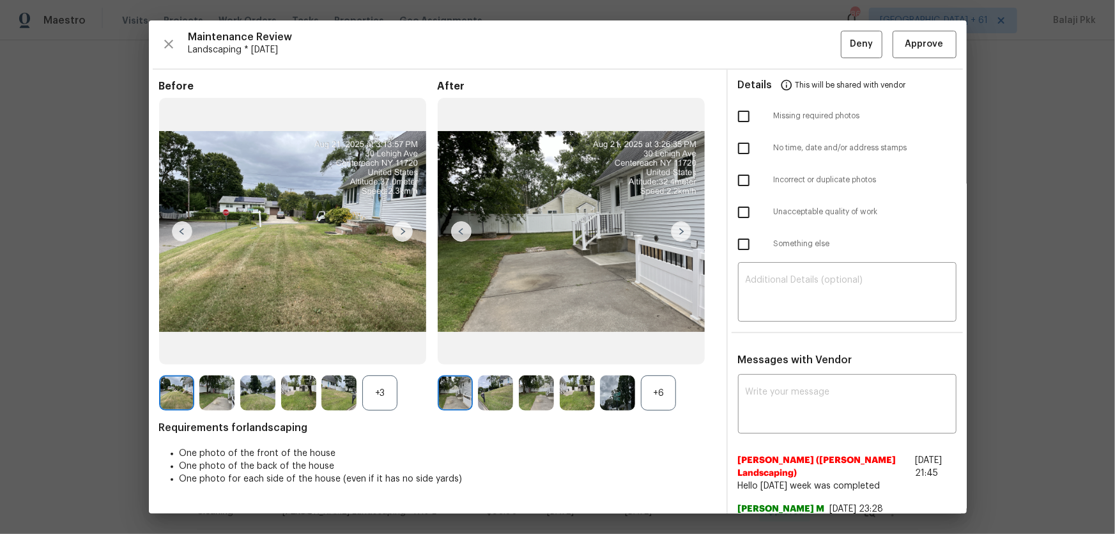
click at [661, 352] on div "+6" at bounding box center [658, 392] width 35 height 35
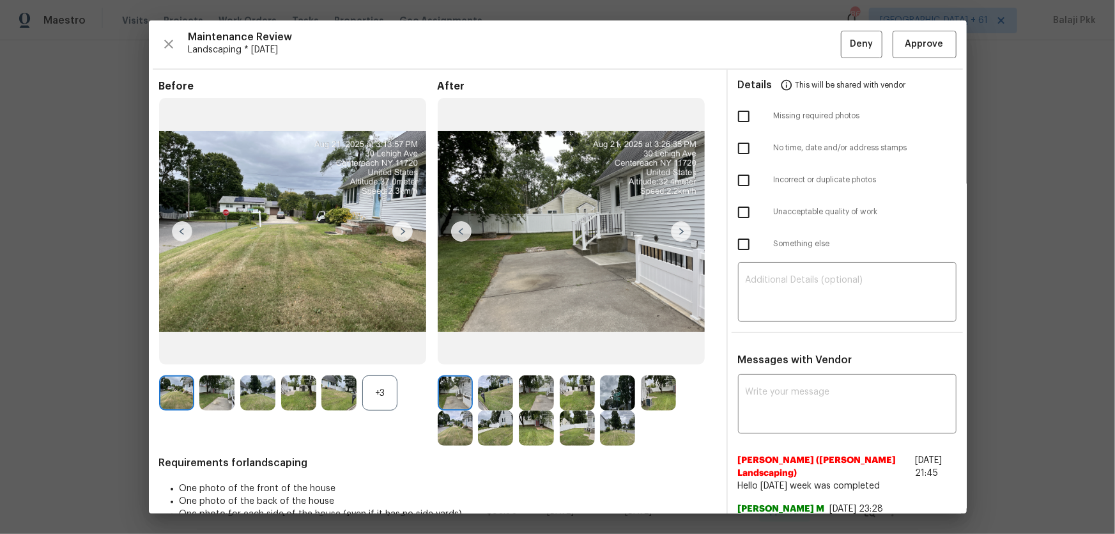
click at [368, 352] on div "+3" at bounding box center [379, 392] width 35 height 35
click at [793, 32] on button "Approve" at bounding box center [925, 44] width 64 height 27
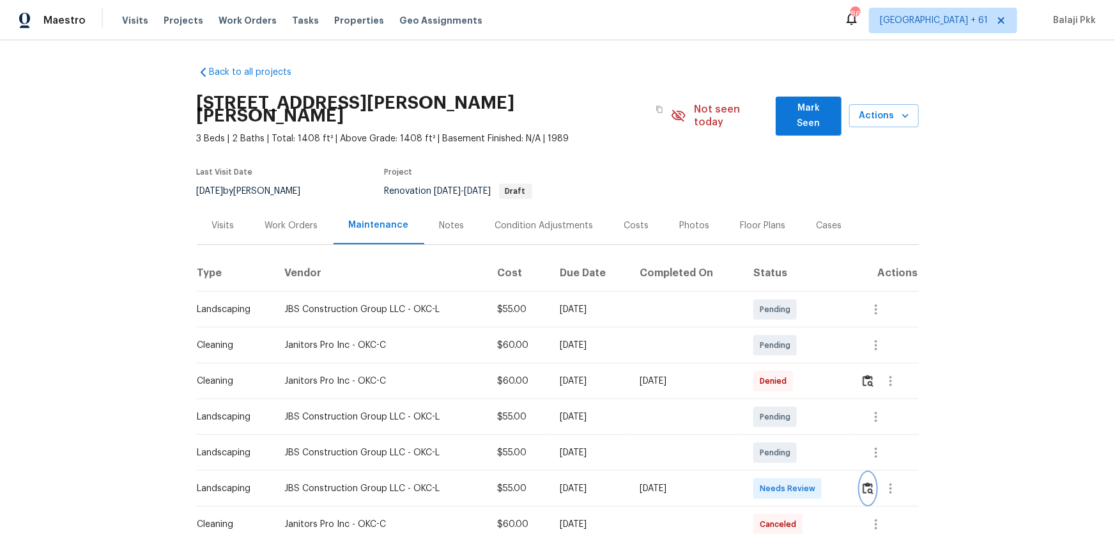
click at [793, 352] on img "button" at bounding box center [868, 488] width 11 height 12
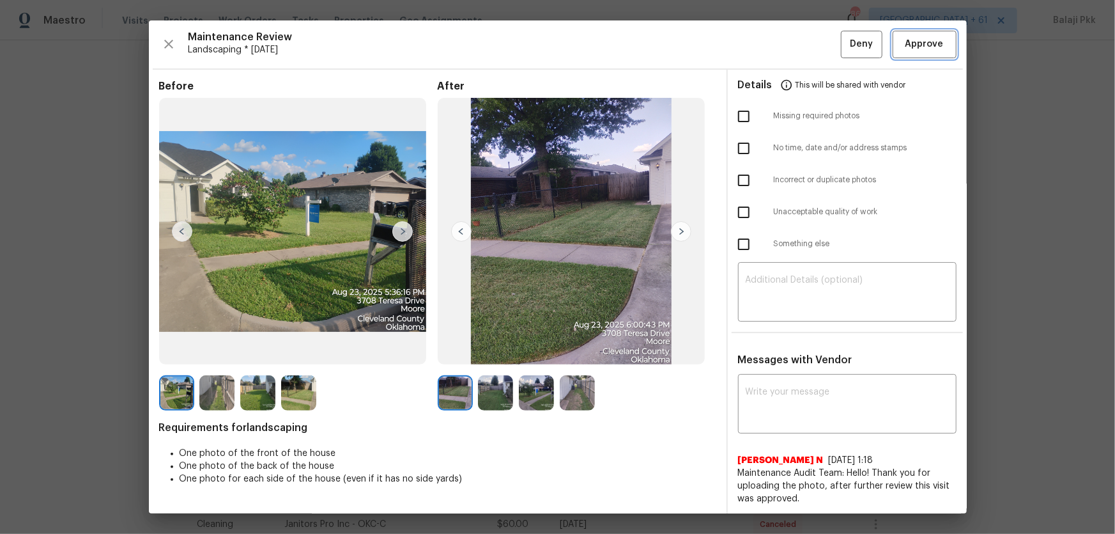
click at [793, 38] on span "Approve" at bounding box center [924, 44] width 38 height 16
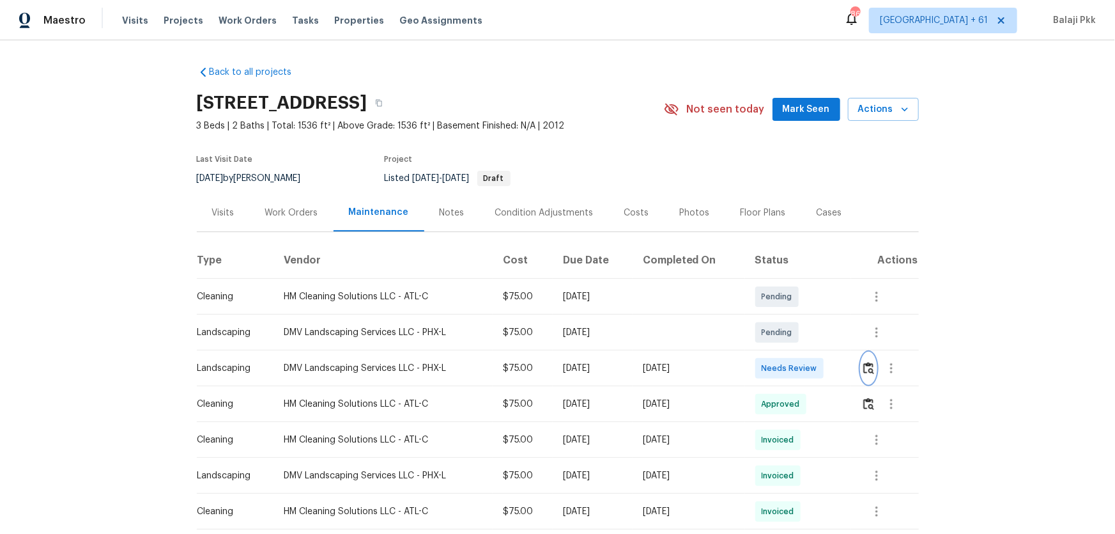
click at [793, 352] on img "button" at bounding box center [868, 368] width 11 height 12
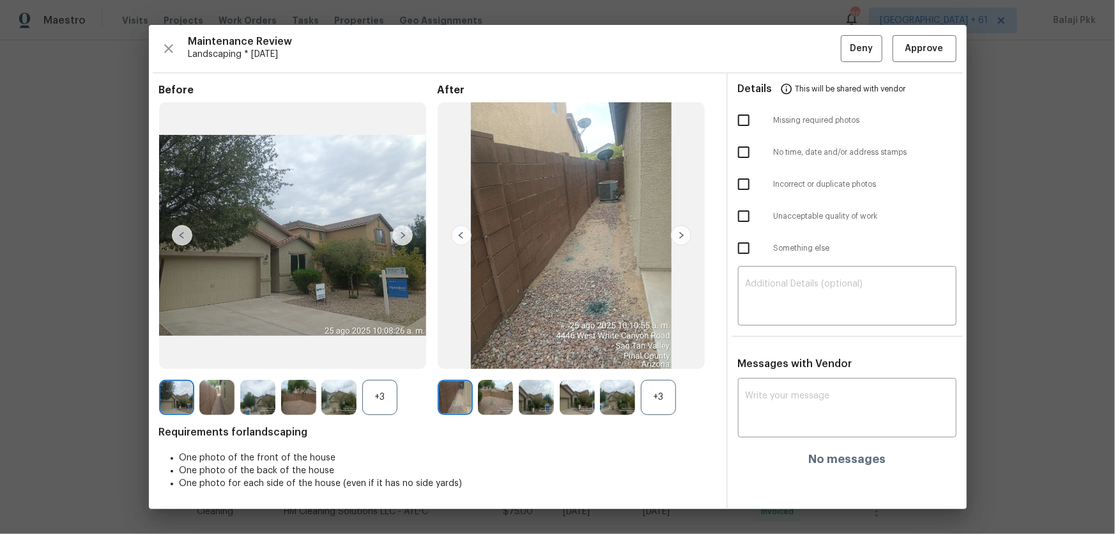
click at [657, 352] on div "+3" at bounding box center [658, 397] width 35 height 35
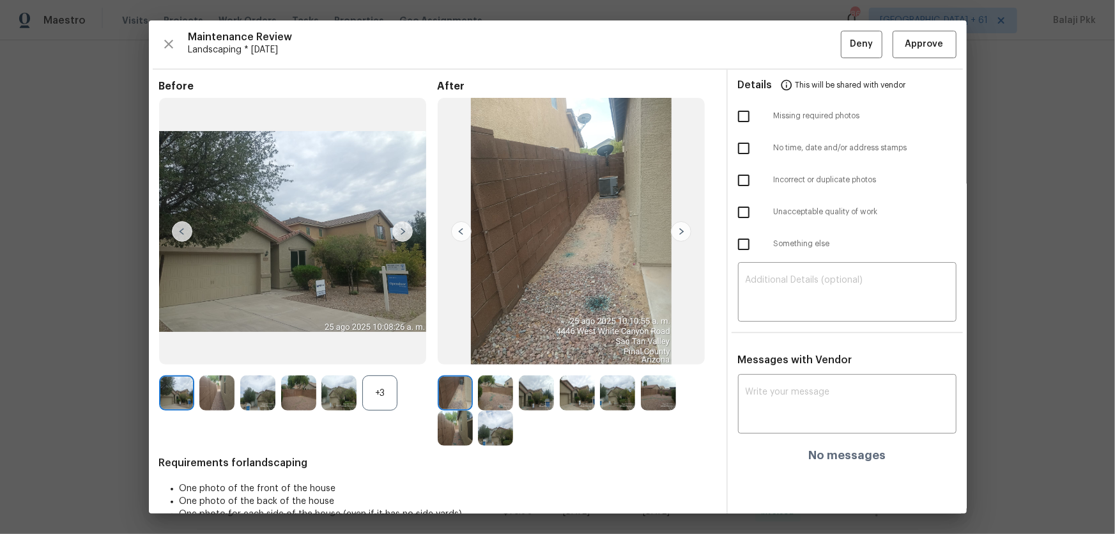
click at [390, 352] on div "+3" at bounding box center [379, 392] width 35 height 35
click at [793, 46] on span "Approve" at bounding box center [924, 44] width 38 height 16
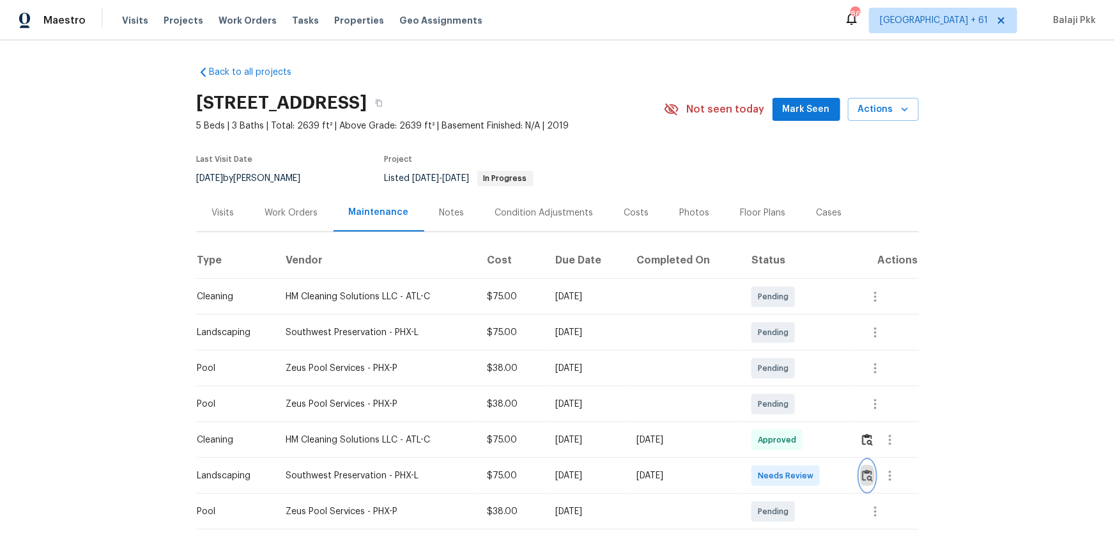
click at [793, 352] on img "button" at bounding box center [867, 475] width 11 height 12
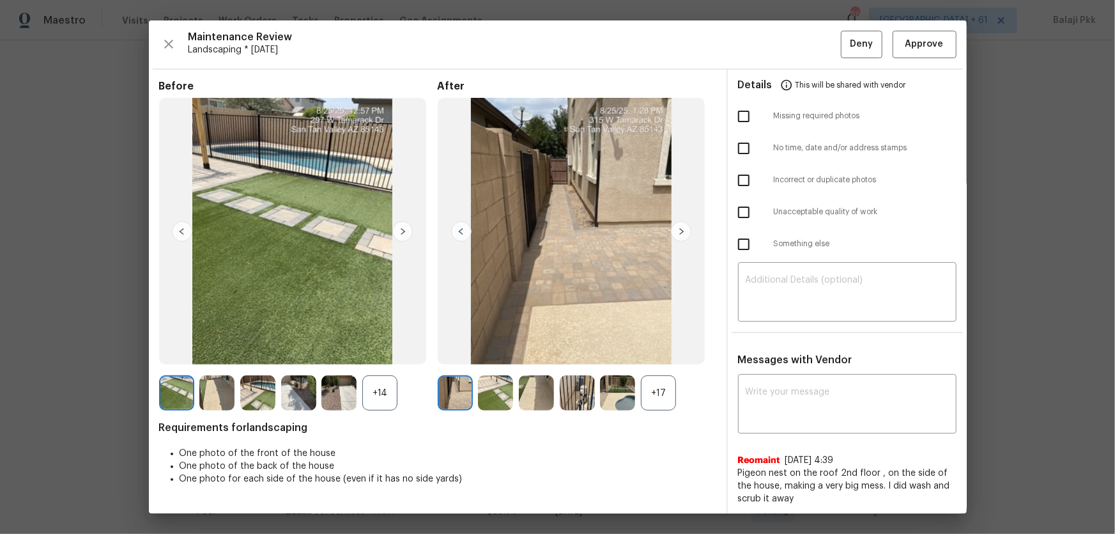
click at [656, 352] on div "+17" at bounding box center [658, 392] width 35 height 35
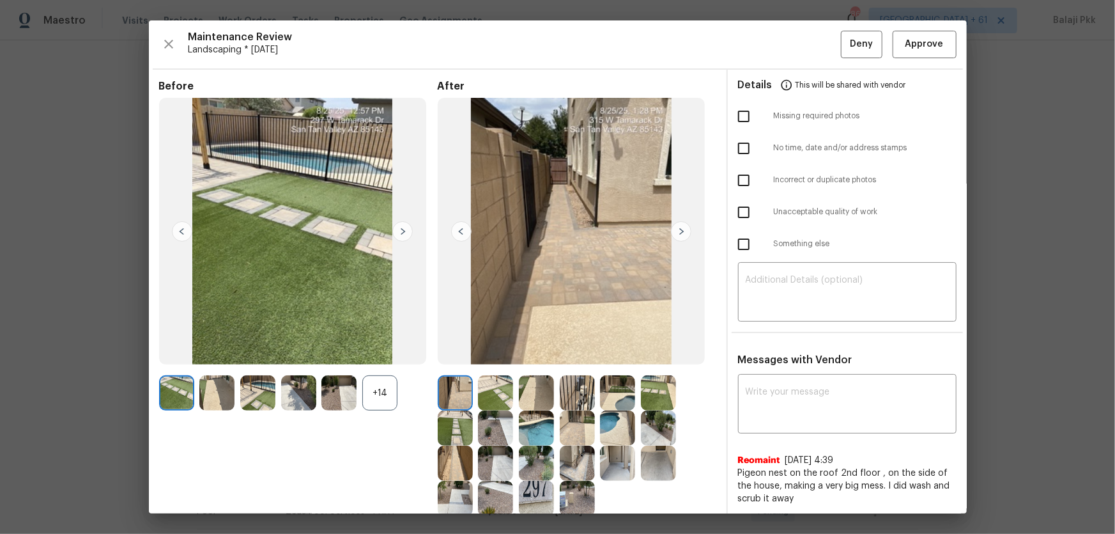
click at [383, 352] on div "+14" at bounding box center [379, 392] width 35 height 35
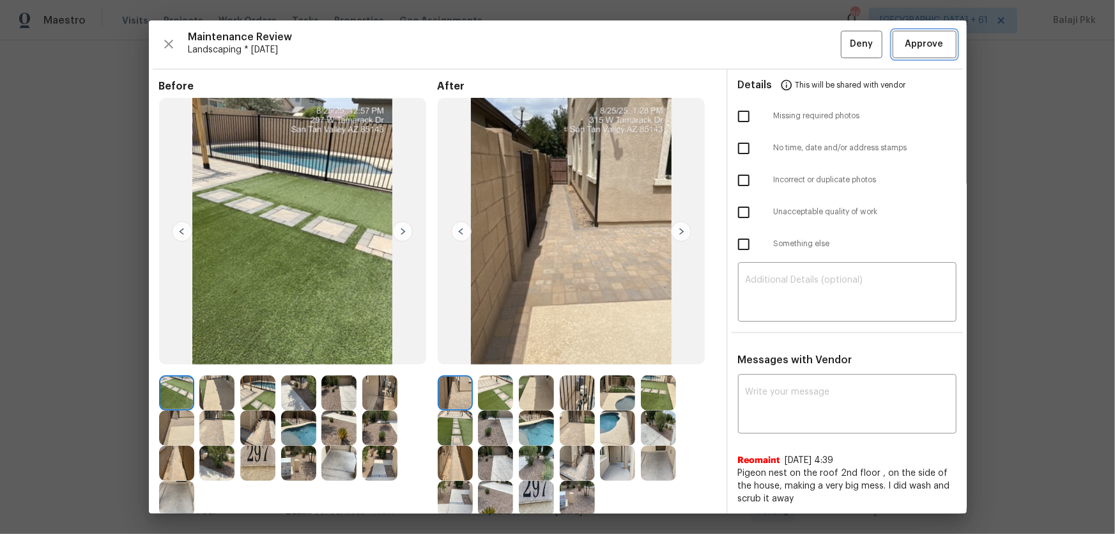
click at [793, 49] on span "Approve" at bounding box center [924, 44] width 38 height 16
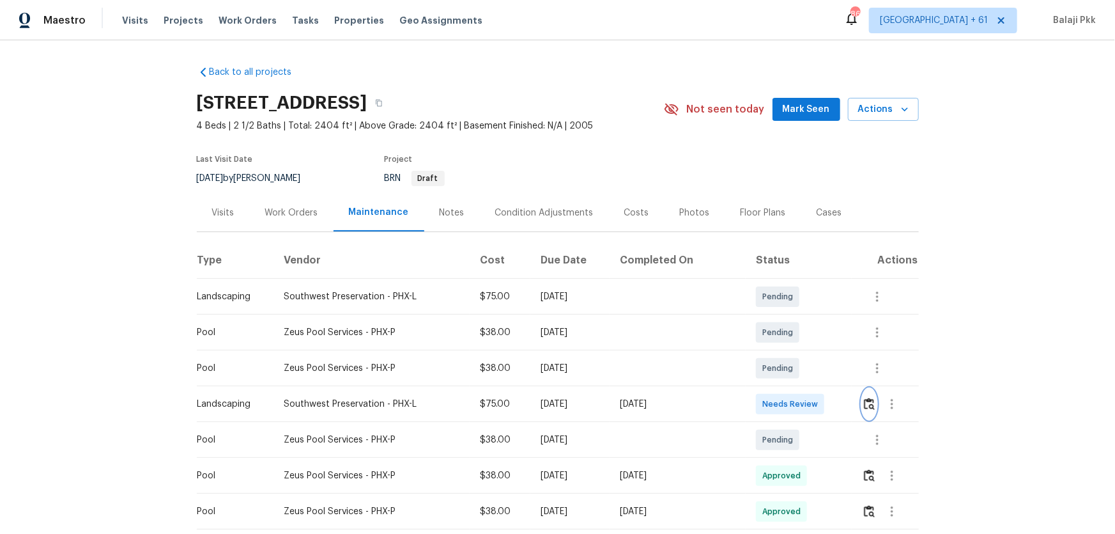
click at [793, 352] on img "button" at bounding box center [869, 403] width 11 height 12
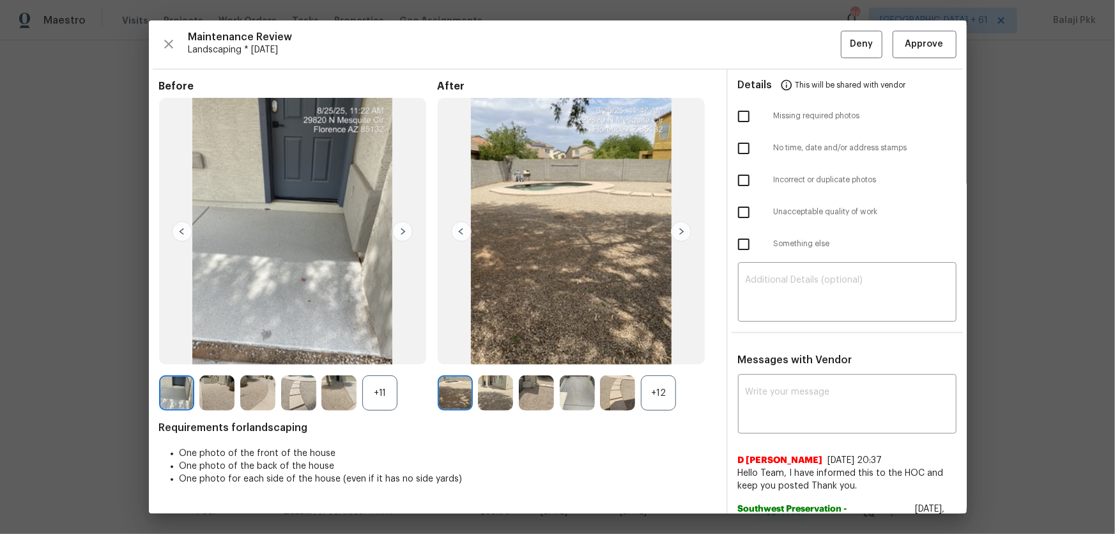
click at [666, 352] on div "+12" at bounding box center [658, 392] width 35 height 35
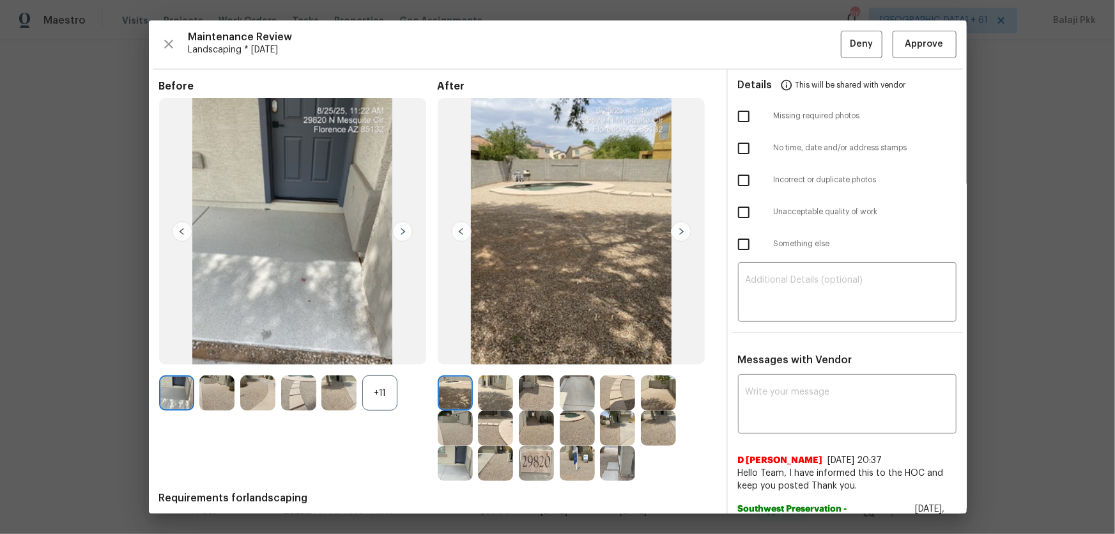
drag, startPoint x: 385, startPoint y: 384, endPoint x: 204, endPoint y: 38, distance: 390.7
click at [385, 352] on div "+11" at bounding box center [379, 392] width 35 height 35
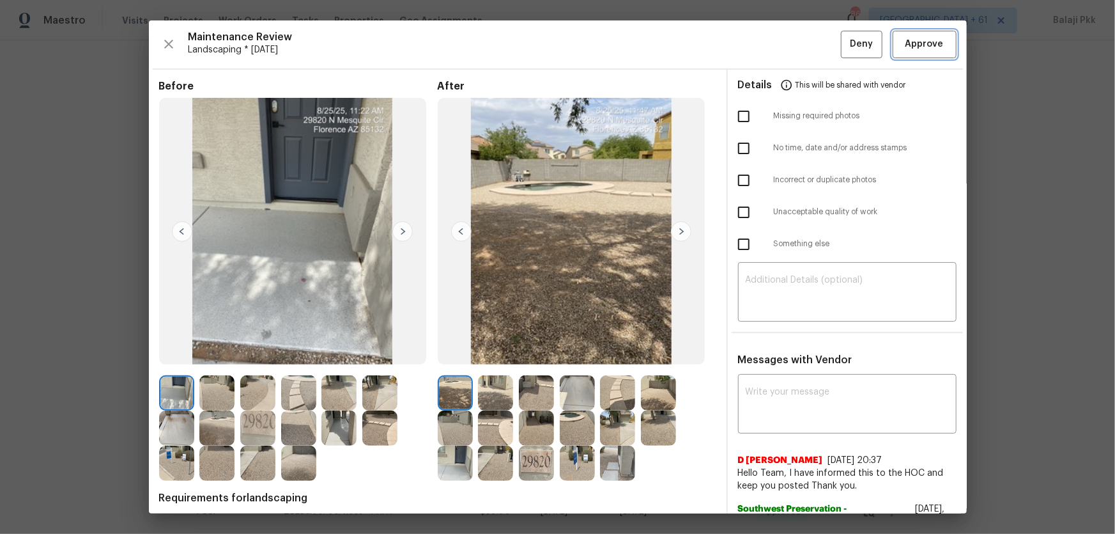
click at [793, 35] on button "Approve" at bounding box center [925, 44] width 64 height 27
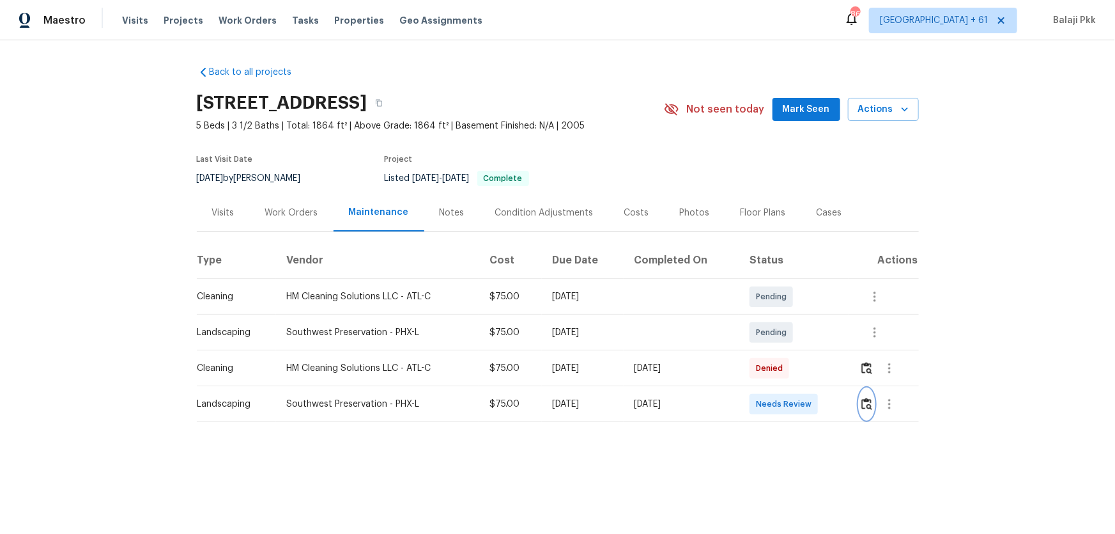
click at [793, 352] on img "button" at bounding box center [866, 403] width 11 height 12
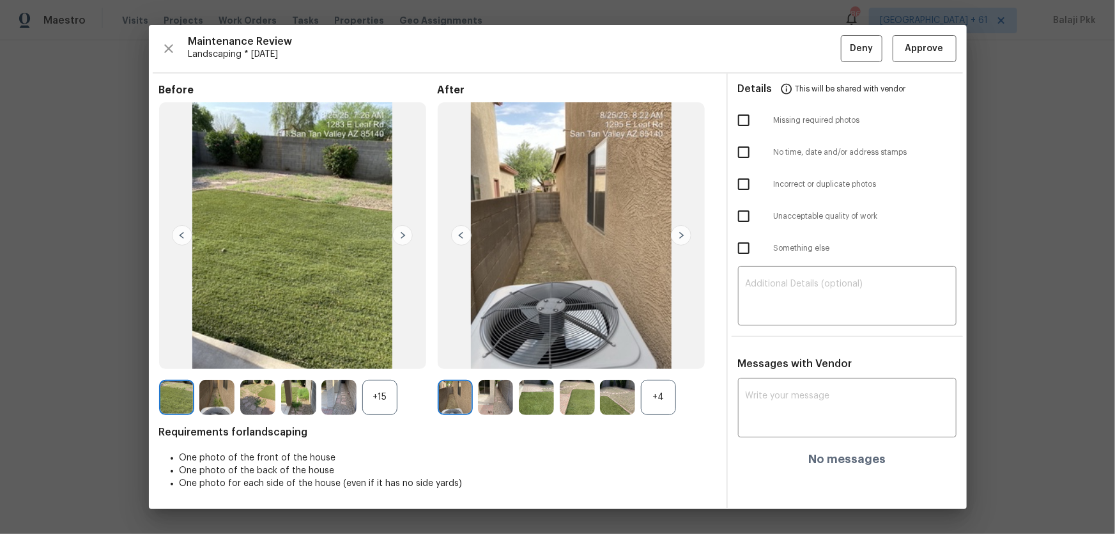
click at [657, 352] on div "+4" at bounding box center [658, 397] width 35 height 35
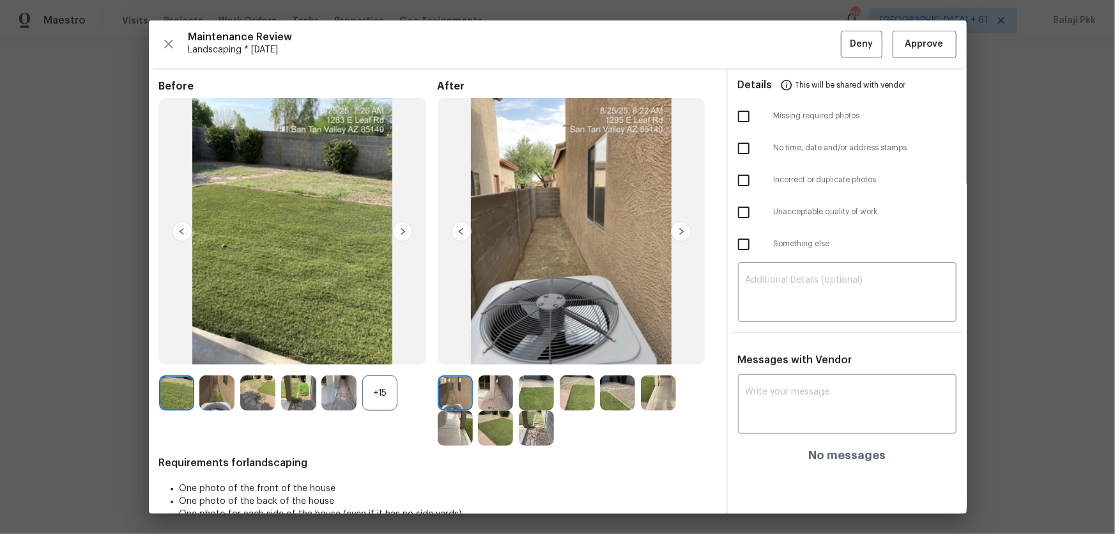
click at [383, 352] on div "+15" at bounding box center [379, 392] width 35 height 35
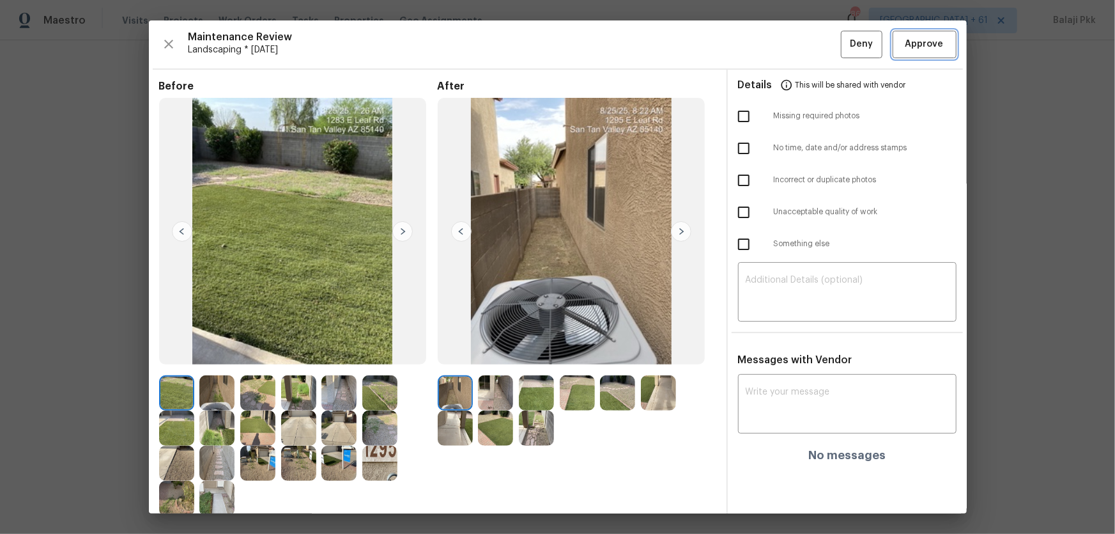
click at [793, 47] on span "Approve" at bounding box center [924, 44] width 38 height 16
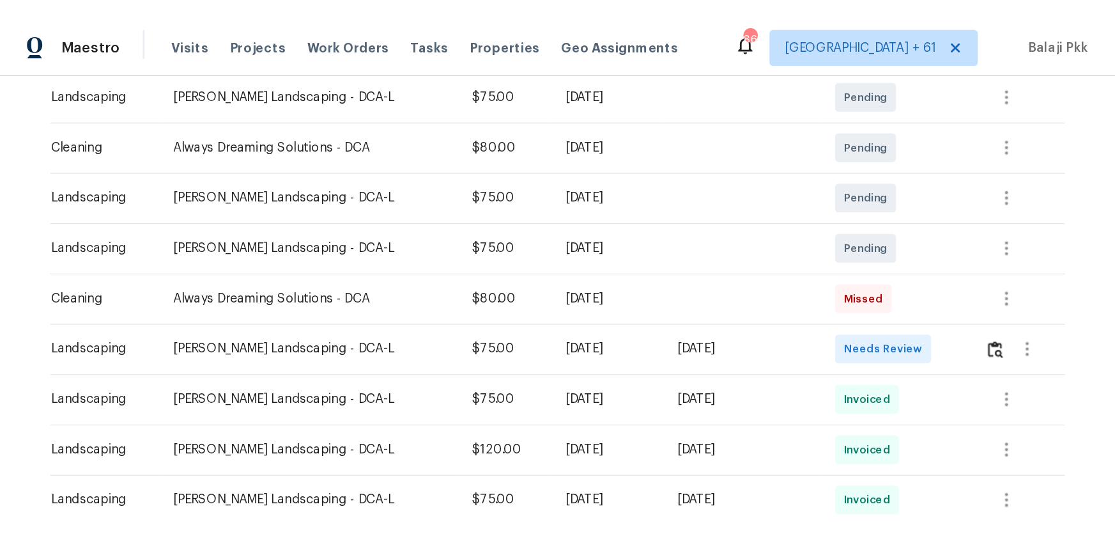
scroll to position [232, 0]
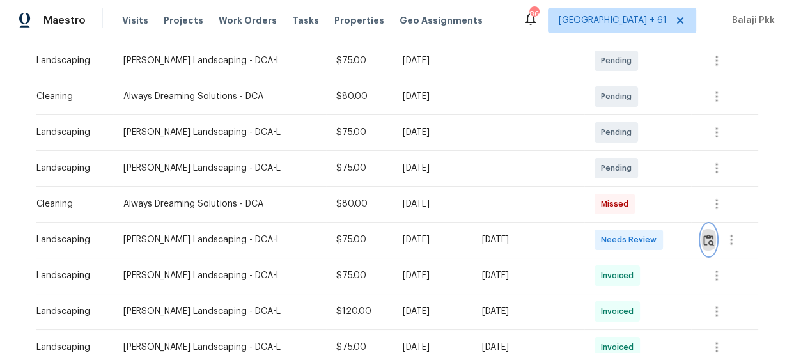
click at [703, 243] on img "button" at bounding box center [708, 240] width 11 height 12
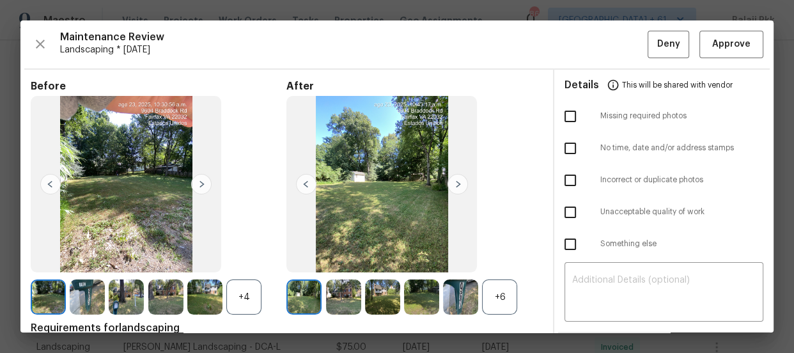
click at [502, 289] on div "+6" at bounding box center [499, 296] width 35 height 35
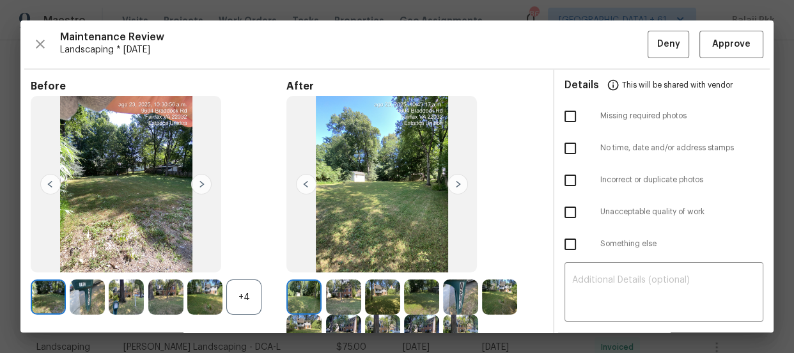
drag, startPoint x: 253, startPoint y: 288, endPoint x: 201, endPoint y: 37, distance: 256.4
click at [252, 288] on div "+4" at bounding box center [243, 296] width 35 height 35
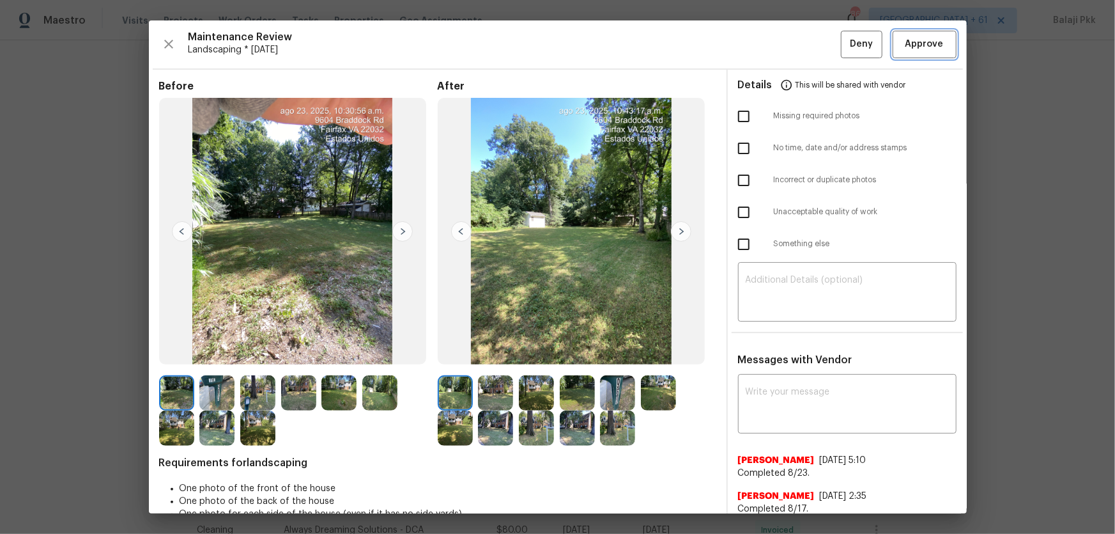
drag, startPoint x: 901, startPoint y: 38, endPoint x: 806, endPoint y: 18, distance: 97.4
click at [793, 38] on span "Approve" at bounding box center [924, 44] width 38 height 16
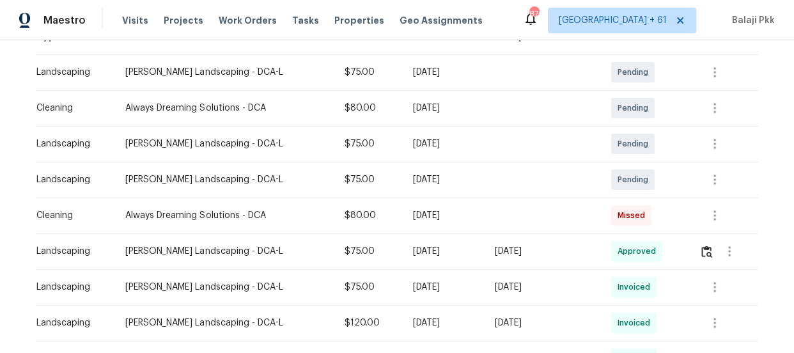
scroll to position [232, 0]
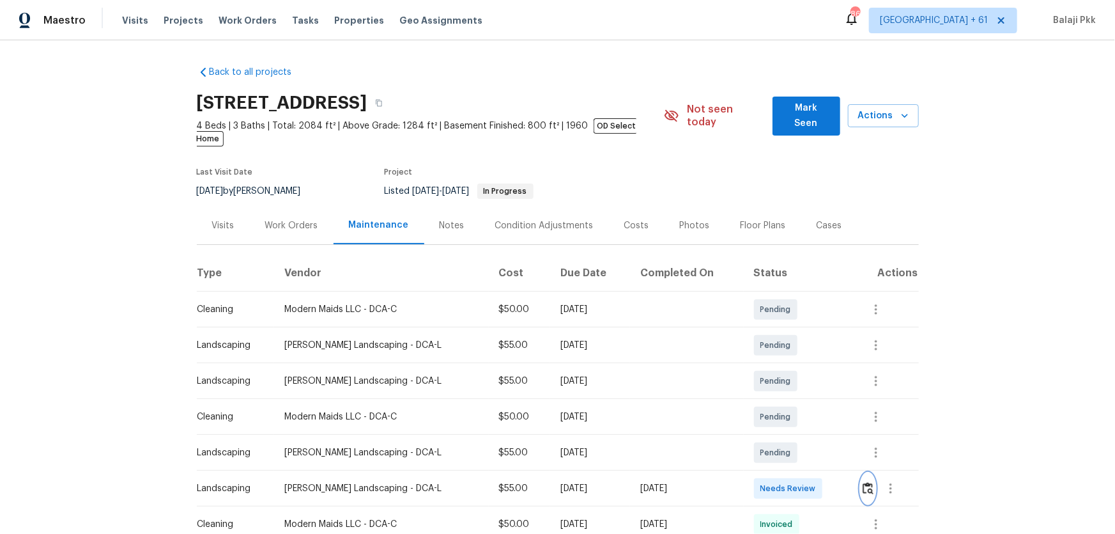
click at [793, 352] on img "button" at bounding box center [868, 488] width 11 height 12
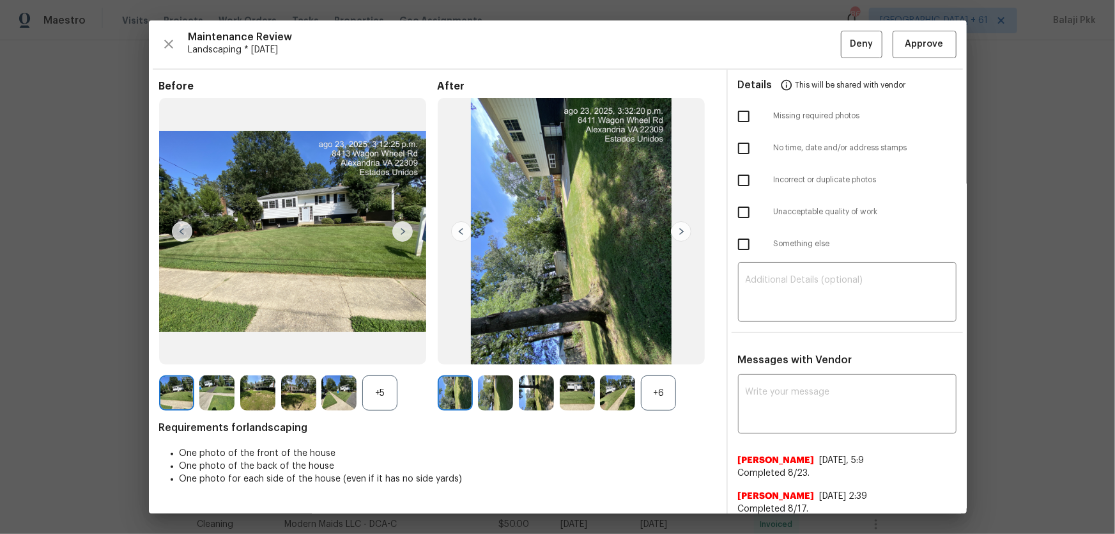
click at [651, 352] on div "+6" at bounding box center [658, 392] width 35 height 35
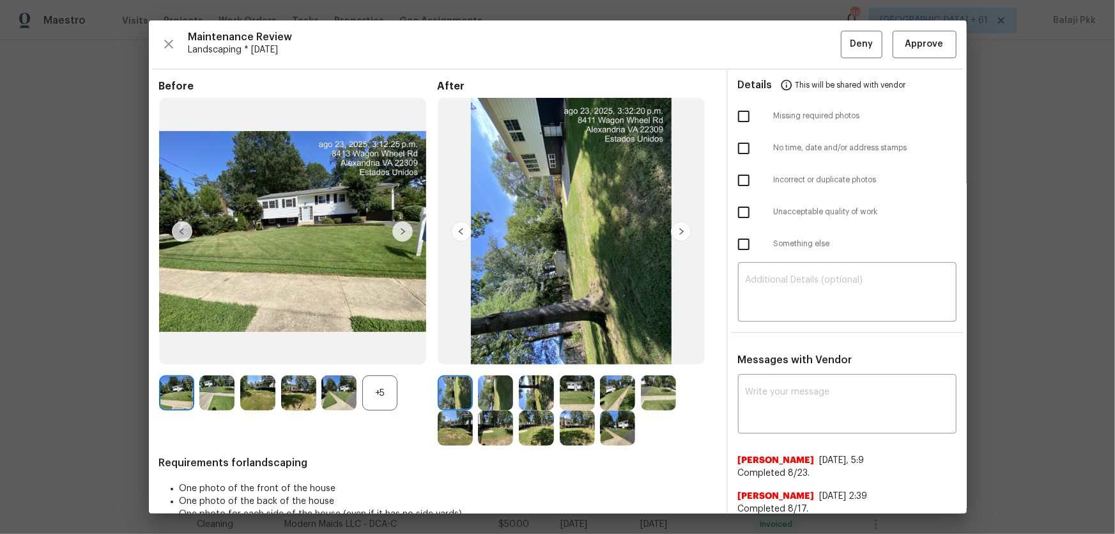
drag, startPoint x: 391, startPoint y: 387, endPoint x: 377, endPoint y: 25, distance: 362.6
click at [391, 352] on div "+5" at bounding box center [379, 392] width 35 height 35
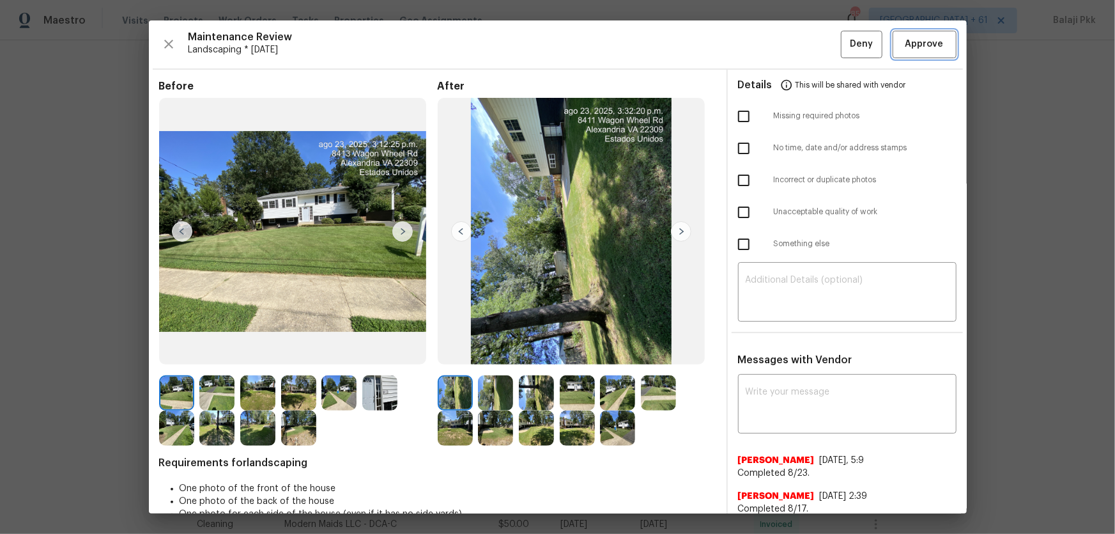
click at [793, 42] on span "Approve" at bounding box center [924, 44] width 38 height 16
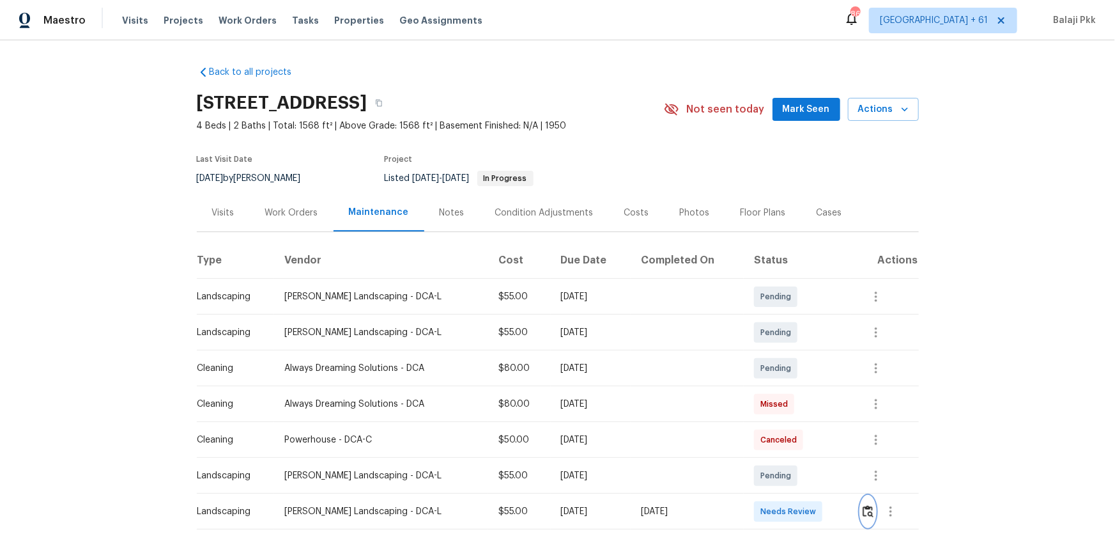
click at [793, 352] on img "button" at bounding box center [868, 511] width 11 height 12
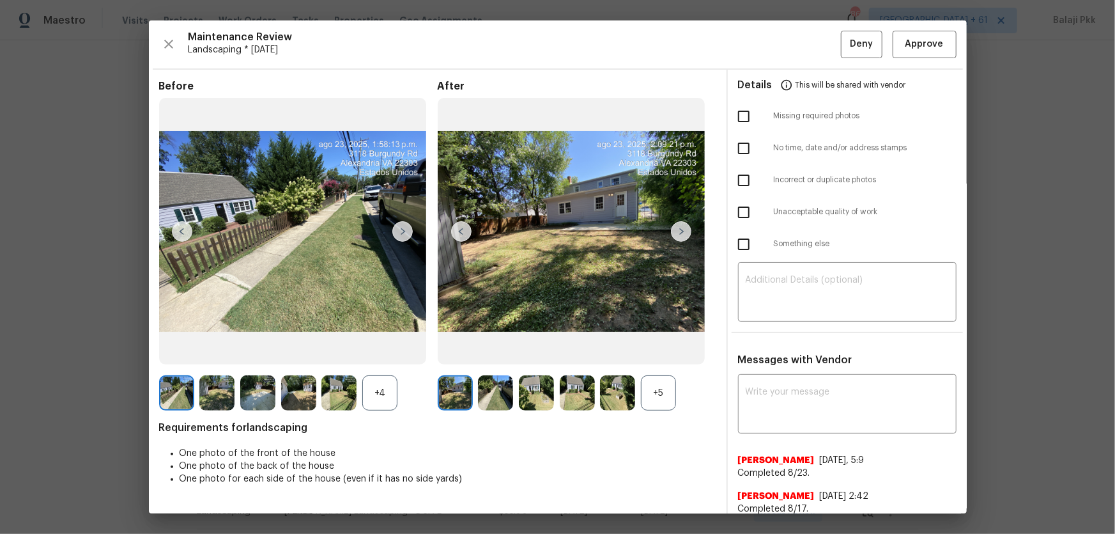
click at [664, 352] on div "+5" at bounding box center [658, 392] width 35 height 35
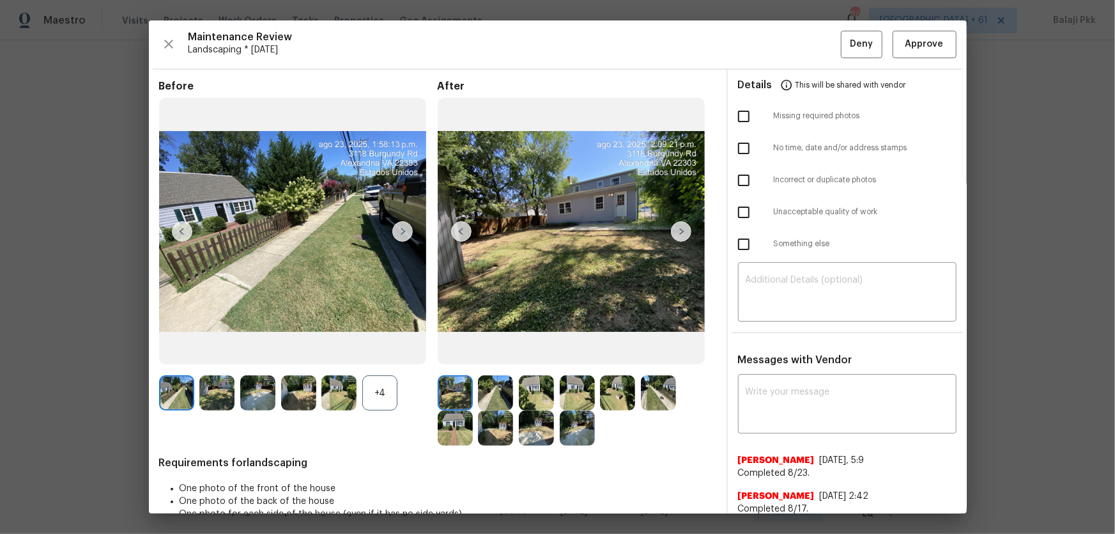
click at [390, 352] on div "+4" at bounding box center [379, 392] width 35 height 35
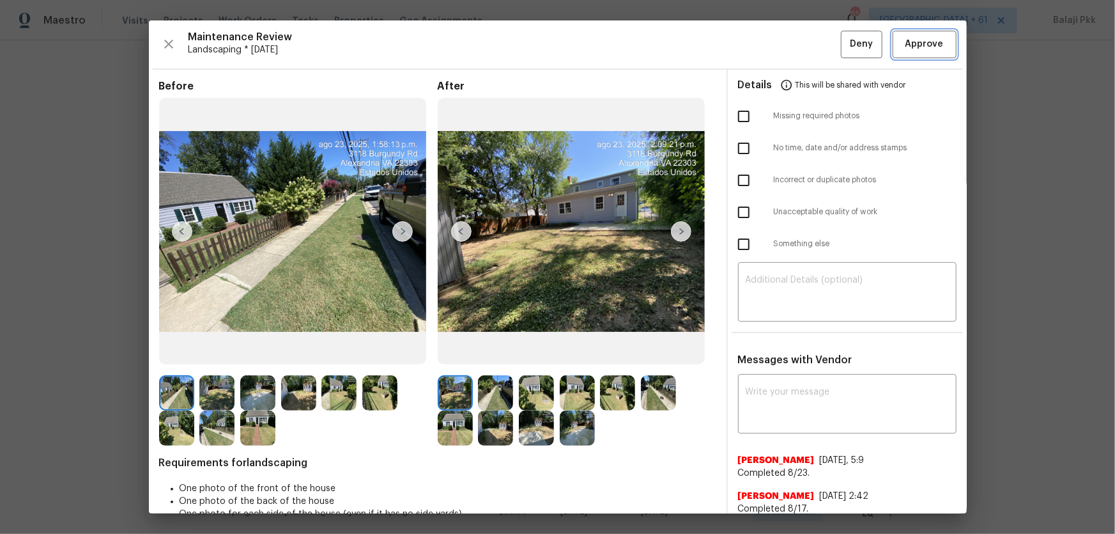
drag, startPoint x: 907, startPoint y: 41, endPoint x: 743, endPoint y: 6, distance: 167.9
click at [793, 40] on span "Approve" at bounding box center [924, 44] width 38 height 16
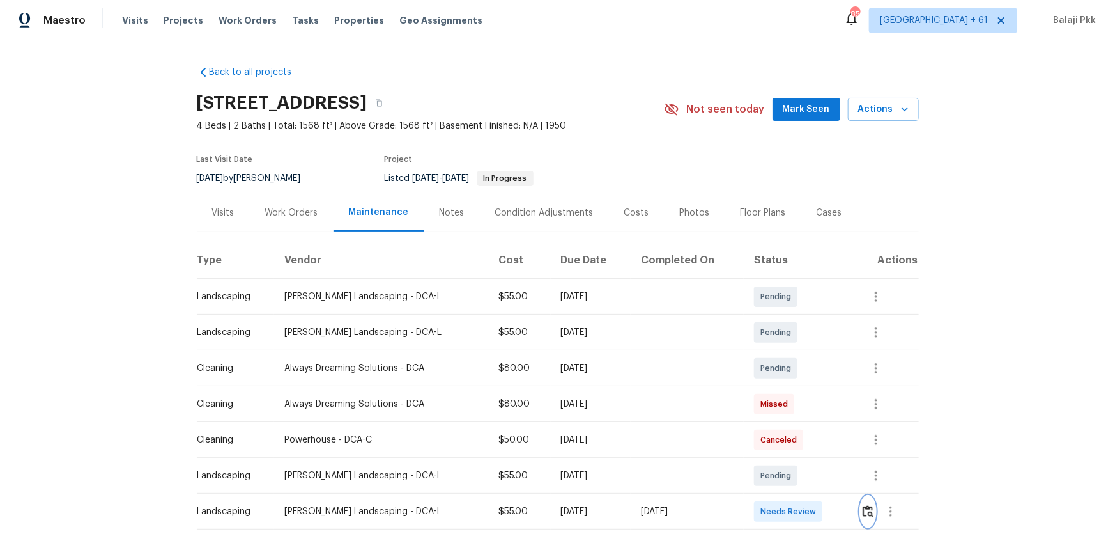
scroll to position [1, 0]
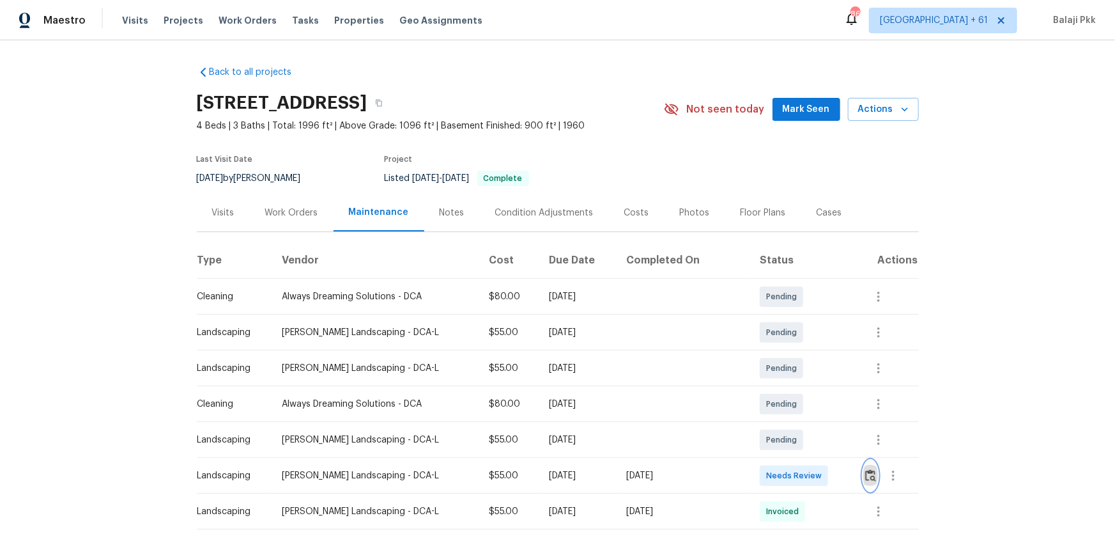
click at [793, 352] on button "button" at bounding box center [870, 475] width 15 height 31
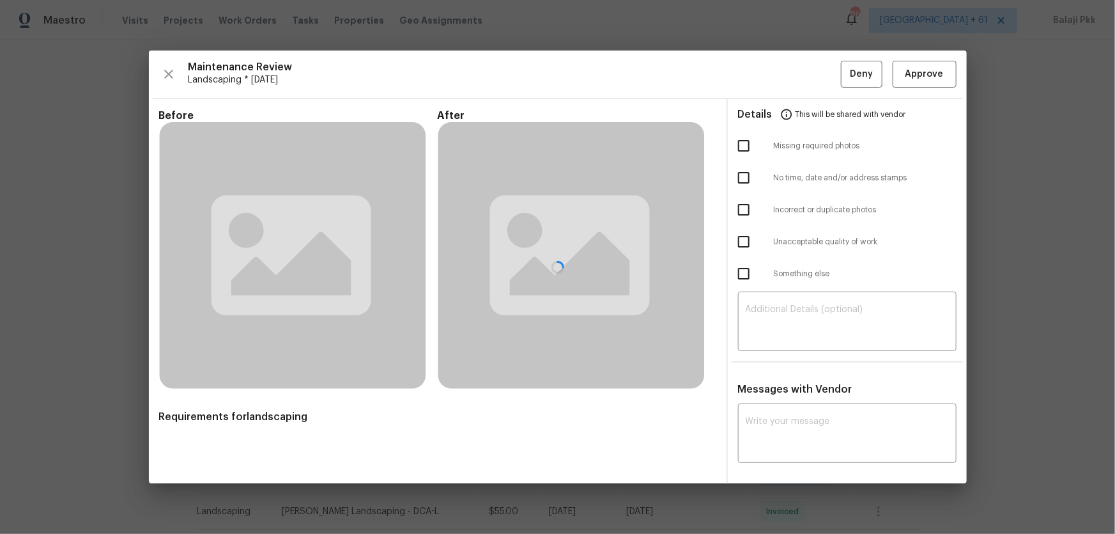
click at [793, 70] on div at bounding box center [558, 266] width 818 height 433
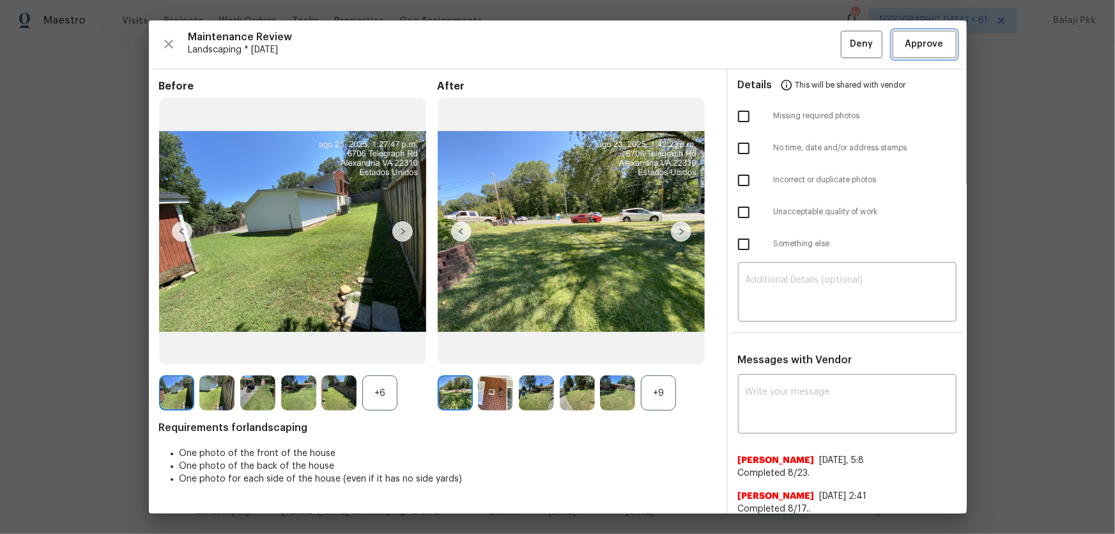
click at [793, 32] on button "Approve" at bounding box center [925, 44] width 64 height 27
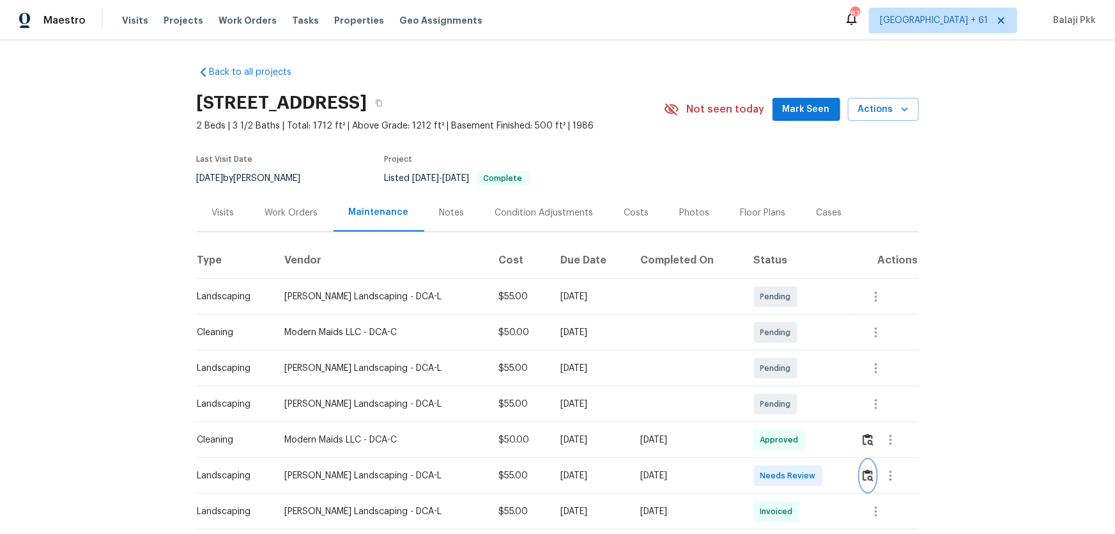
click at [793, 352] on img "button" at bounding box center [868, 475] width 11 height 12
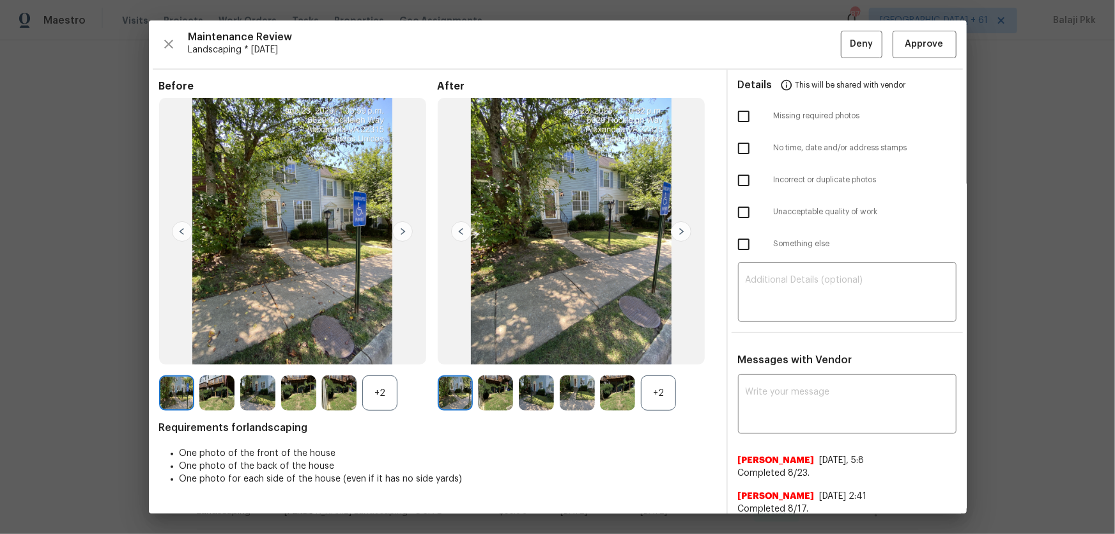
click at [387, 352] on div "+2" at bounding box center [379, 392] width 35 height 35
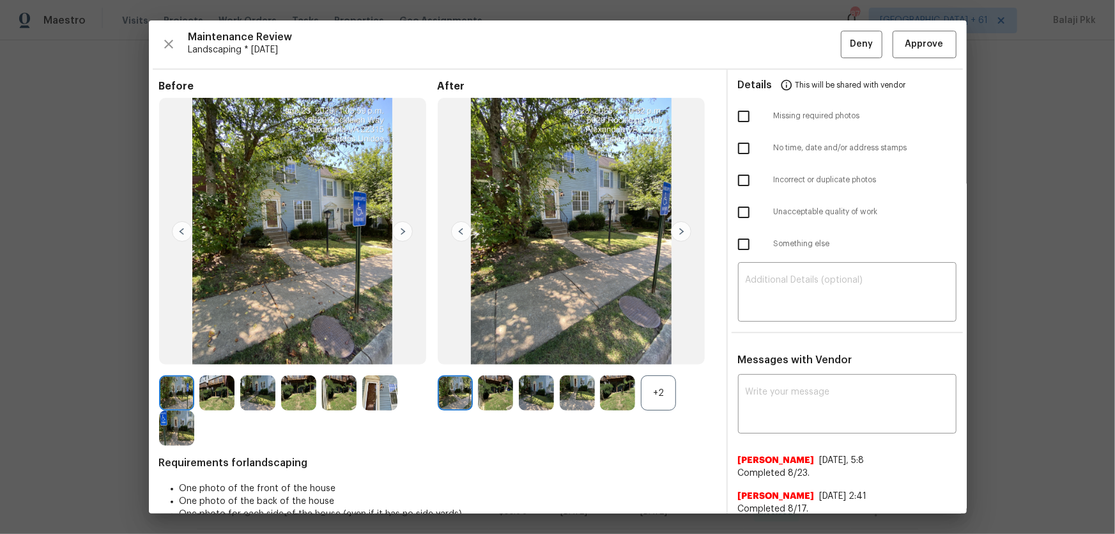
click at [660, 352] on div "+2" at bounding box center [658, 392] width 35 height 35
click at [793, 38] on span "Approve" at bounding box center [924, 44] width 38 height 16
